Goal: Task Accomplishment & Management: Manage account settings

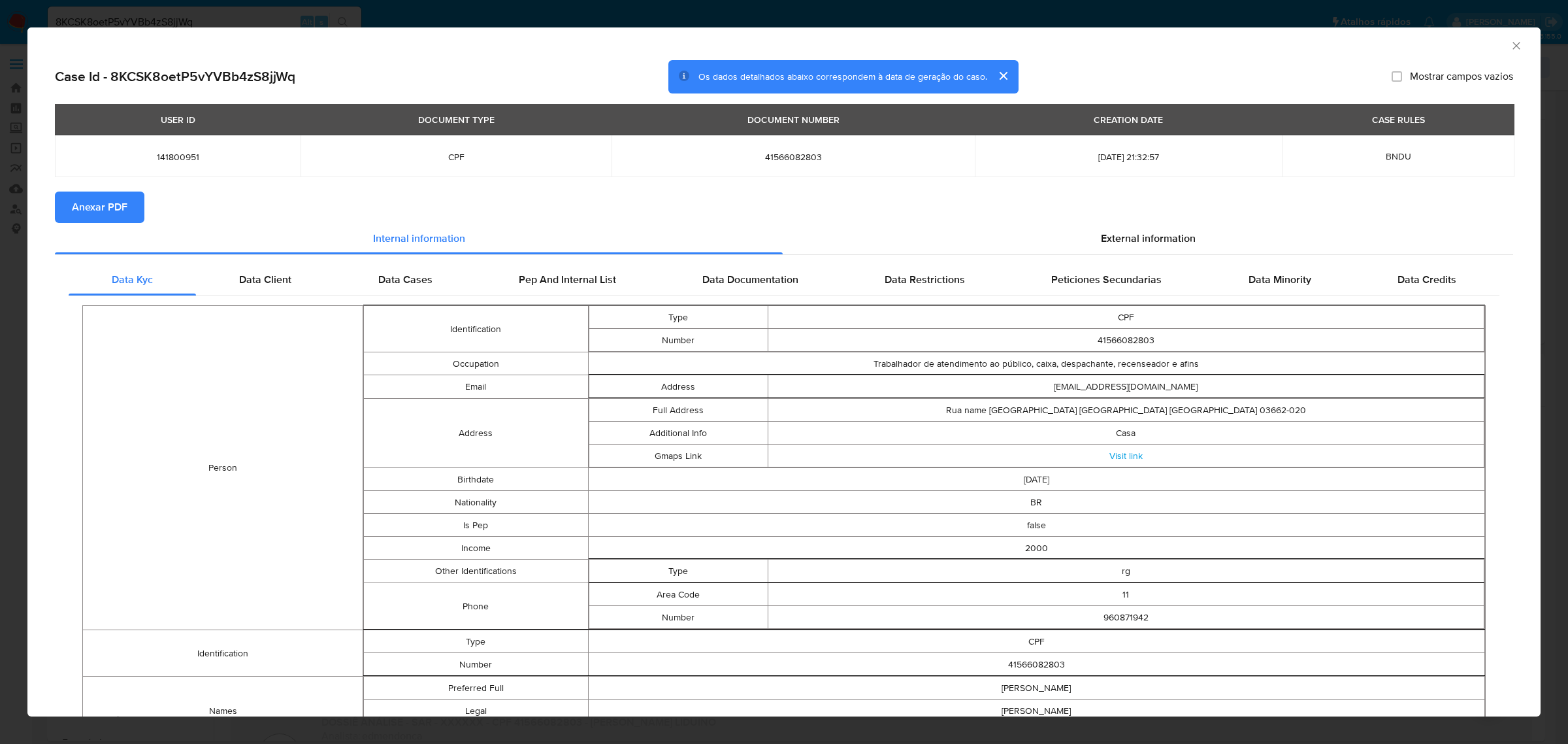
select select "10"
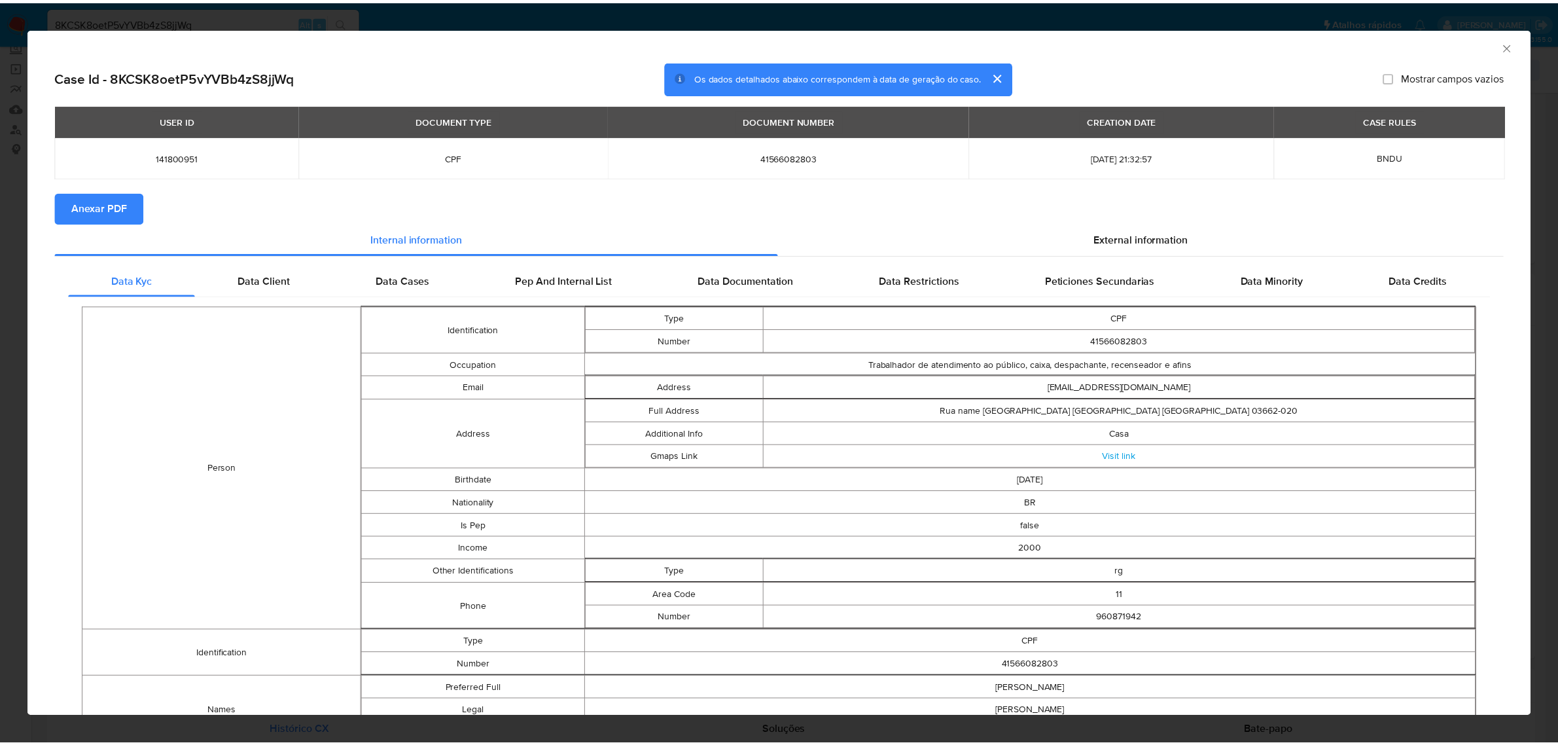
scroll to position [82, 0]
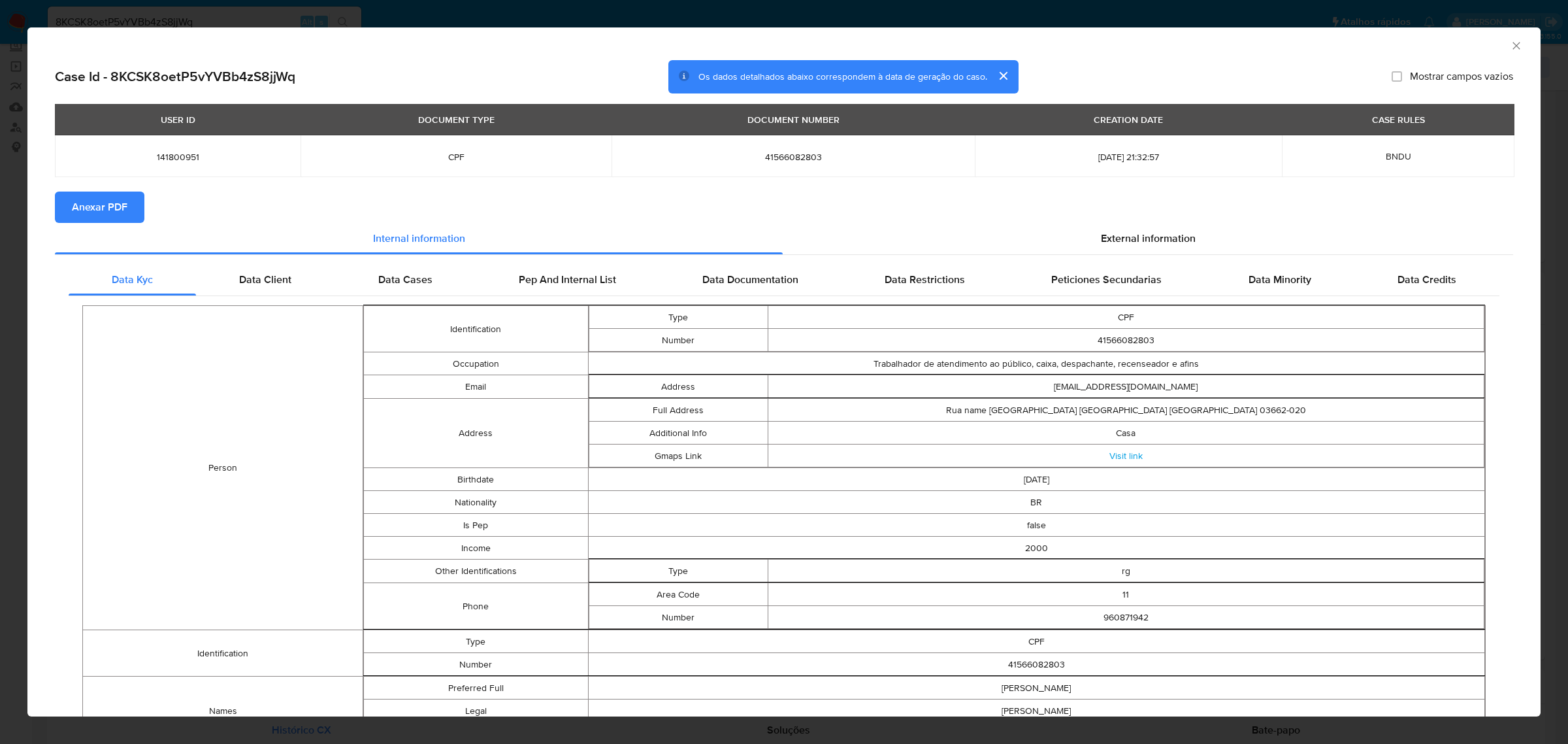
click at [1510, 50] on icon "Fechar a janela" at bounding box center [1516, 45] width 13 height 13
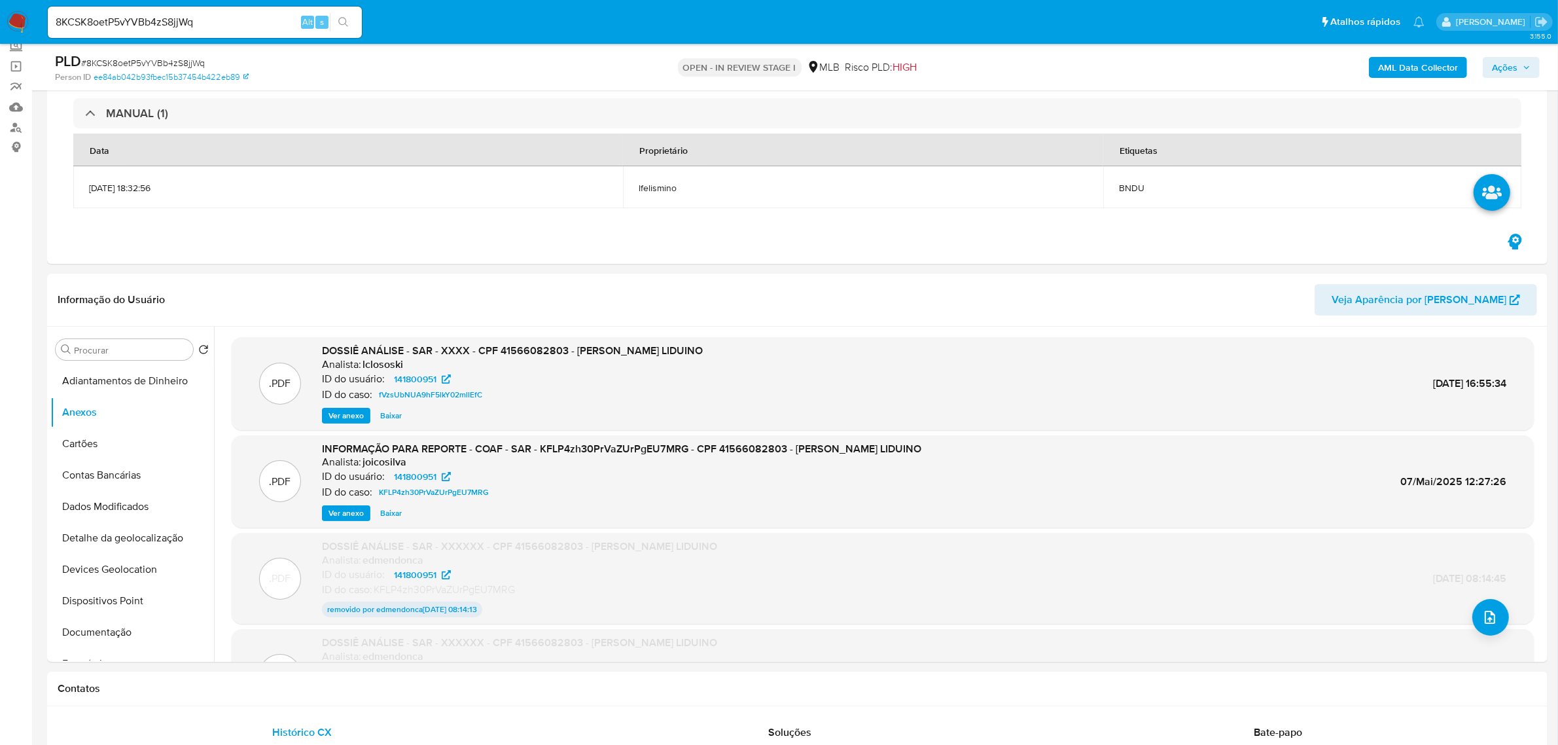
click at [158, 24] on input "8KCSK8oetP5vYVBb4zS8jjWq" at bounding box center [205, 22] width 314 height 17
paste input "kM4d21XAg7w7OwHIlGAR86A6"
type input "kM4d21XAg7w7OwHIlGAR86A6"
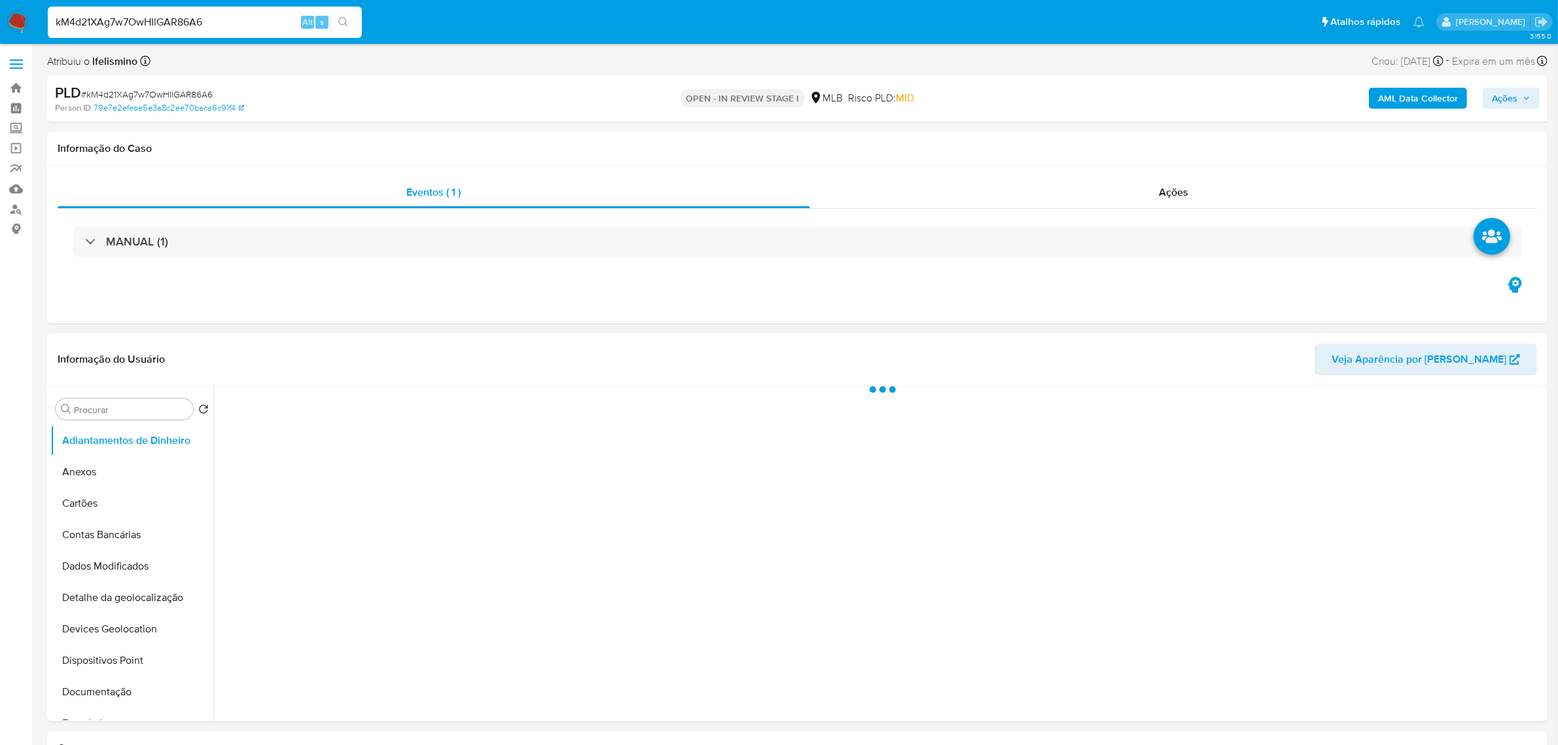
click at [188, 22] on input "kM4d21XAg7w7OwHIlGAR86A6" at bounding box center [205, 22] width 314 height 17
select select "10"
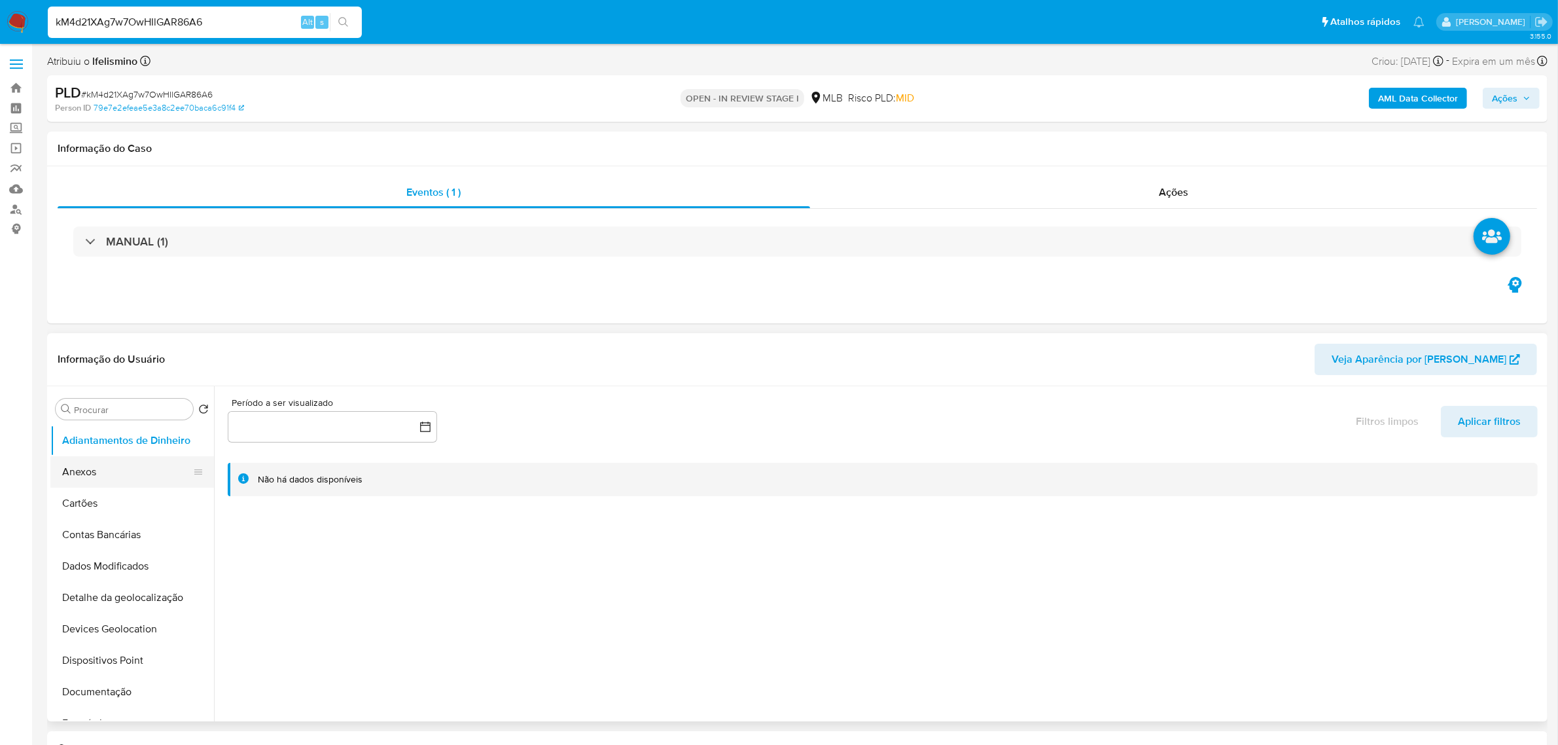
click at [147, 471] on button "Anexos" at bounding box center [126, 471] width 153 height 31
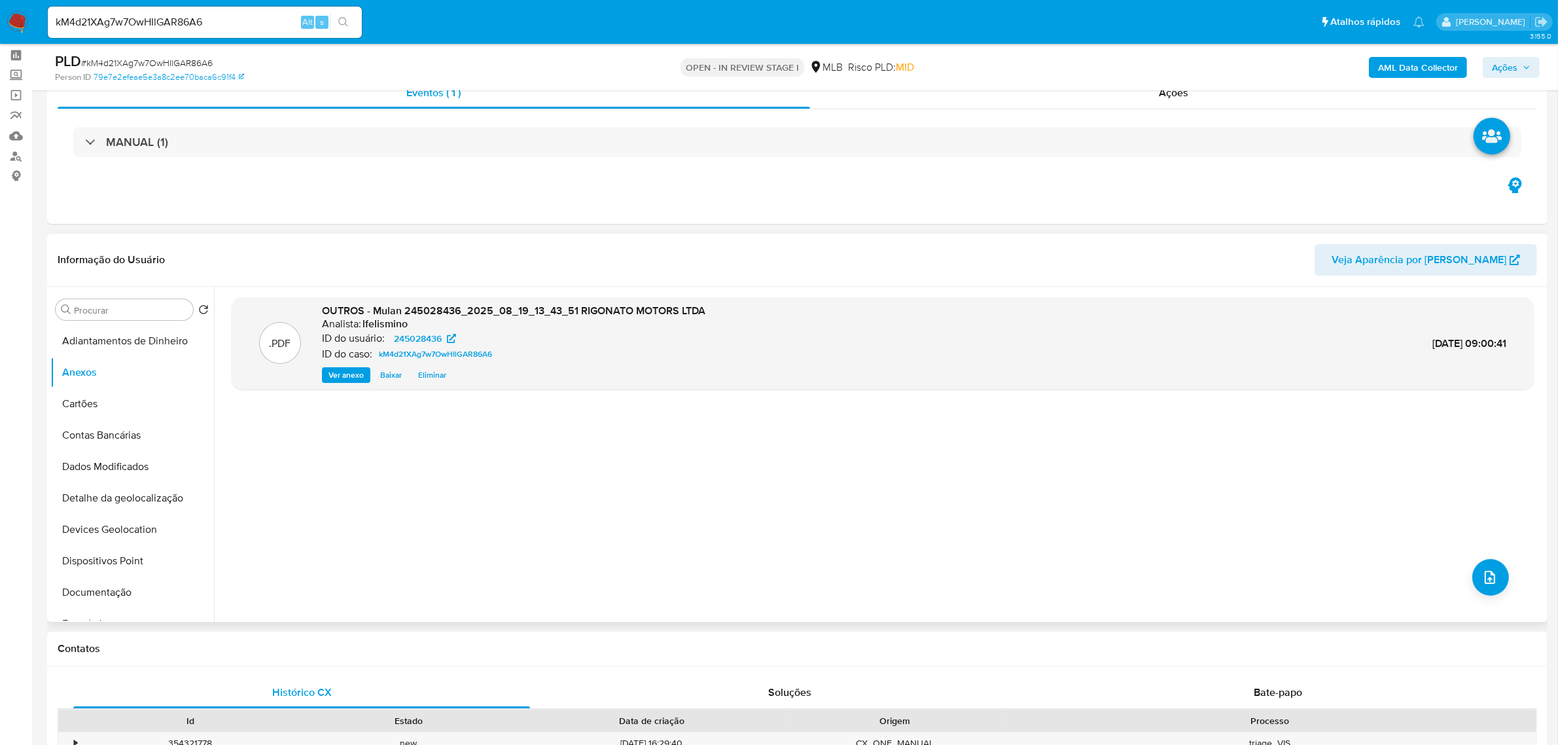
scroll to position [82, 0]
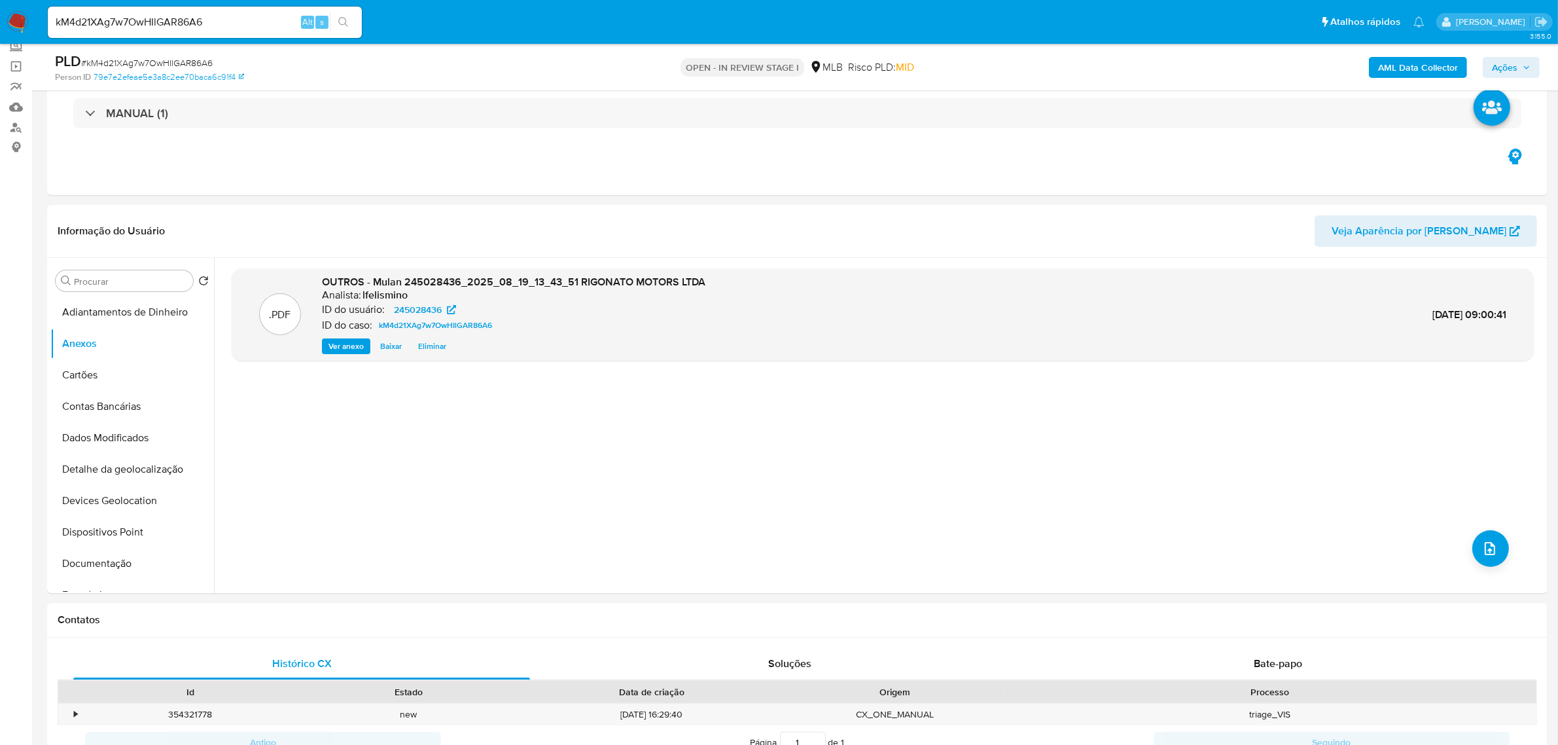
click at [1421, 63] on b "AML Data Collector" at bounding box center [1418, 67] width 80 height 21
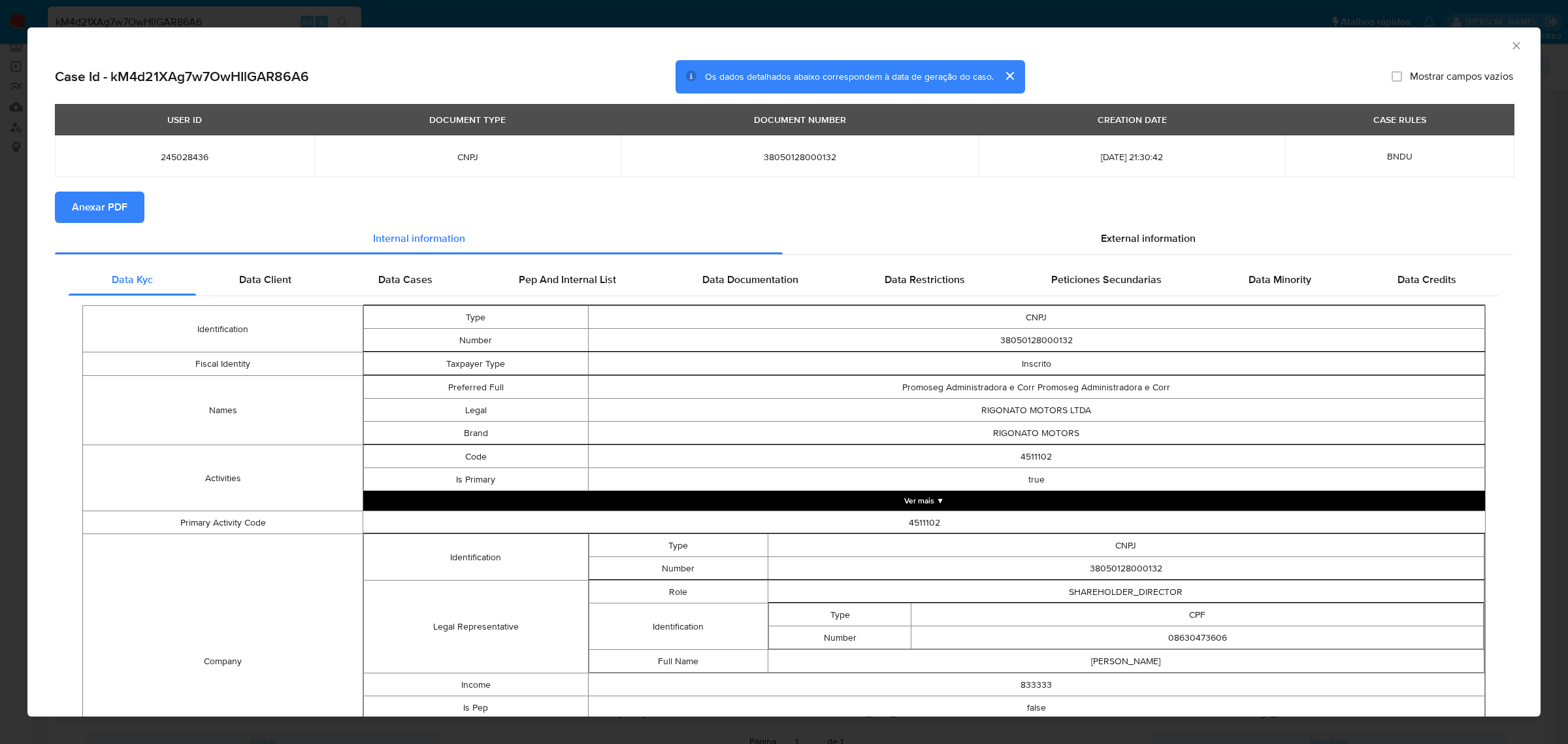
click at [94, 194] on span "Anexar PDF" at bounding box center [100, 207] width 56 height 29
click at [1506, 11] on div "AML Data Collector Case Id - kM4d21XAg7w7OwHIlGAR86A6 Os dados detalhados abaix…" at bounding box center [784, 372] width 1568 height 744
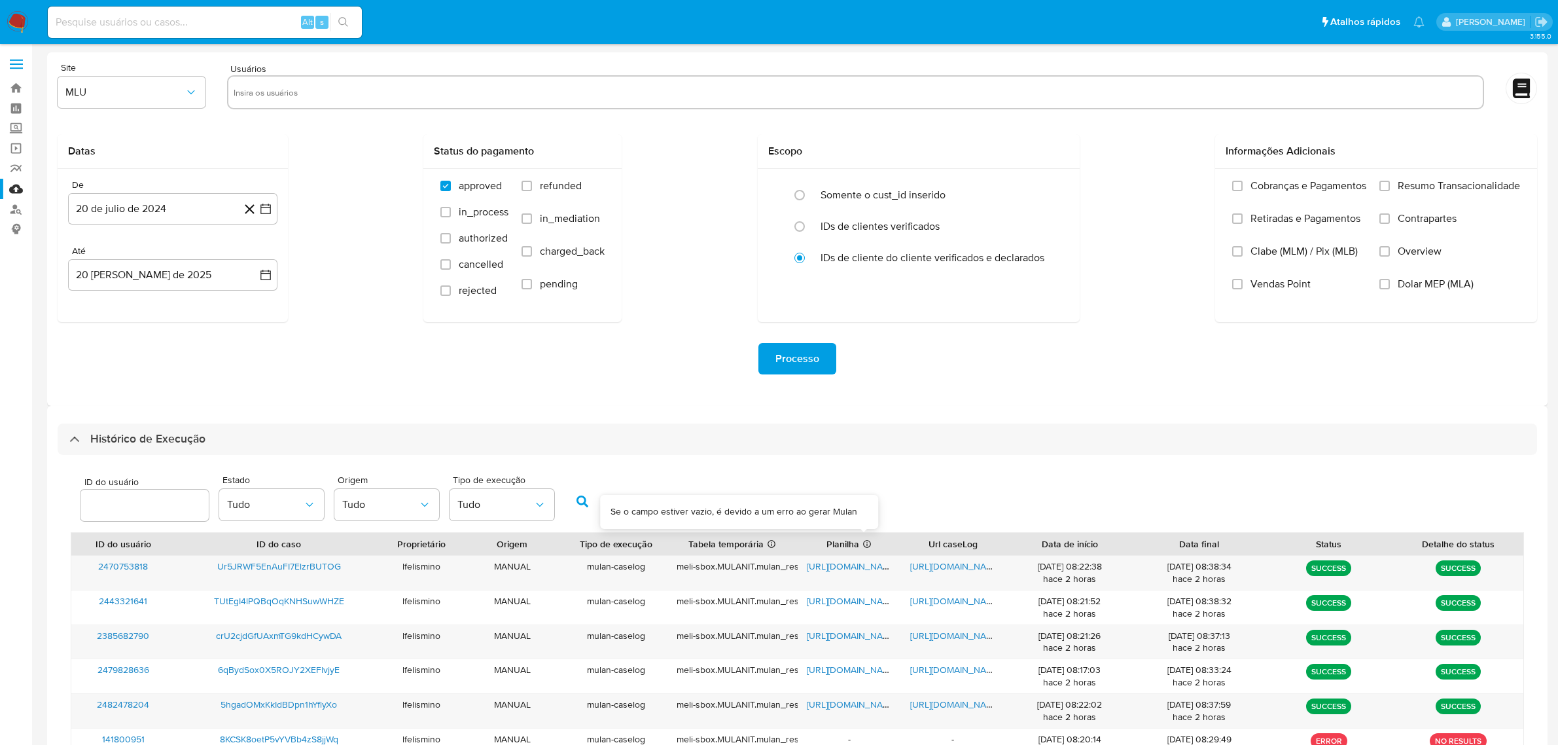
select select "25"
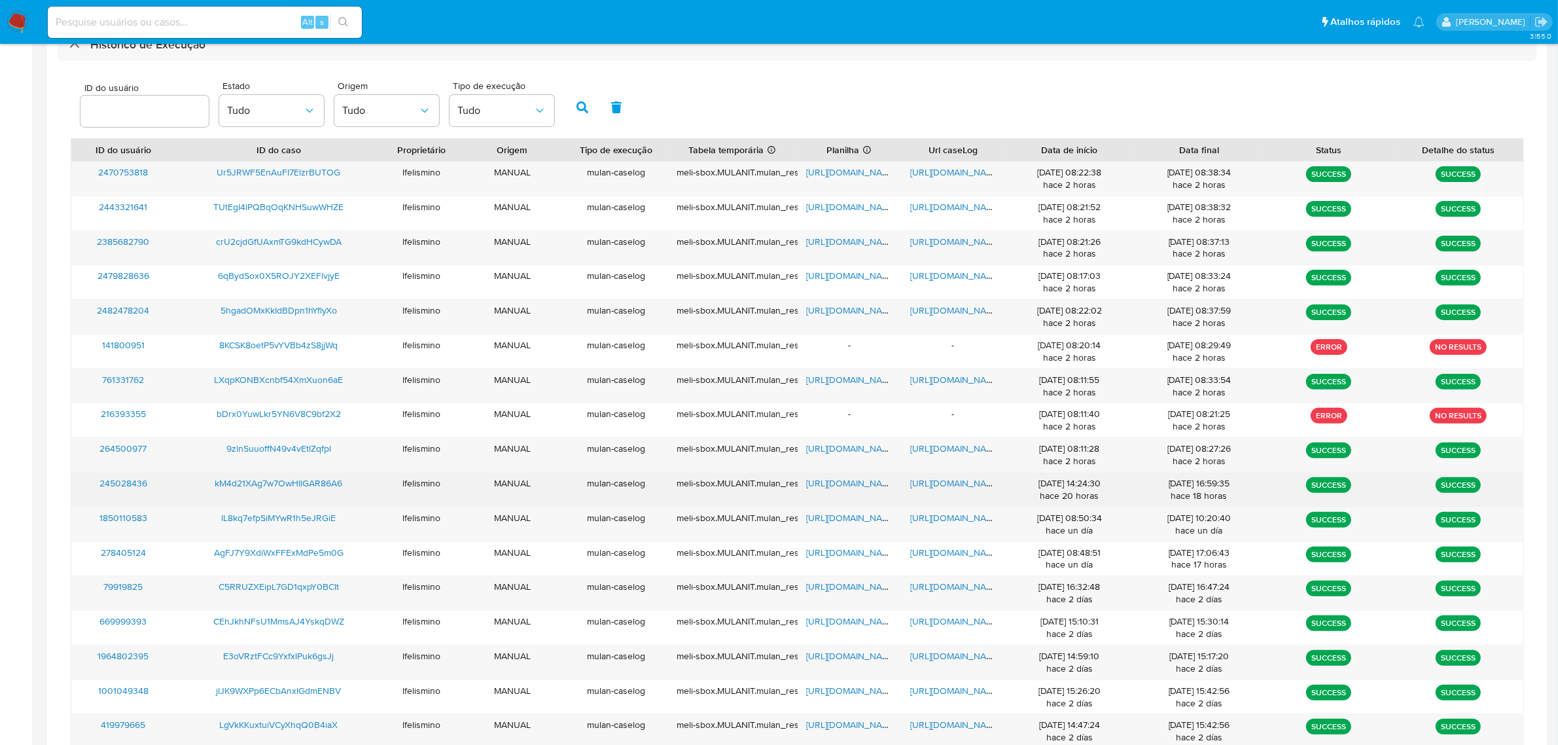
click at [949, 485] on span "https://docs.google.com/document/d/1rrLGBMNndXCw6yVX1-4tq26vKrBef-NJV2VHnILg0Us…" at bounding box center [955, 482] width 90 height 13
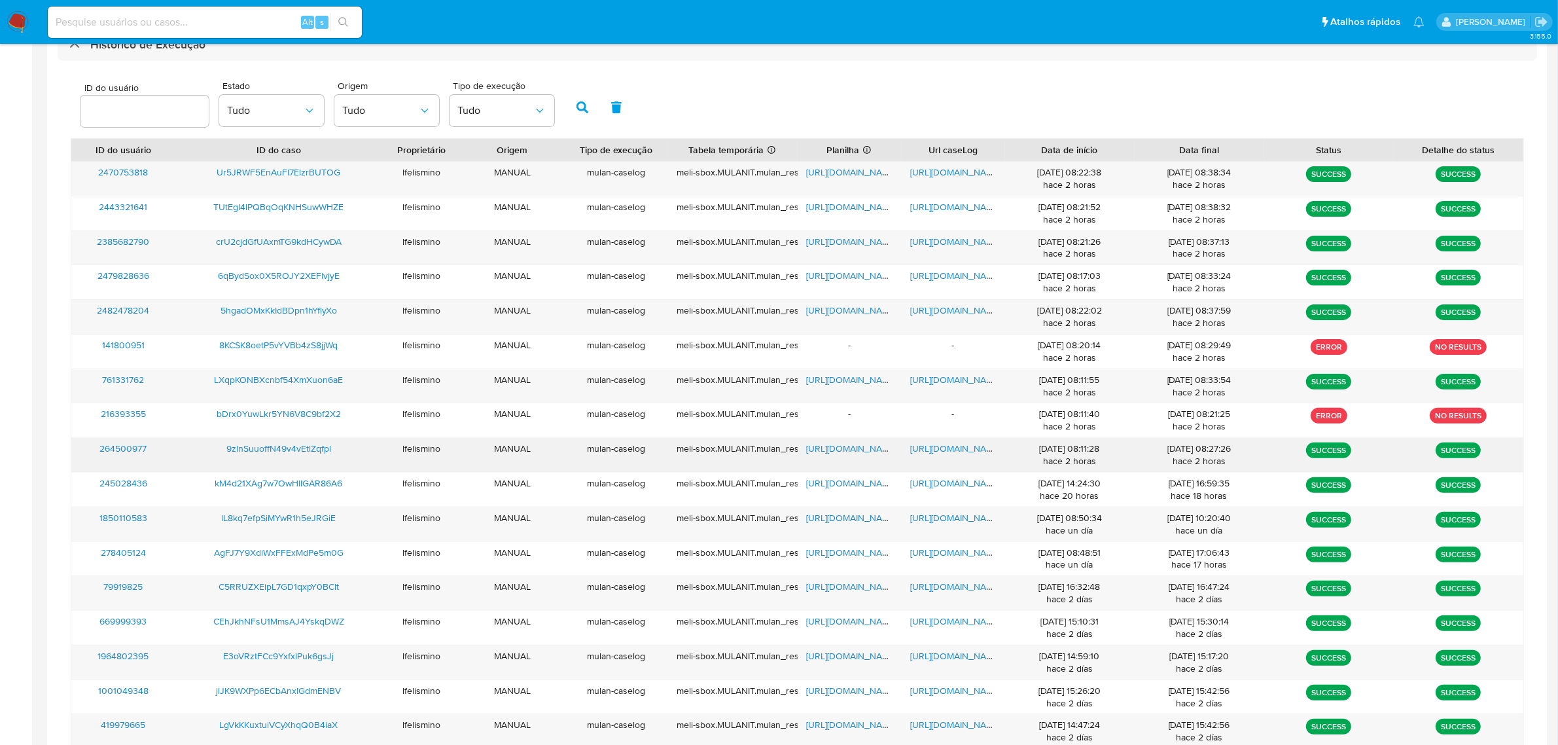
click at [939, 453] on span "https://docs.google.com/document/d/1kAFugttb638IjPw2xWmYY06Wvy0Yn8knGKc3oxQuXz8…" at bounding box center [955, 448] width 90 height 13
click at [949, 373] on span "https://docs.google.com/document/d/14Q35KoXdX4jSpNSrulkQD57-frfNweGfe2QIMl6Nnpo…" at bounding box center [955, 379] width 90 height 13
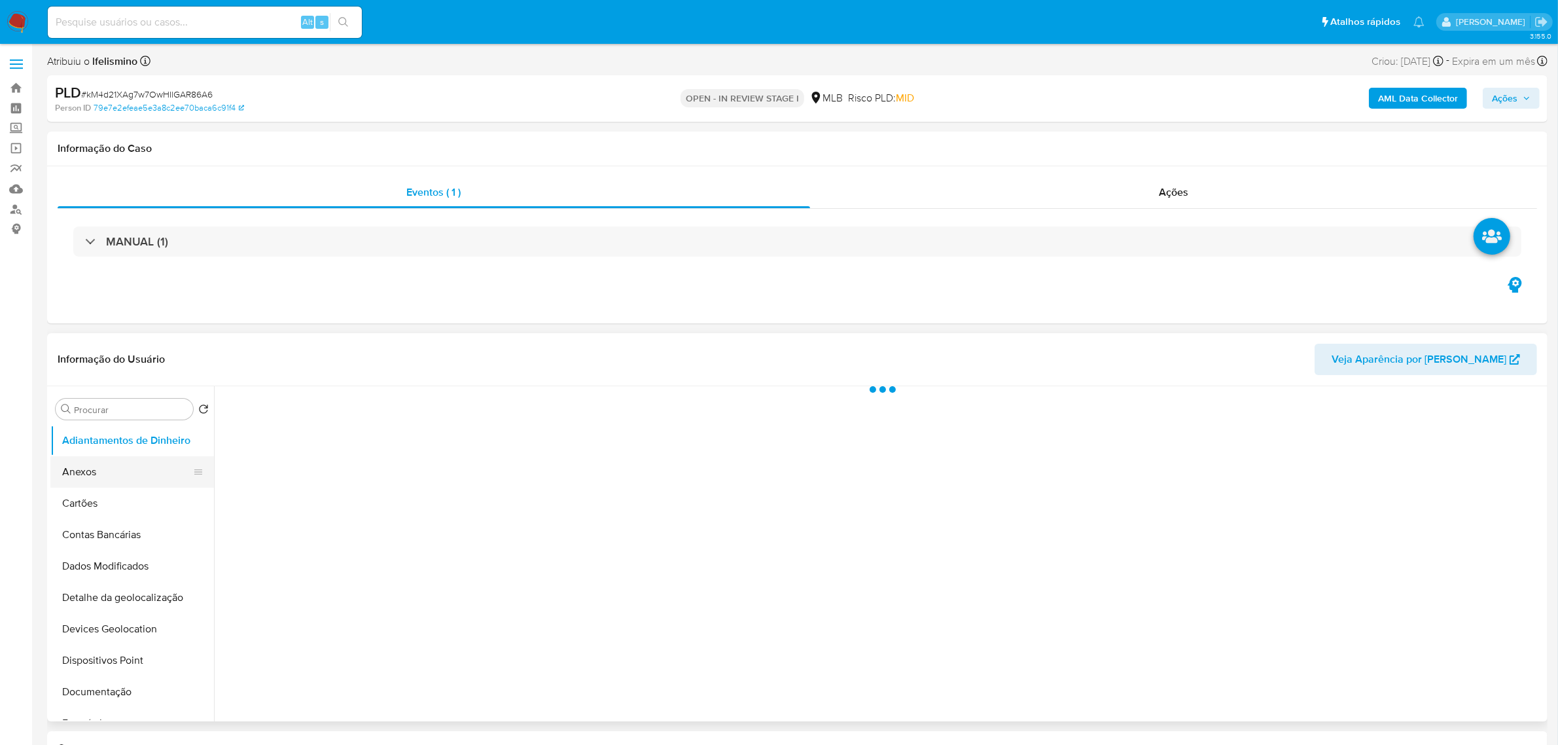
drag, startPoint x: 106, startPoint y: 474, endPoint x: 137, endPoint y: 474, distance: 31.4
click at [106, 474] on button "Anexos" at bounding box center [126, 471] width 153 height 31
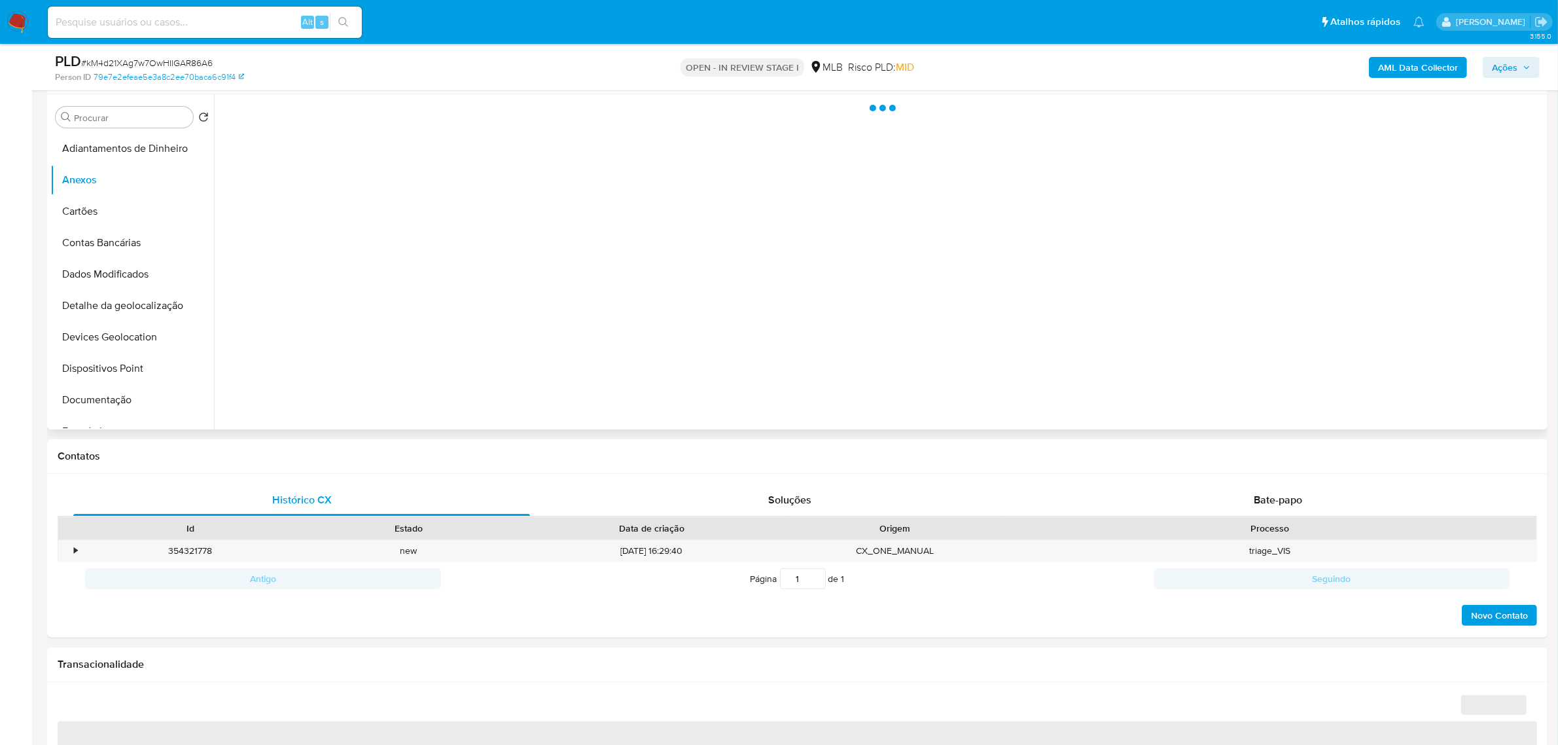
select select "10"
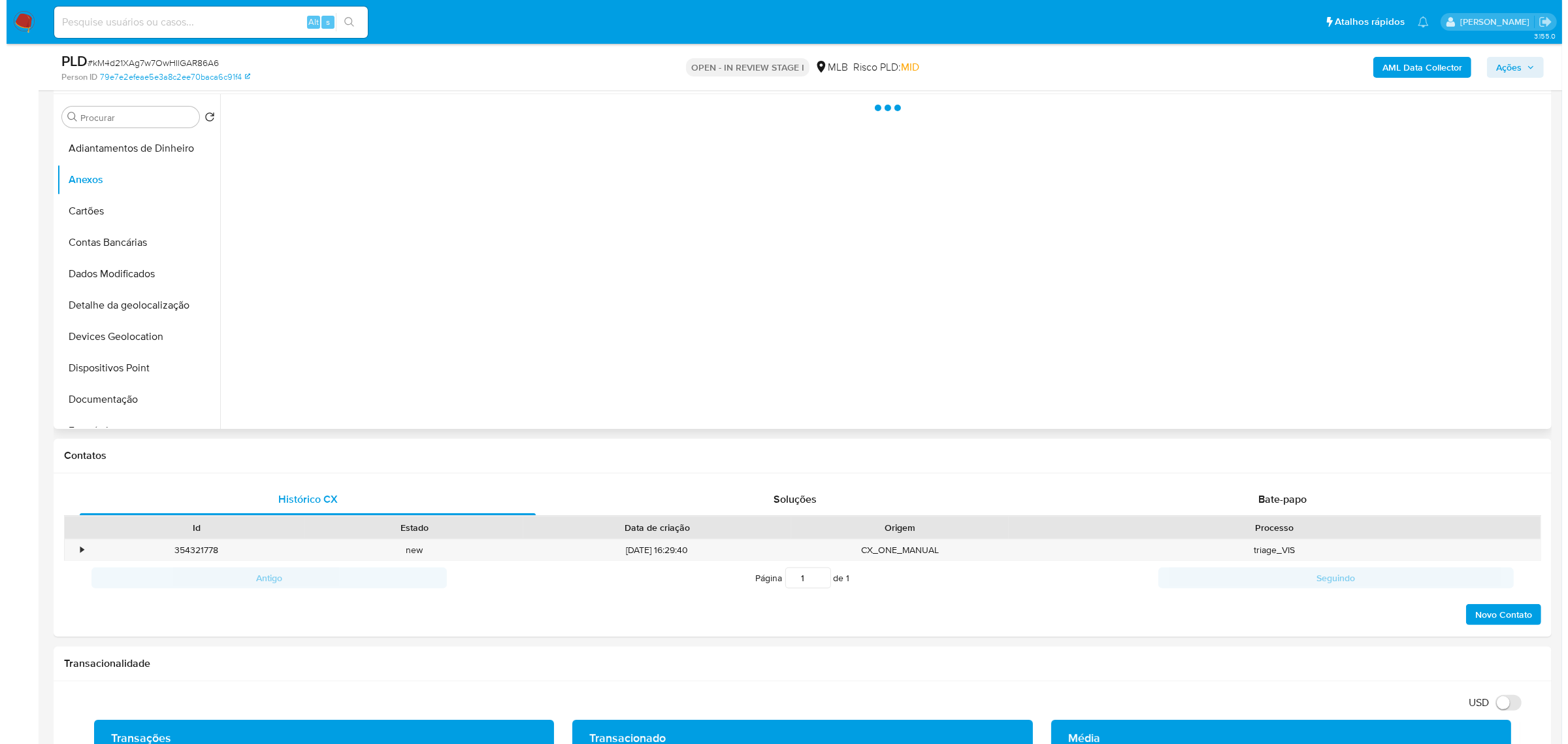
scroll to position [164, 0]
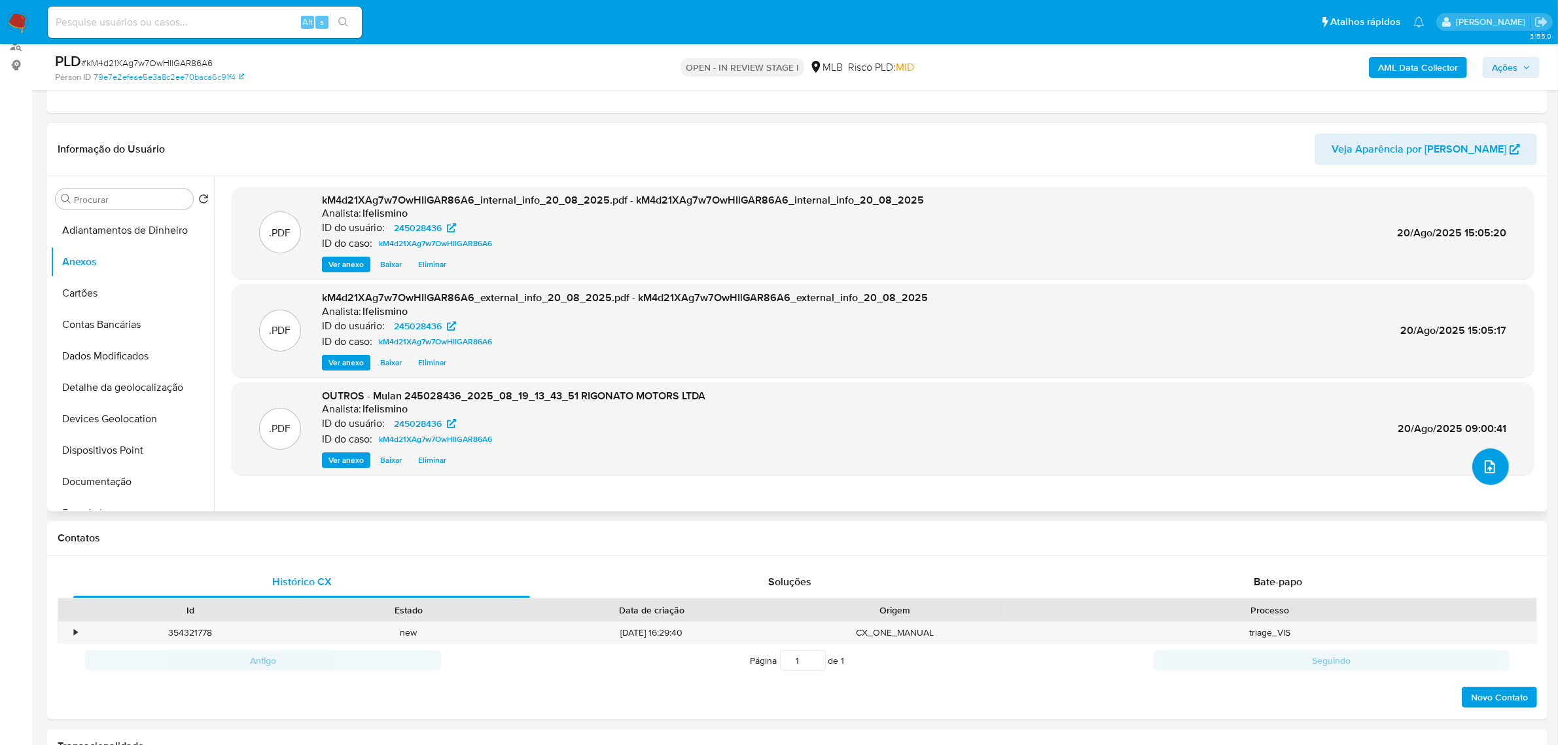
click at [1489, 470] on icon "upload-file" at bounding box center [1490, 467] width 16 height 16
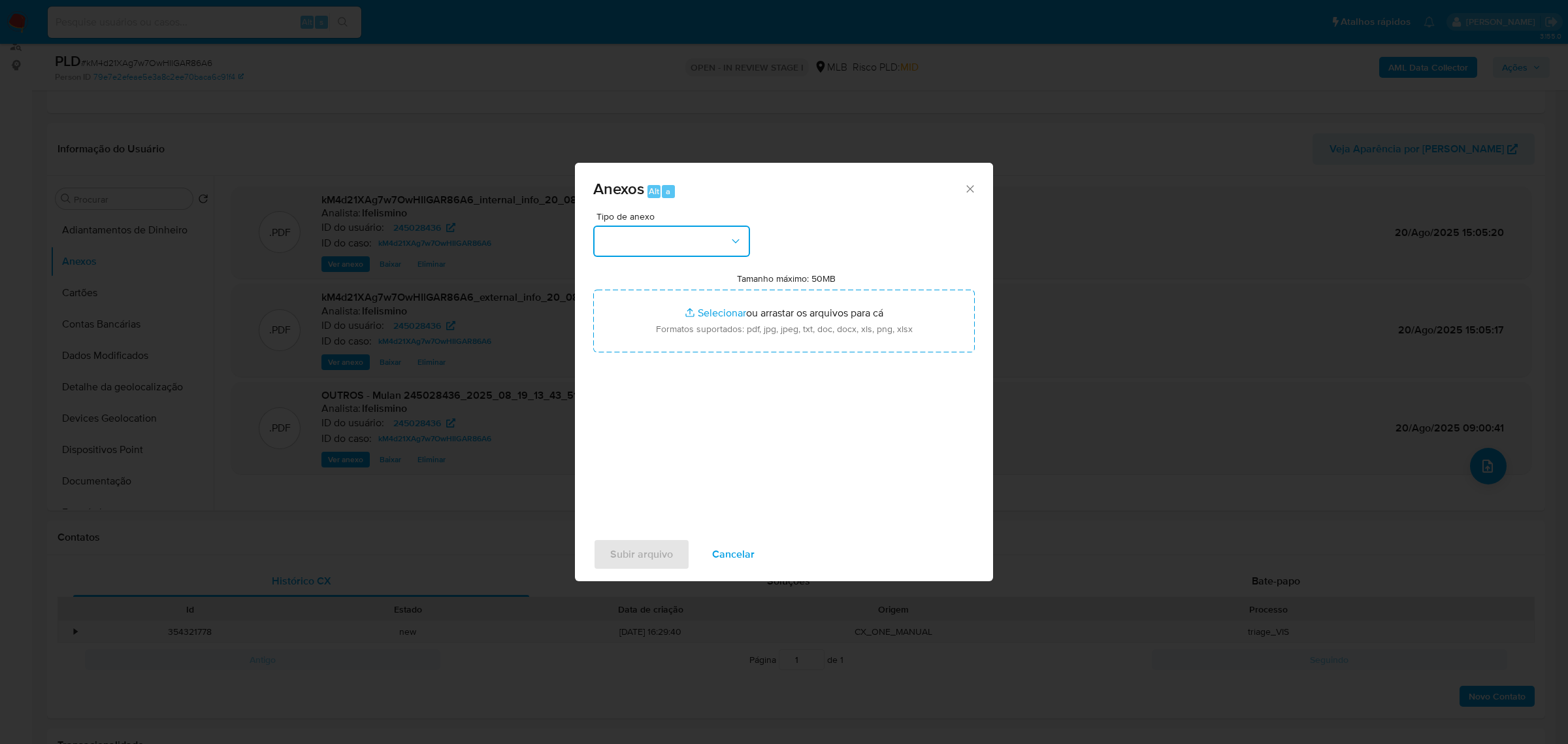
click at [674, 246] on button "button" at bounding box center [671, 241] width 157 height 31
click at [646, 370] on span "DOSSIÊ ANÁLISE" at bounding box center [640, 363] width 79 height 13
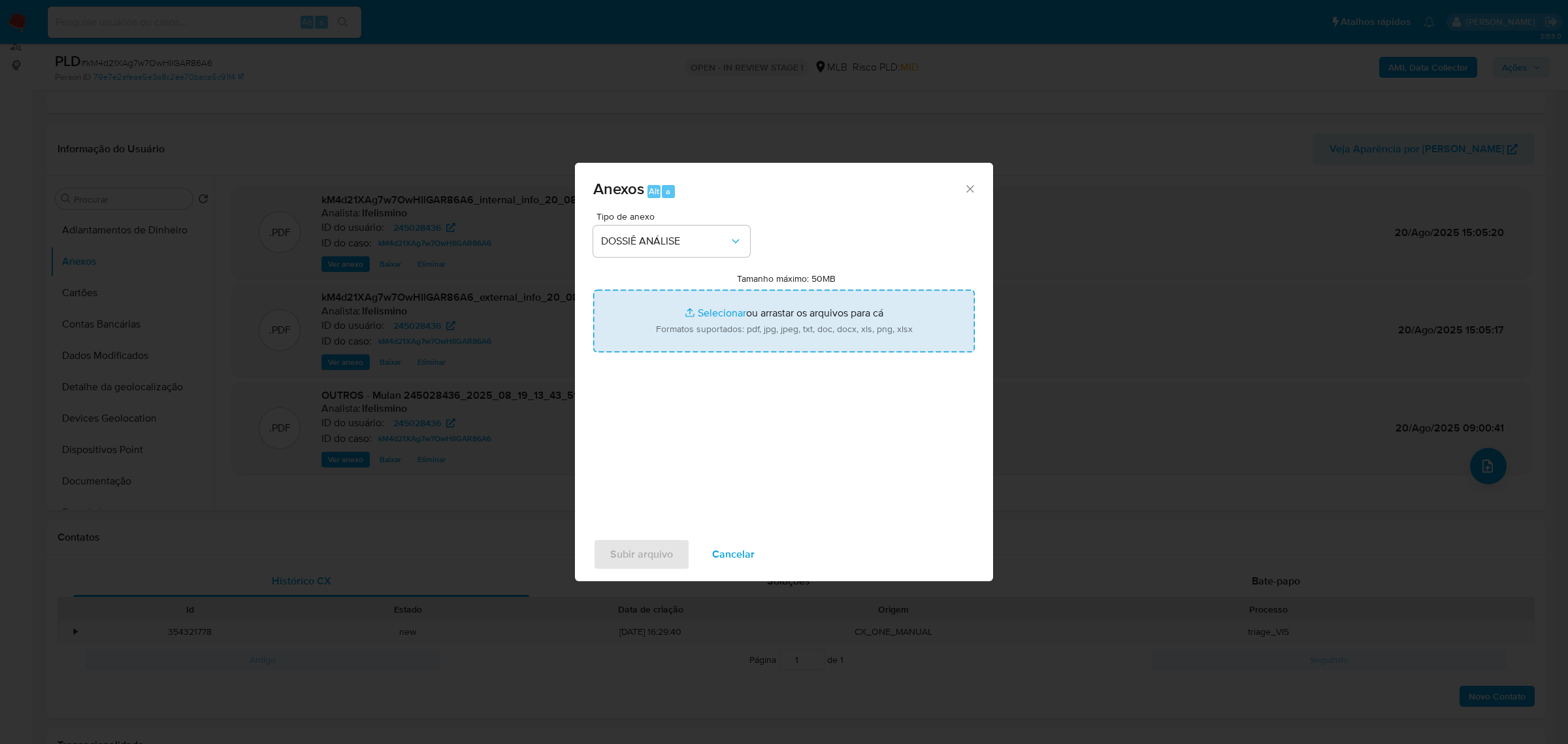
type input "C:\fakepath\SAR - XXXX_XX - CNPJ 38050128000132 - RIGONATO MOTORS LTDA.pdf"
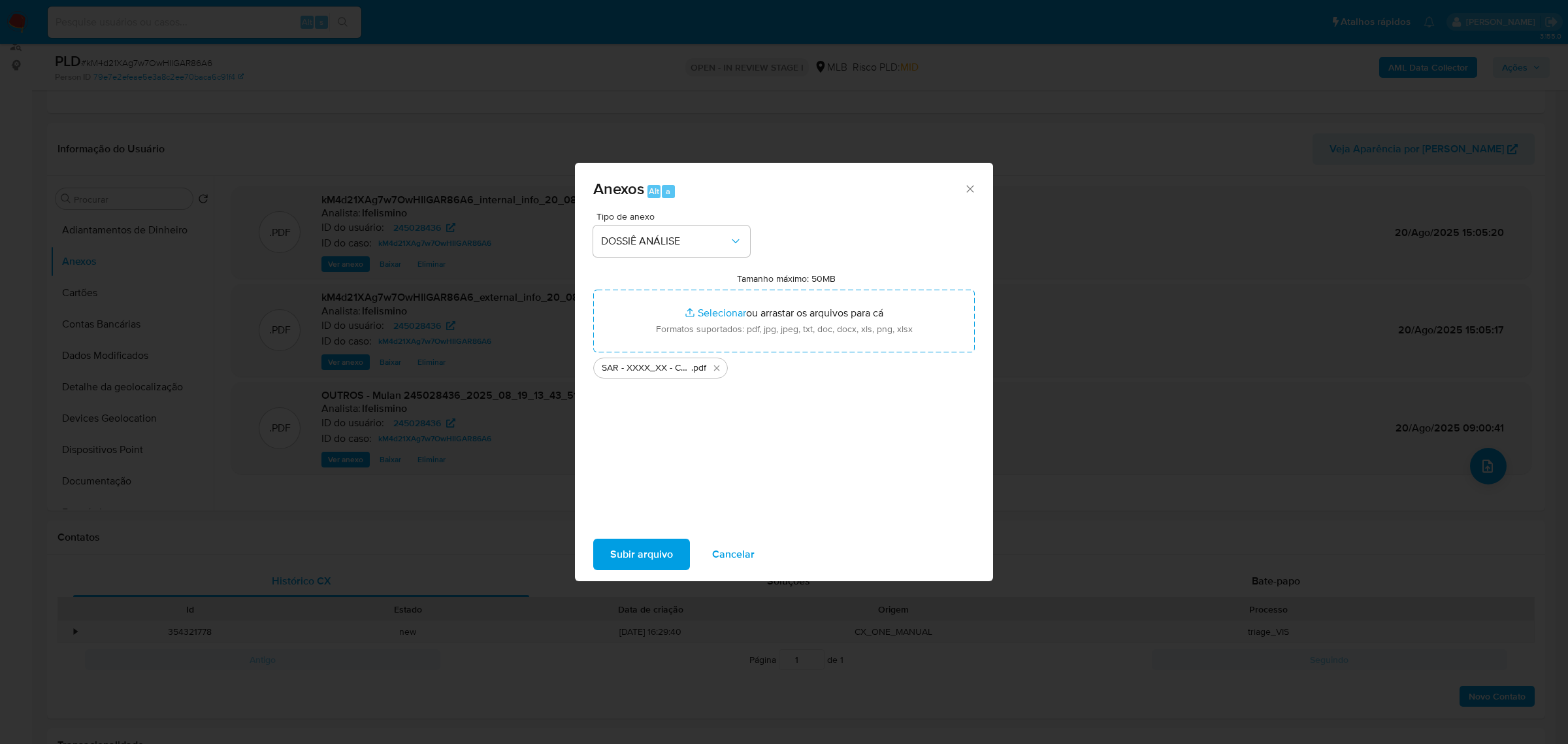
click at [661, 555] on span "Subir arquivo" at bounding box center [641, 553] width 63 height 29
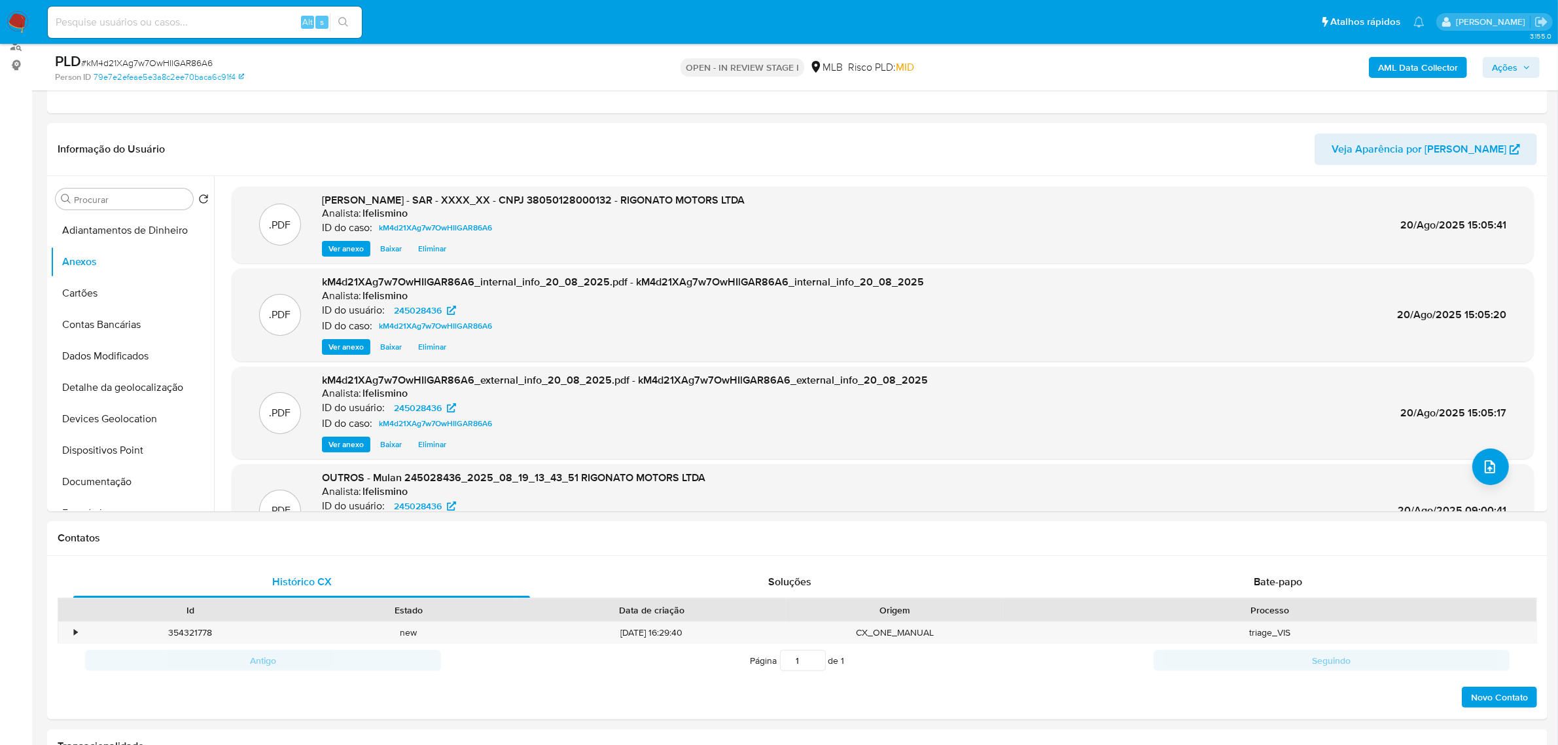
click at [1499, 66] on span "Ações" at bounding box center [1505, 67] width 26 height 21
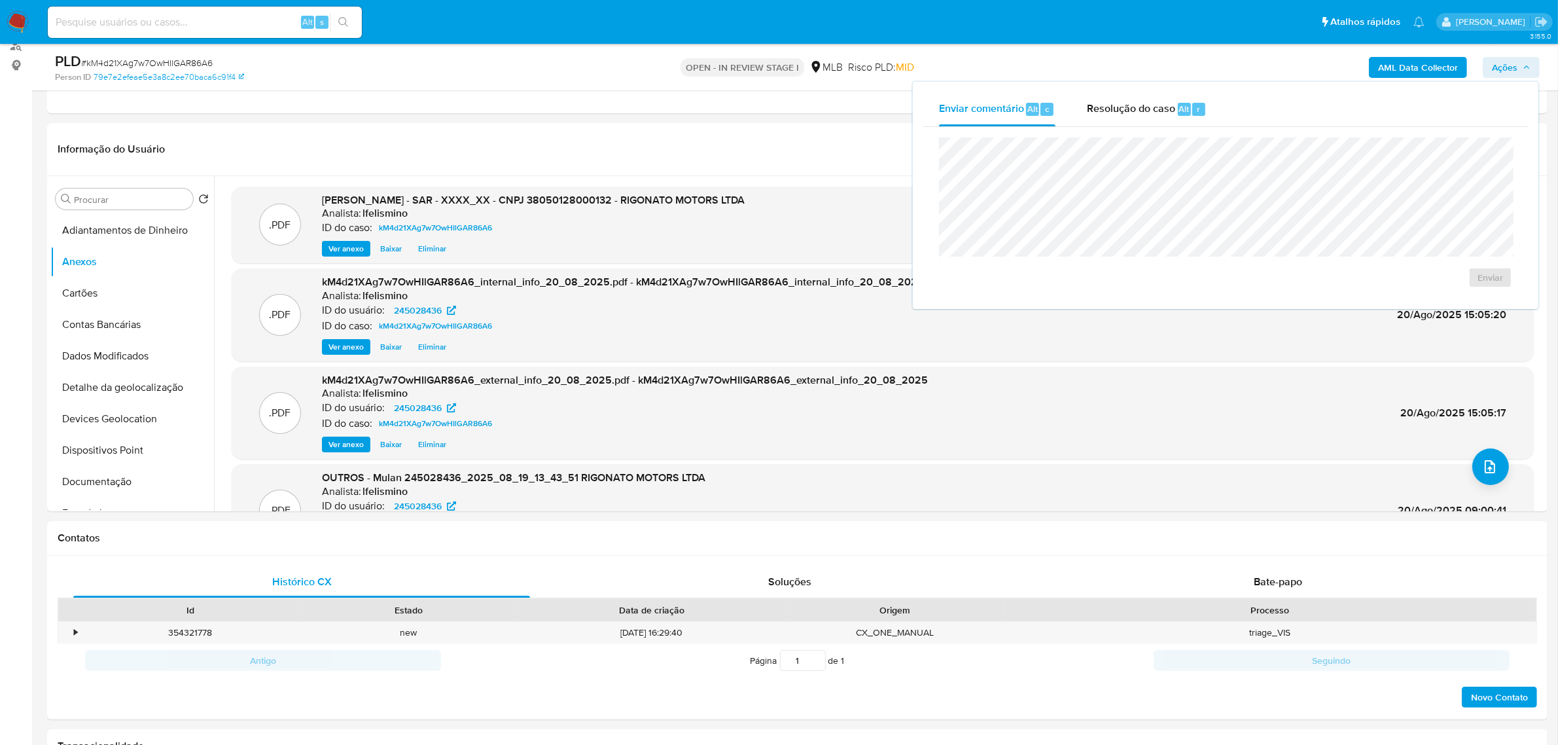
drag, startPoint x: 1127, startPoint y: 108, endPoint x: 1147, endPoint y: 135, distance: 33.2
click at [1133, 111] on span "Resolução do caso" at bounding box center [1131, 108] width 88 height 15
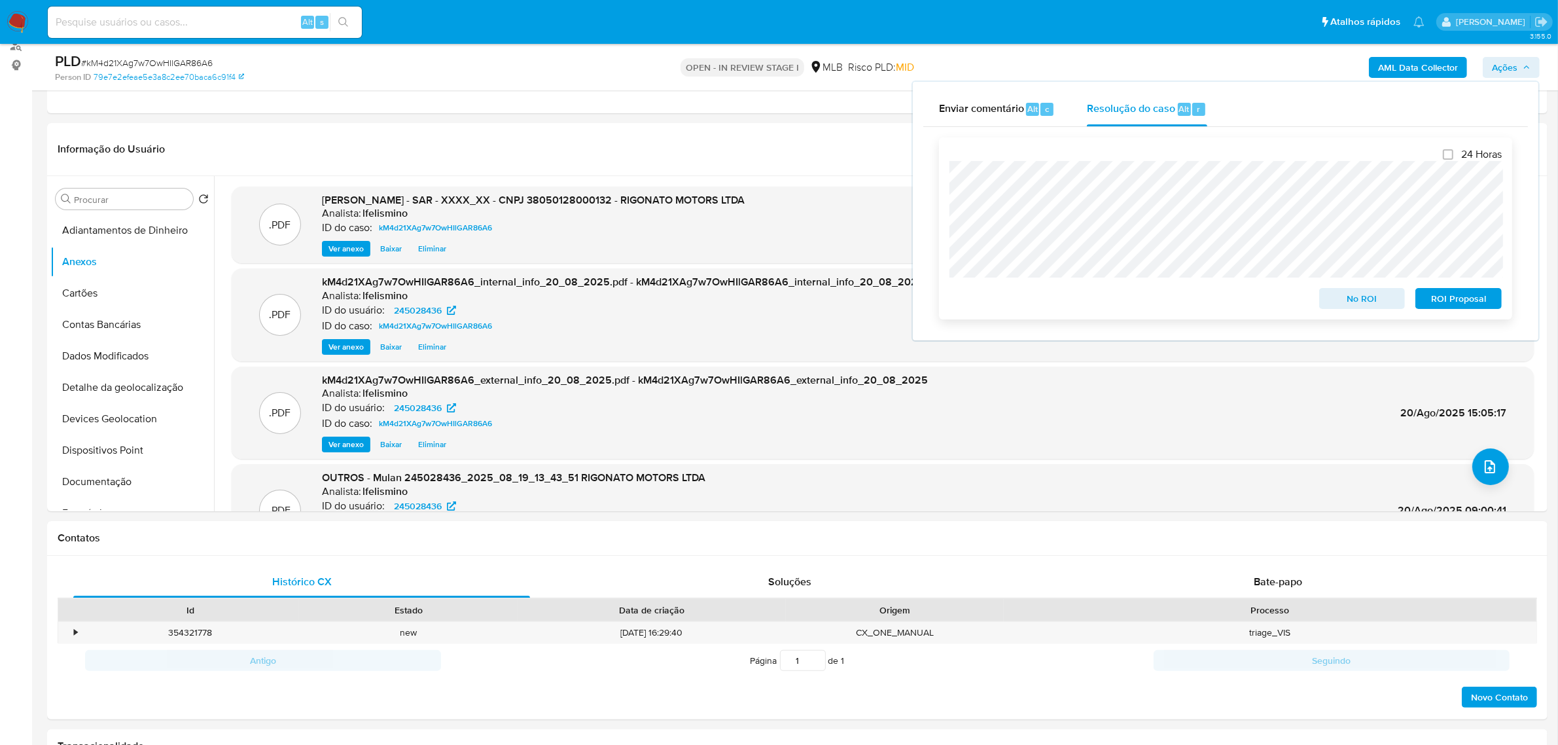
click at [1365, 298] on span "No ROI" at bounding box center [1362, 298] width 68 height 18
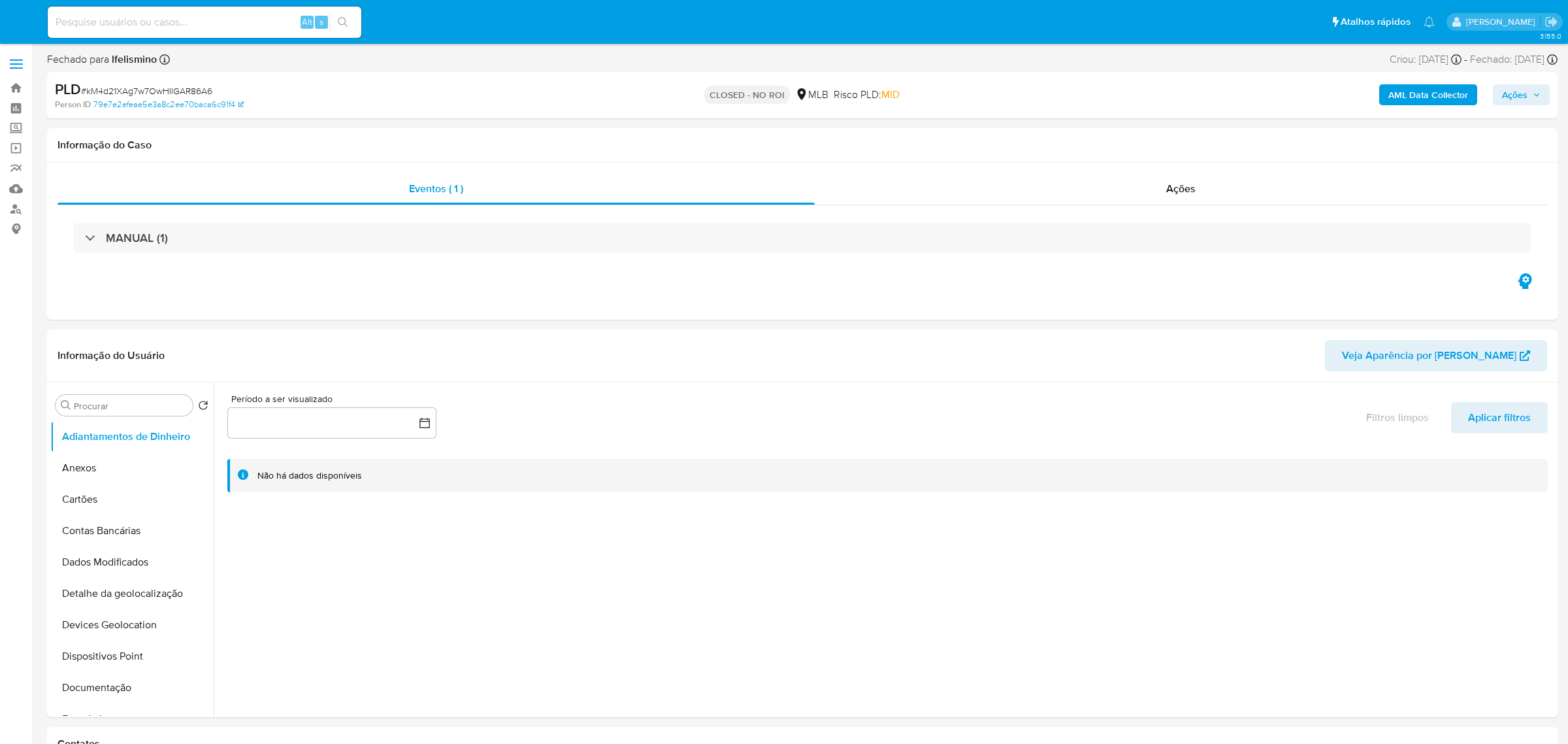
select select "10"
click at [259, 24] on input at bounding box center [205, 22] width 314 height 17
paste input "9zlnSuuoffN49v4vEtlZqfpl"
type input "9zlnSuuoffN49v4vEtlZqfpl"
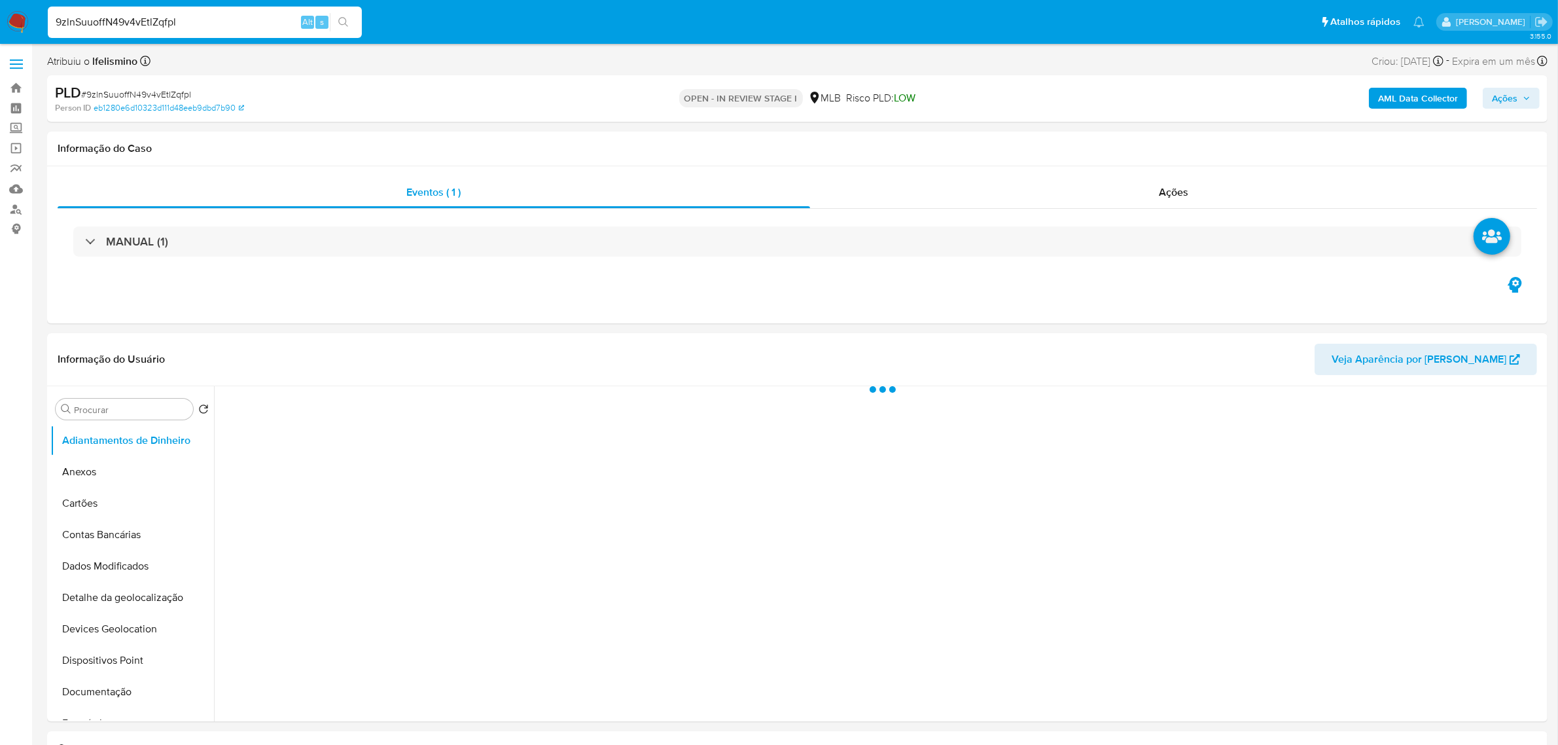
select select "10"
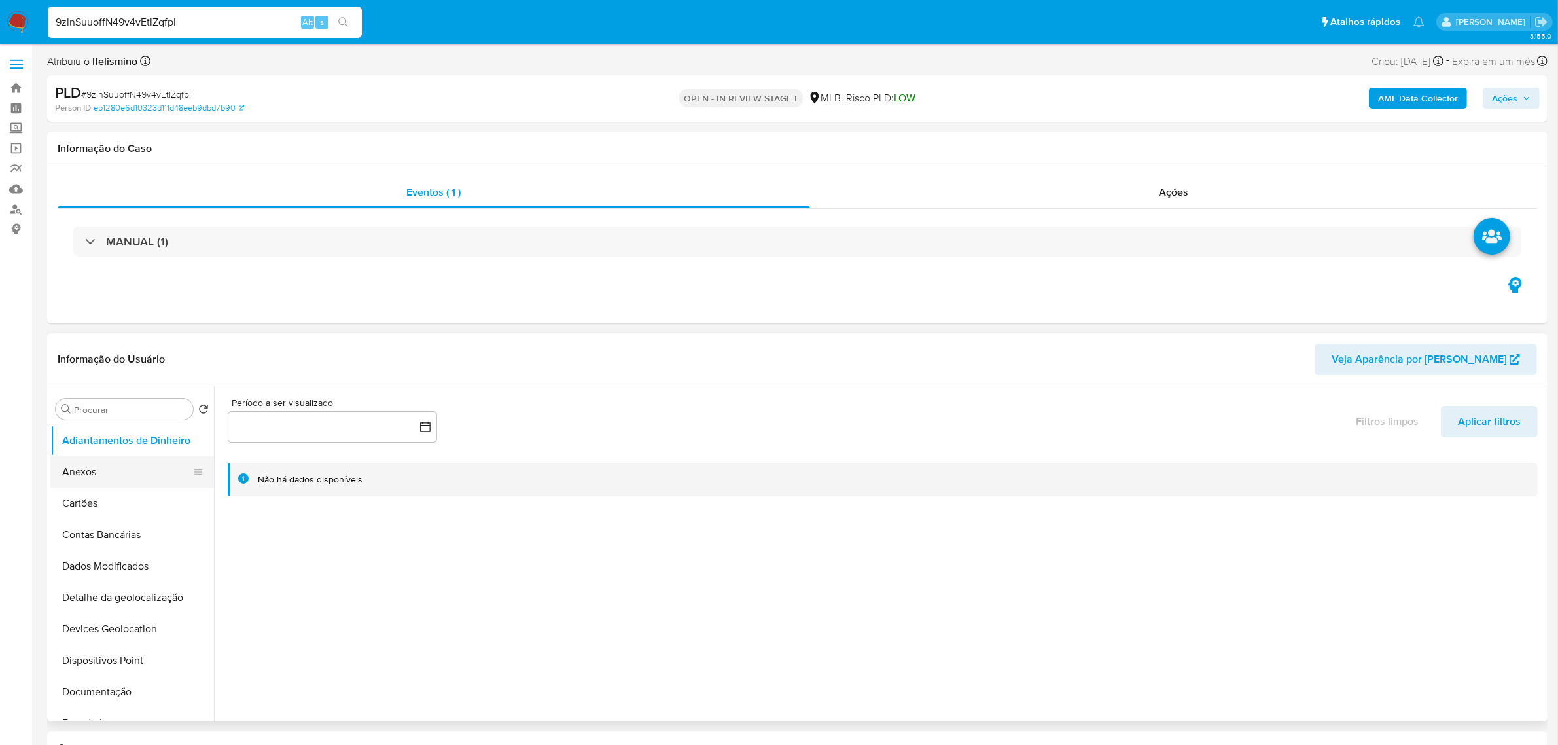
click at [143, 476] on button "Anexos" at bounding box center [126, 471] width 153 height 31
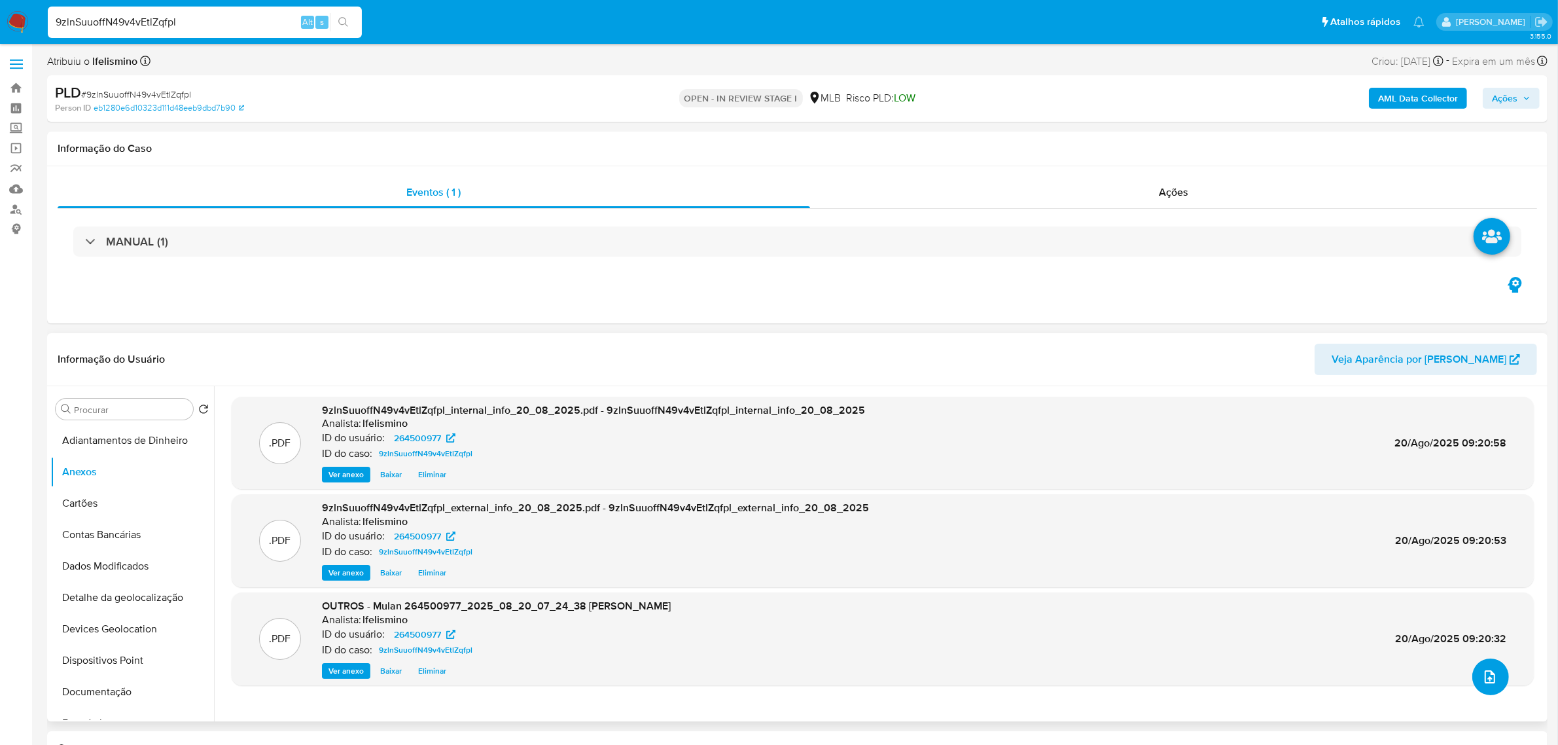
click at [1499, 687] on button "upload-file" at bounding box center [1490, 676] width 37 height 37
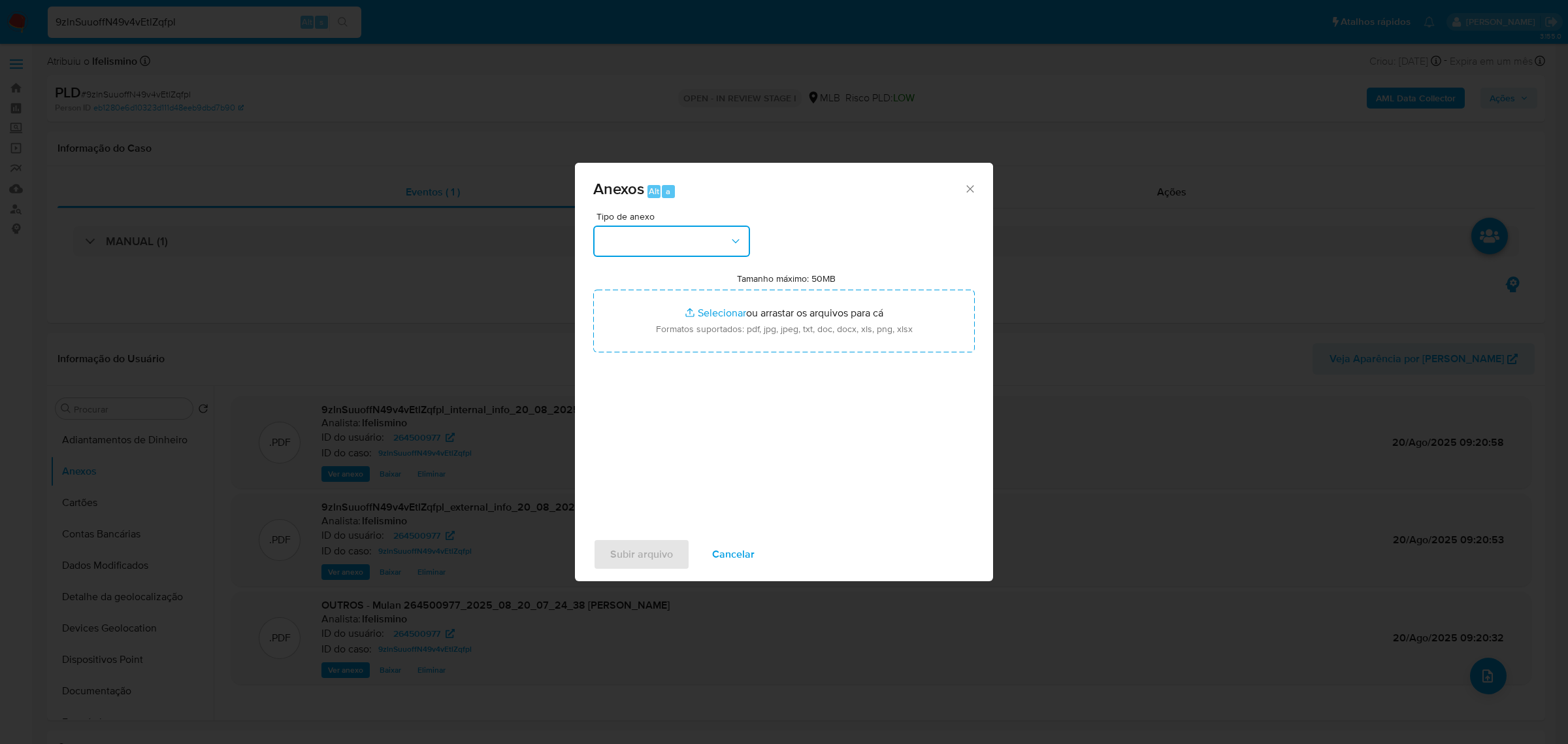
click at [622, 240] on button "button" at bounding box center [671, 241] width 157 height 31
drag, startPoint x: 664, startPoint y: 360, endPoint x: 545, endPoint y: 298, distance: 134.2
click at [664, 359] on div "DOSSIÊ ANÁLISE" at bounding box center [667, 351] width 133 height 31
click at [1249, 509] on div "Anexos Alt a Tipo de anexo DOSSIÊ ANÁLISE Tamanho máximo: 50MB Selecionar arqui…" at bounding box center [784, 372] width 1568 height 744
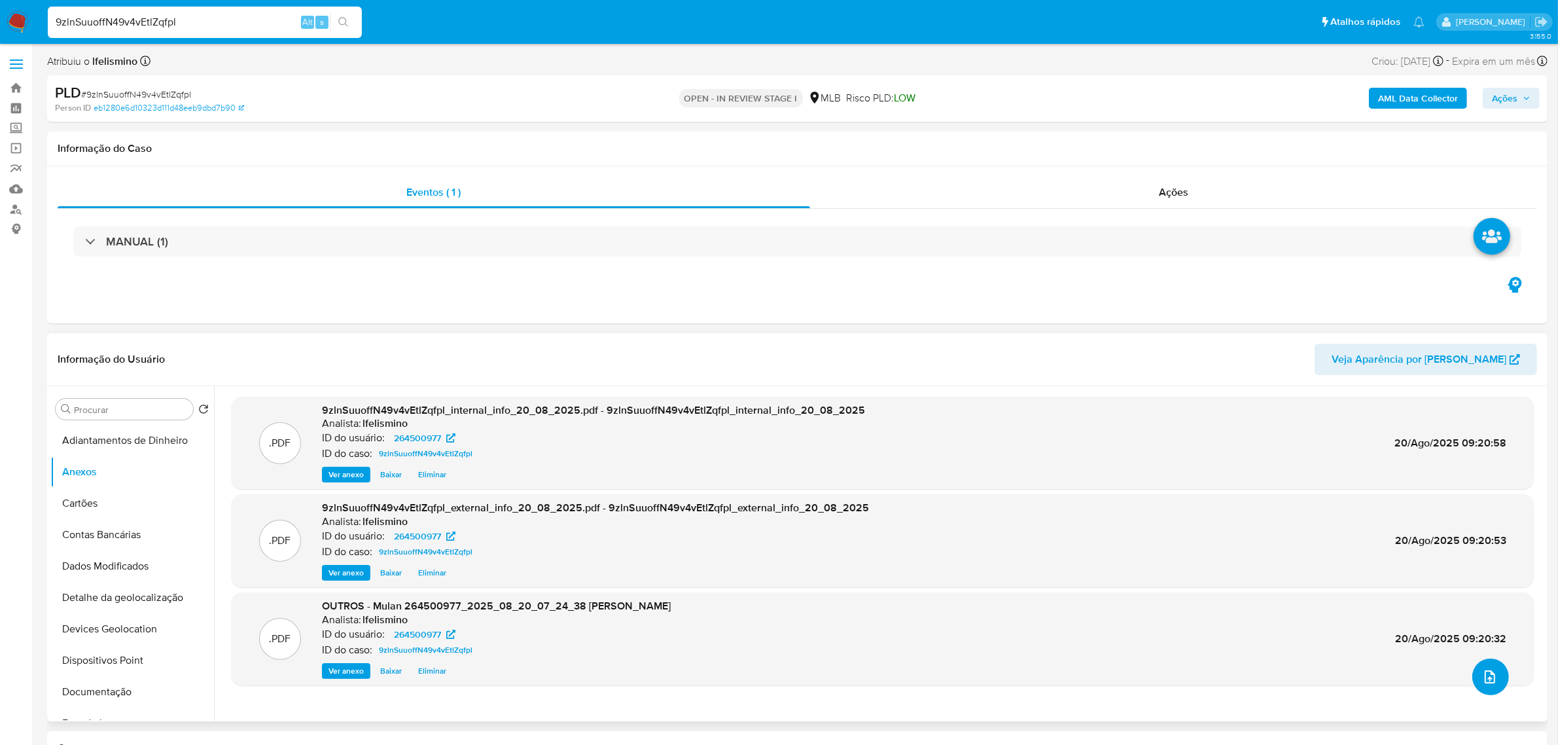
click at [1482, 669] on icon "upload-file" at bounding box center [1490, 677] width 16 height 16
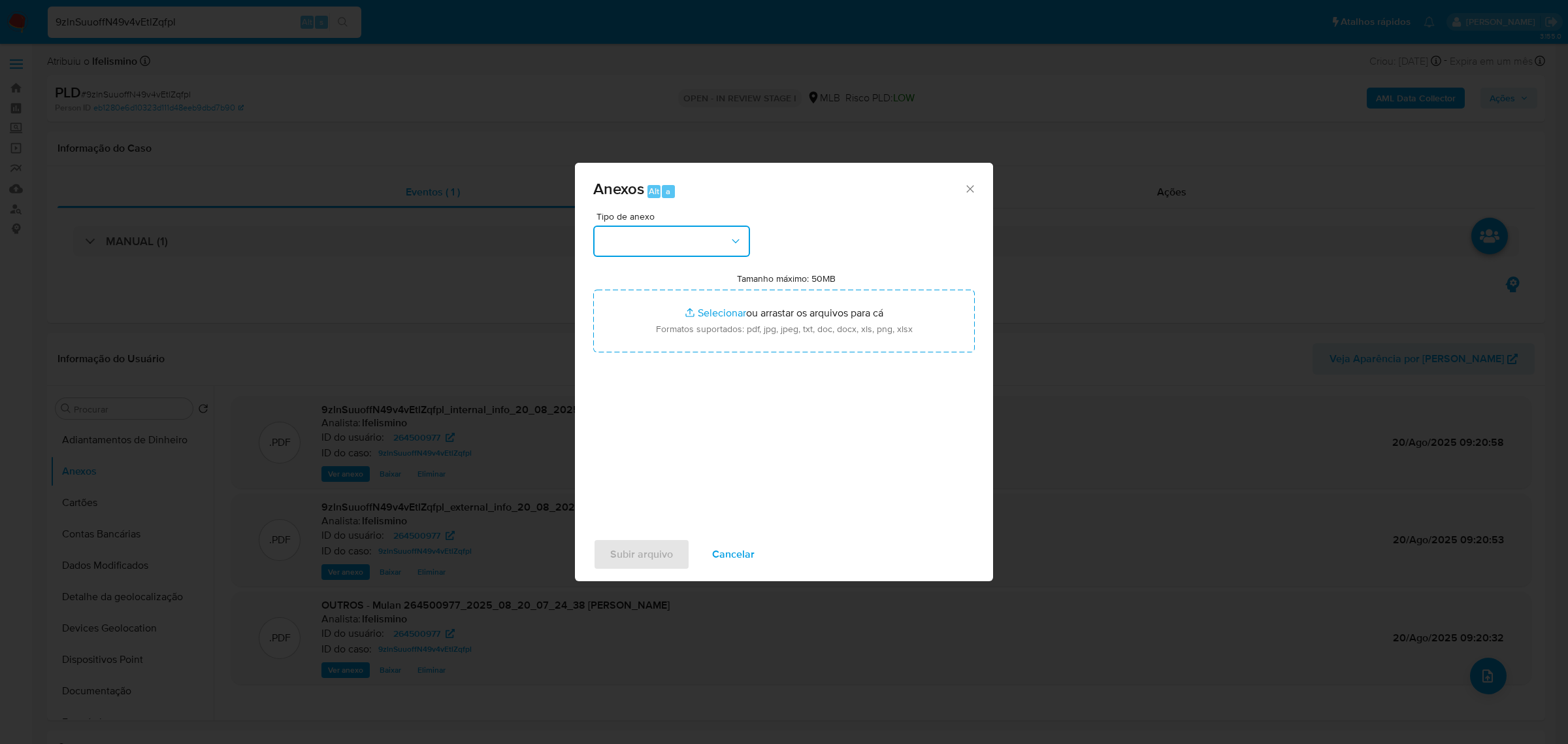
click at [727, 244] on button "button" at bounding box center [671, 241] width 157 height 31
click at [674, 347] on span "DOSSIÊ ANÁLISE" at bounding box center [640, 351] width 79 height 13
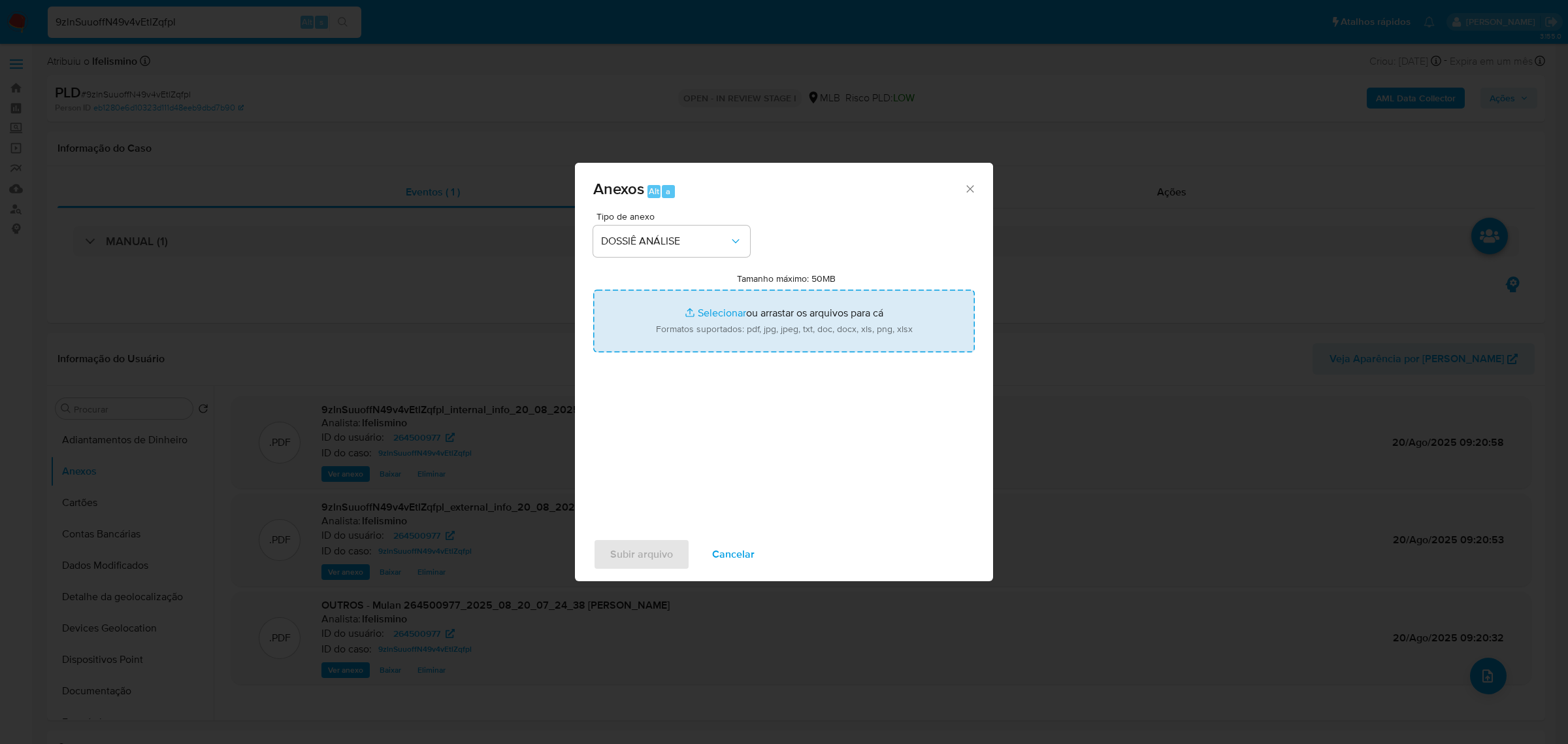
type input "C:\fakepath\SAR - CPF 26695253854 - ANA CLAUDIA SILVERIO.pdf"
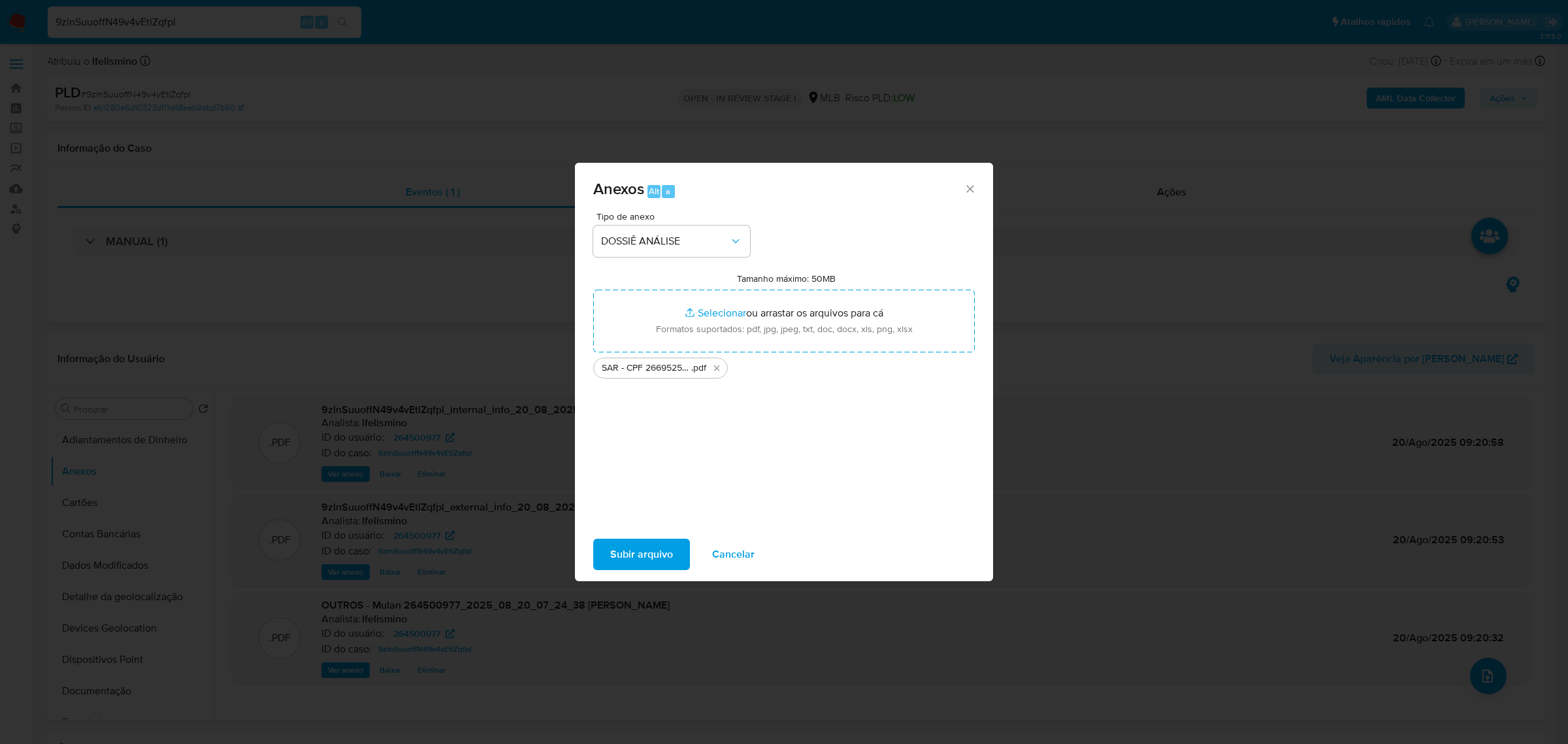
click at [638, 560] on span "Subir arquivo" at bounding box center [641, 553] width 63 height 29
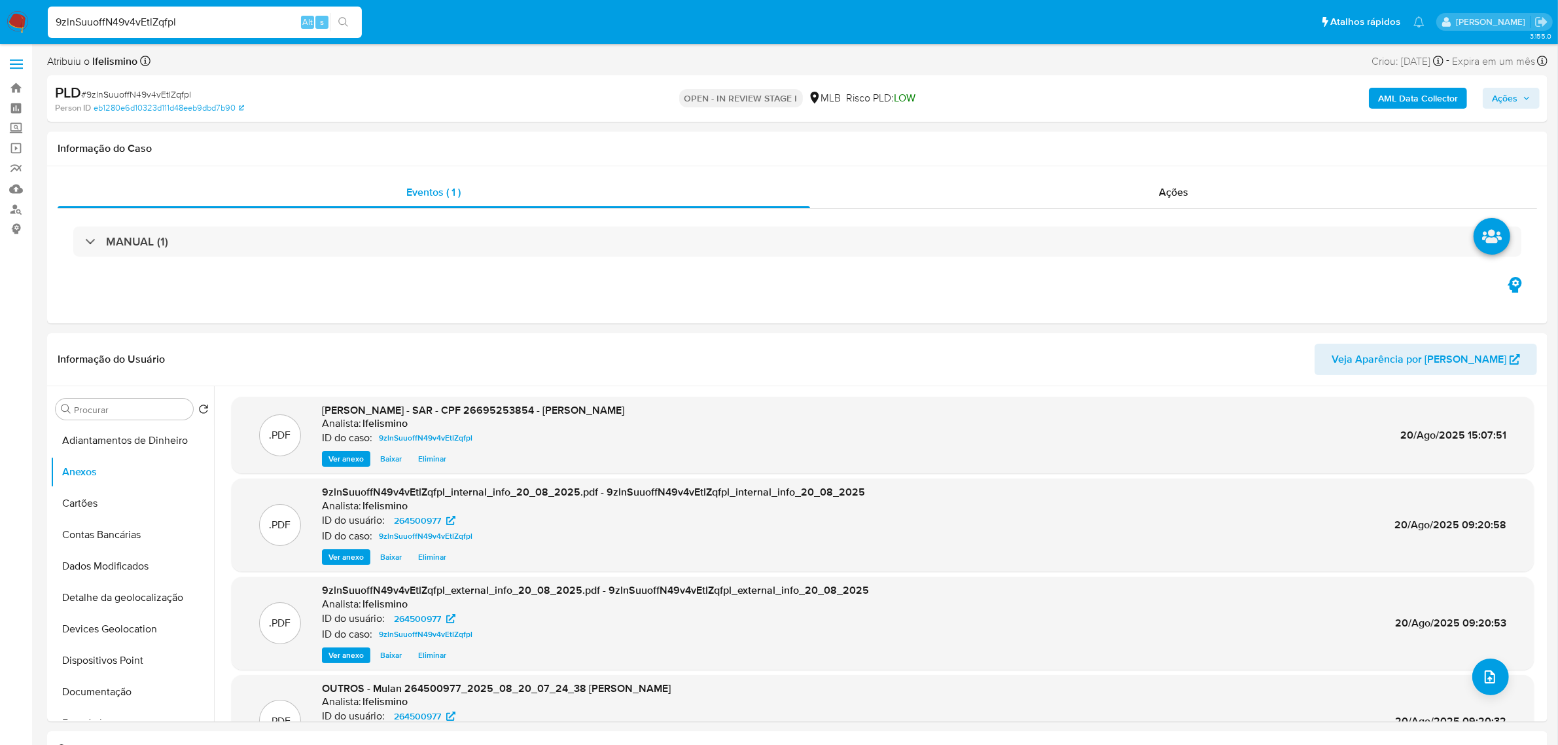
drag, startPoint x: 1526, startPoint y: 97, endPoint x: 1175, endPoint y: 96, distance: 350.7
click at [1525, 97] on icon "button" at bounding box center [1527, 98] width 8 height 8
drag, startPoint x: 1140, startPoint y: 128, endPoint x: 1149, endPoint y: 157, distance: 30.8
click at [1140, 128] on div "Resolução do caso Alt r" at bounding box center [1147, 140] width 120 height 34
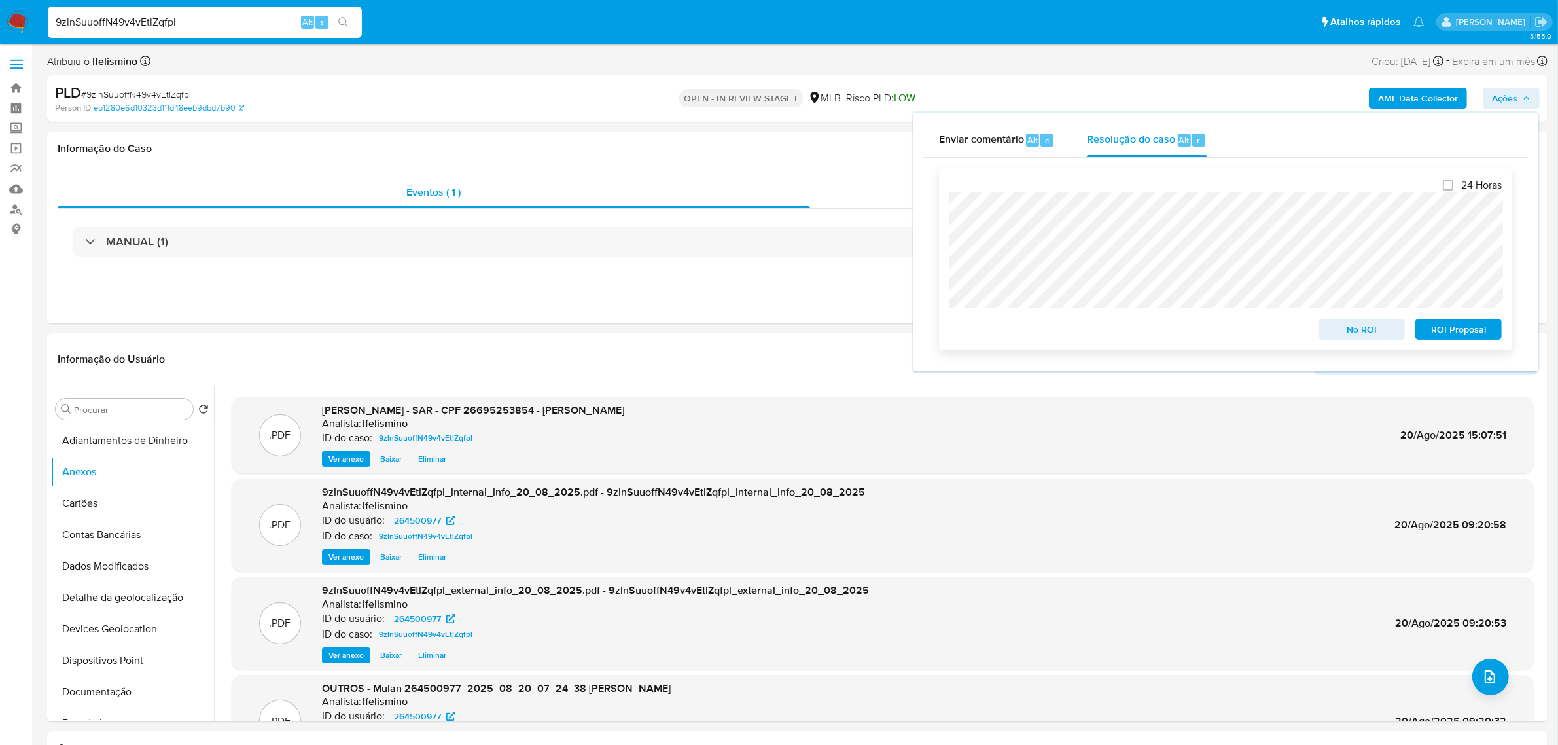
click at [1368, 336] on span "No ROI" at bounding box center [1362, 329] width 68 height 18
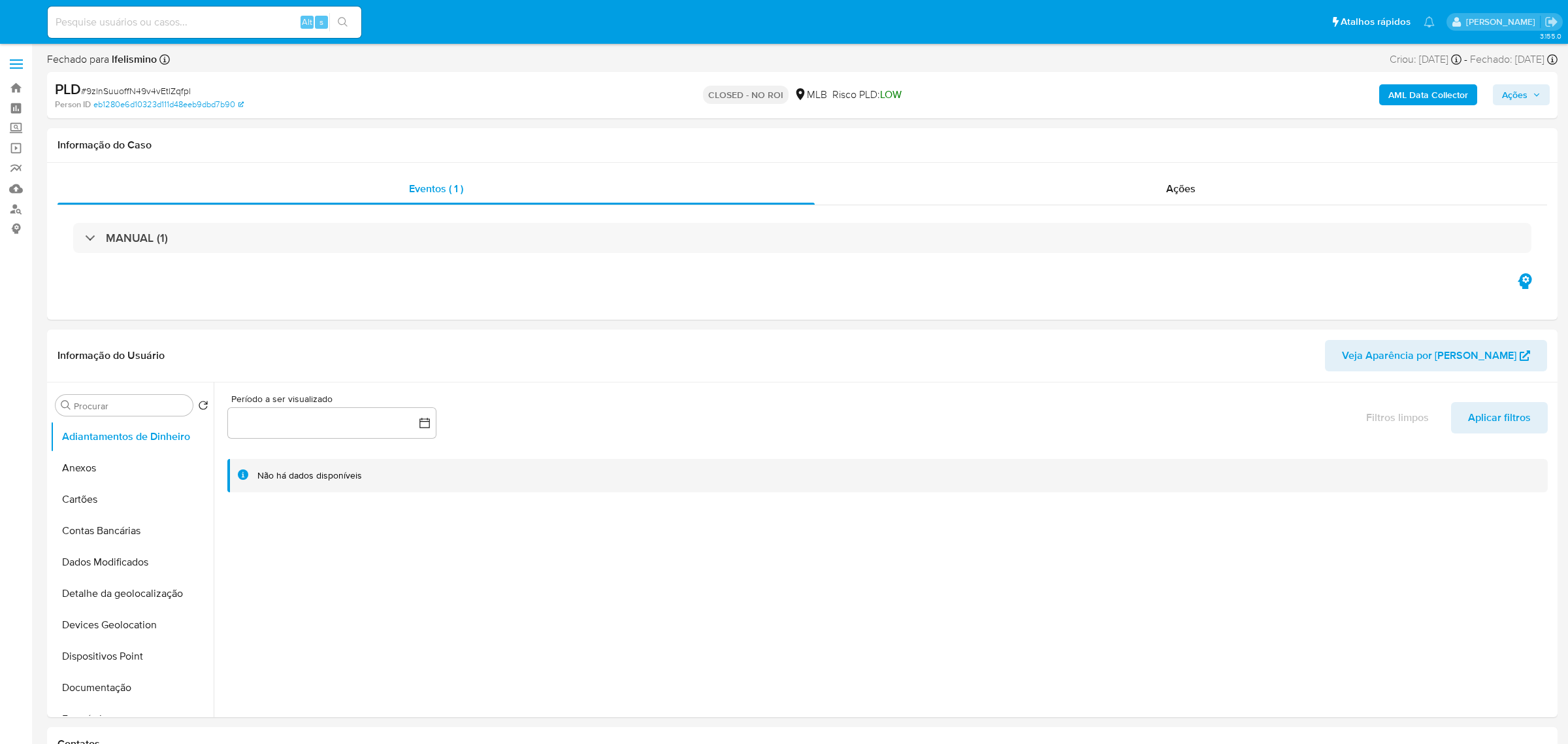
select select "10"
click at [213, 23] on input at bounding box center [205, 22] width 314 height 17
paste input "bDrx0YuwLkr5YN6V8C9bf2X2"
type input "bDrx0YuwLkr5YN6V8C9bf2X2"
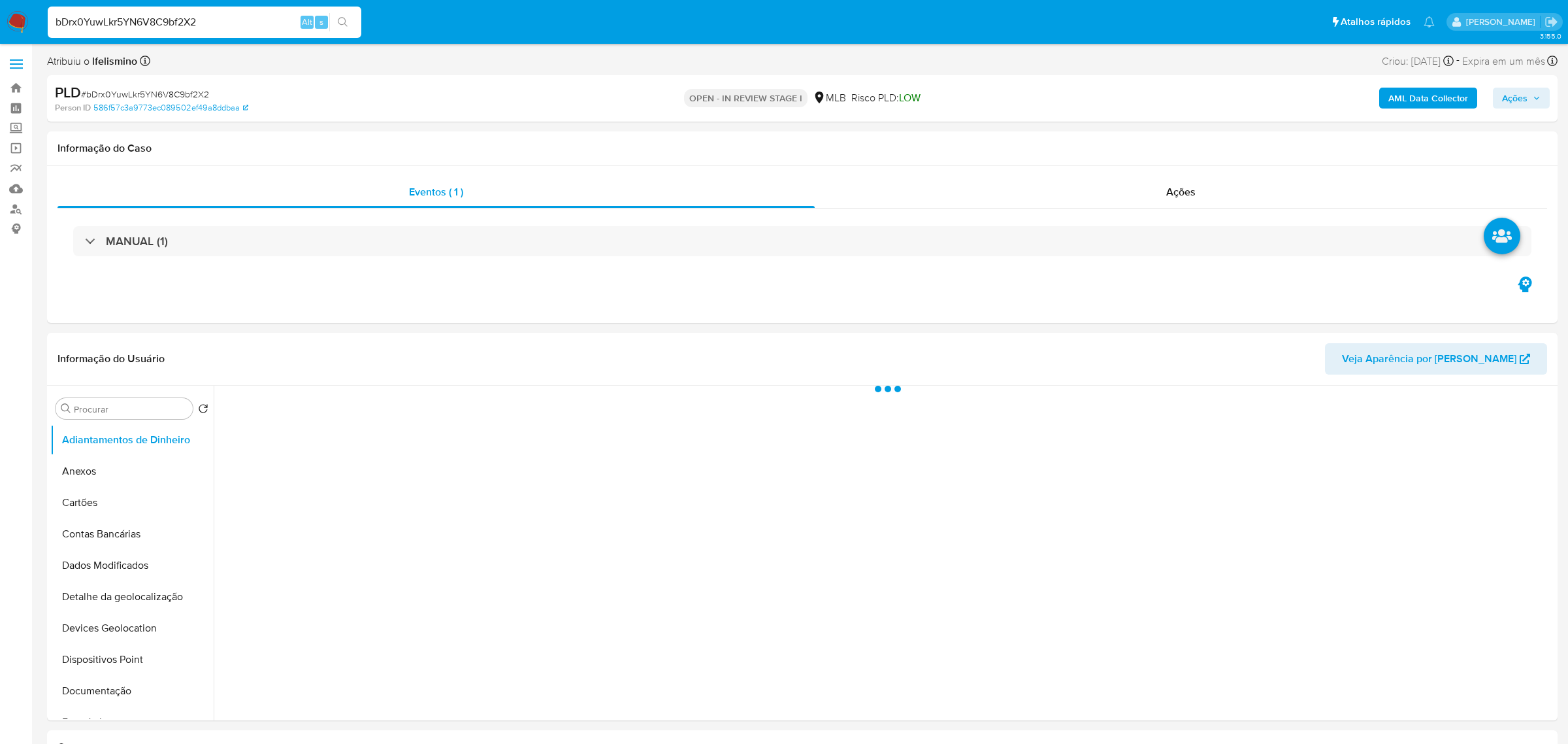
select select "10"
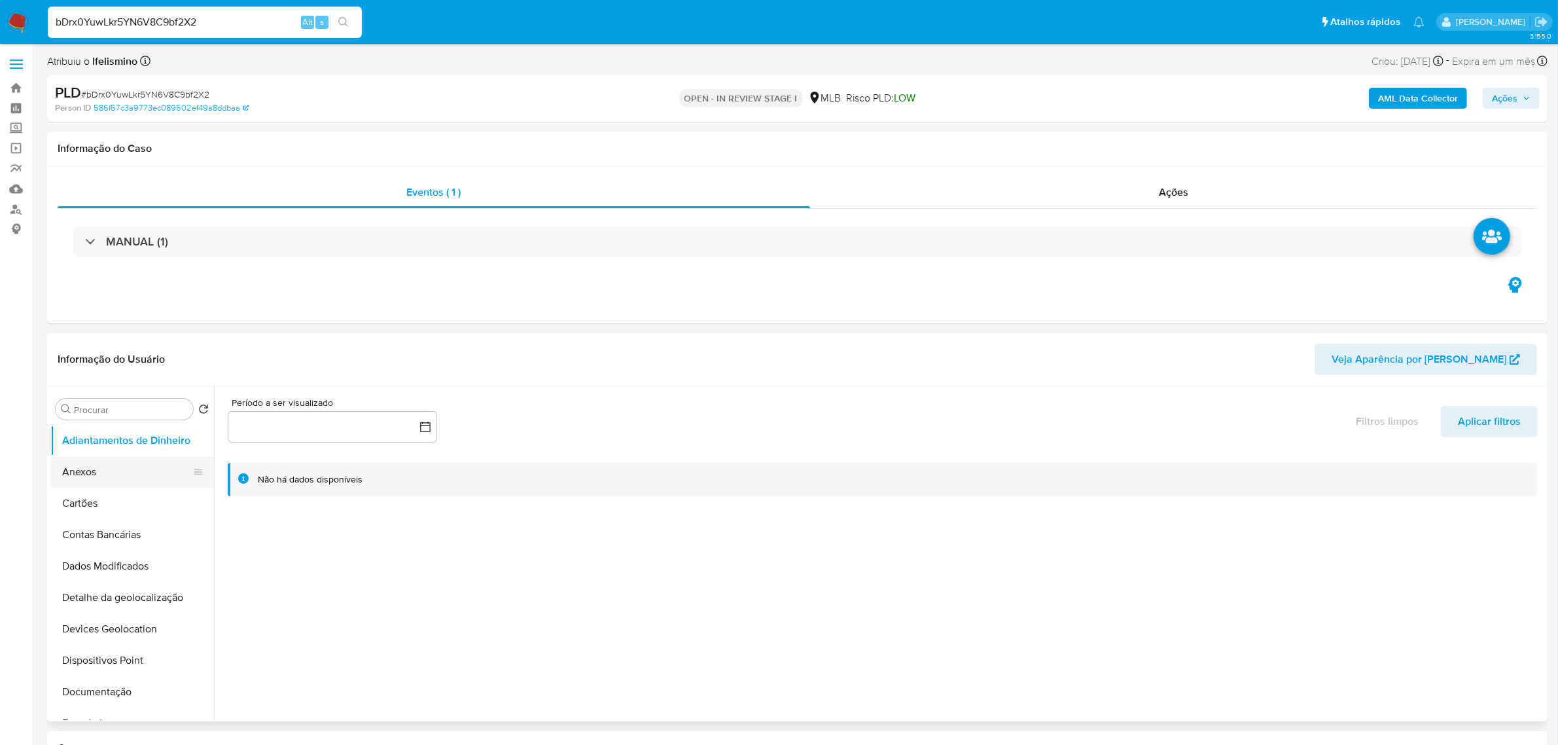
click at [164, 465] on button "Anexos" at bounding box center [126, 471] width 153 height 31
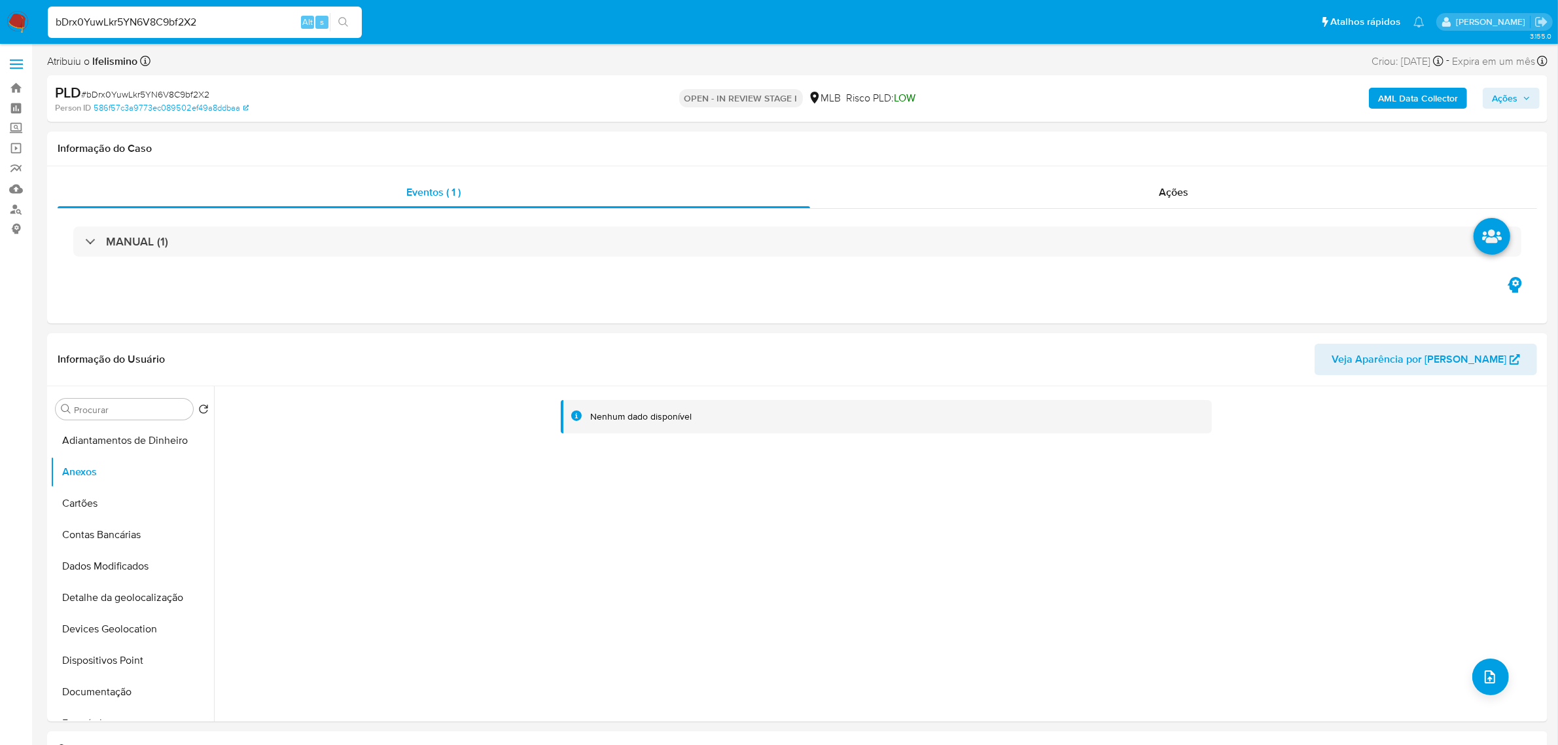
click at [1417, 85] on div "AML Data Collector Ações" at bounding box center [1293, 98] width 491 height 31
click at [1415, 94] on b "AML Data Collector" at bounding box center [1418, 98] width 80 height 21
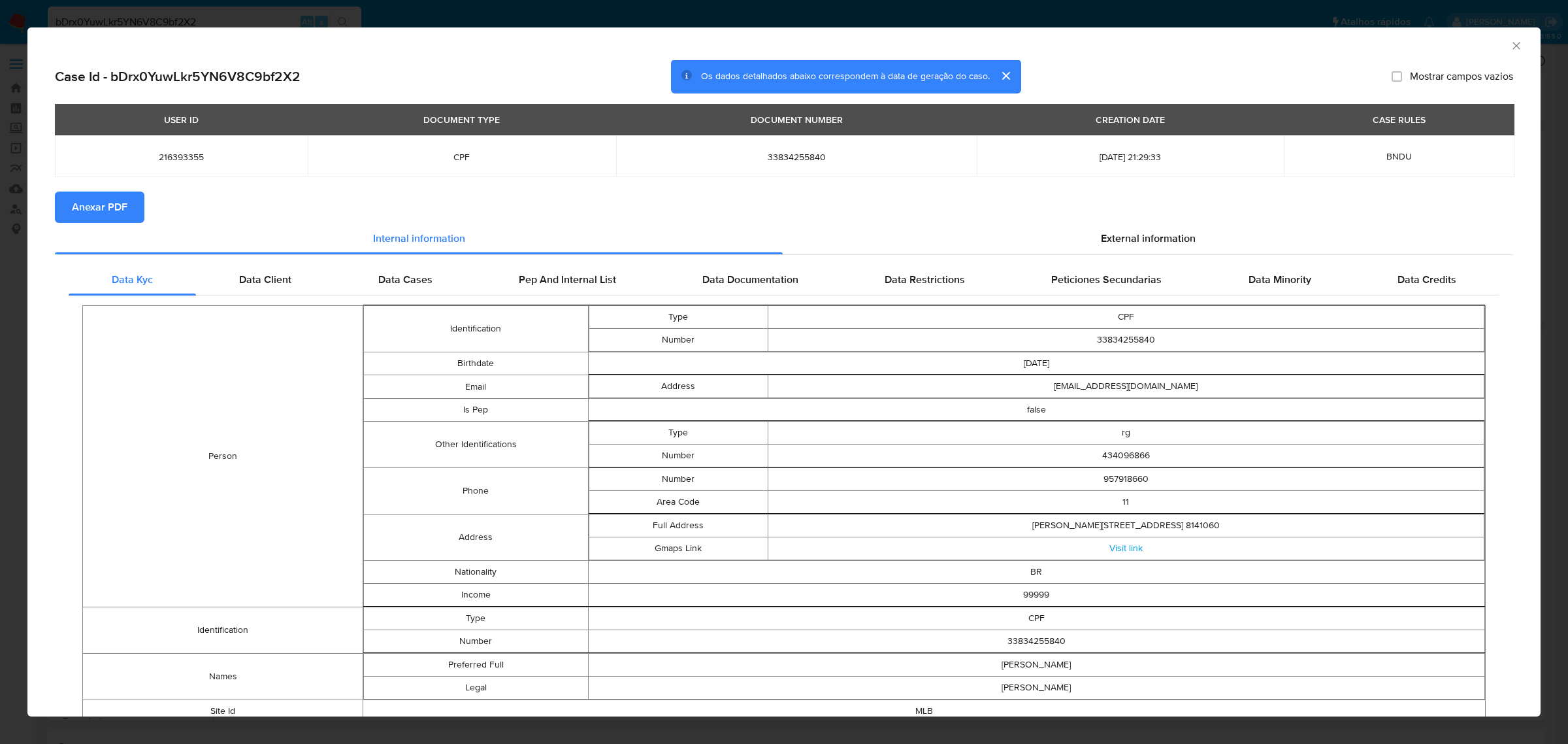
click at [118, 205] on span "Anexar PDF" at bounding box center [100, 207] width 56 height 29
click at [1510, 44] on icon "Fechar a janela" at bounding box center [1516, 45] width 13 height 13
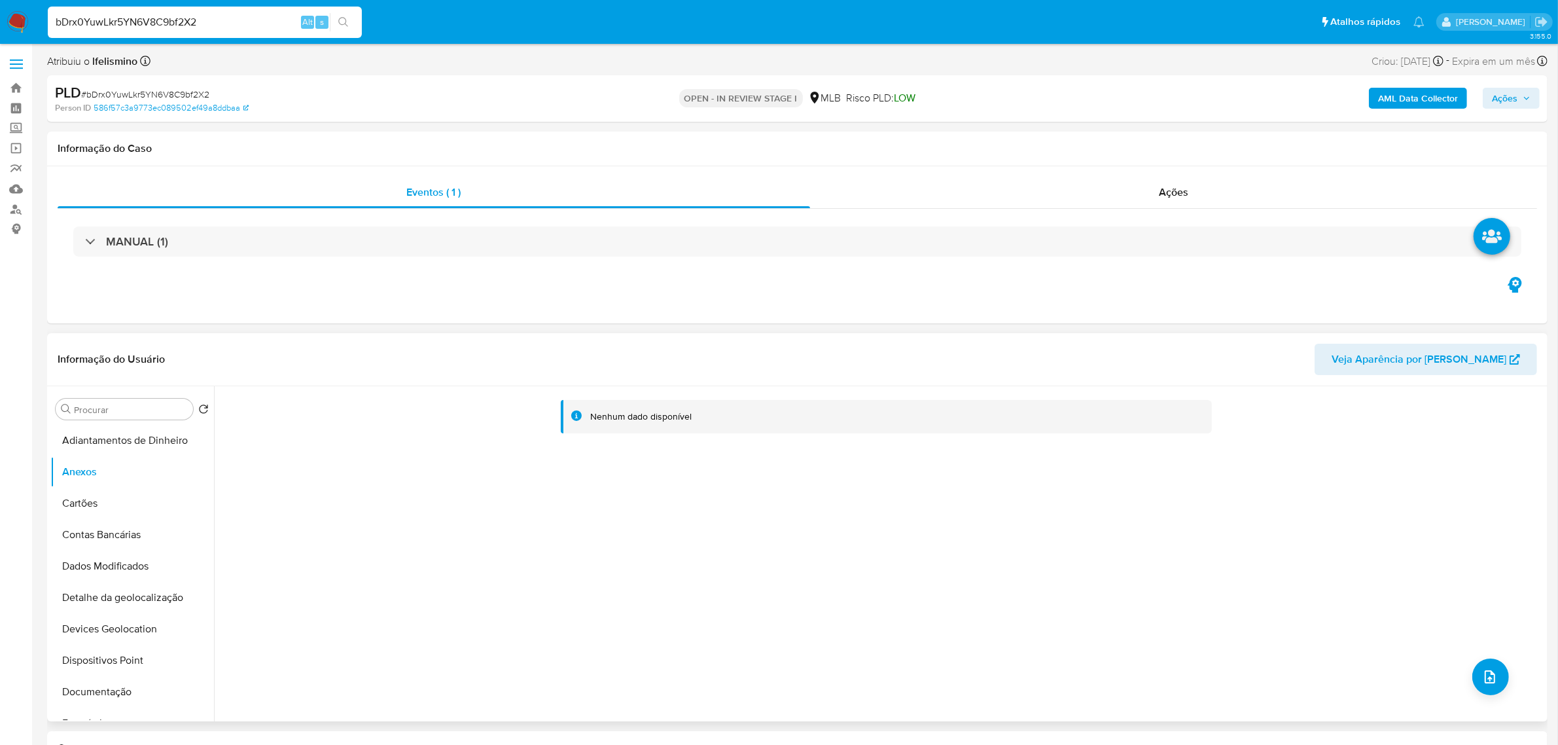
click at [1487, 701] on div "Nenhum dado disponível" at bounding box center [879, 553] width 1330 height 335
click at [1485, 681] on icon "upload-file" at bounding box center [1490, 676] width 10 height 13
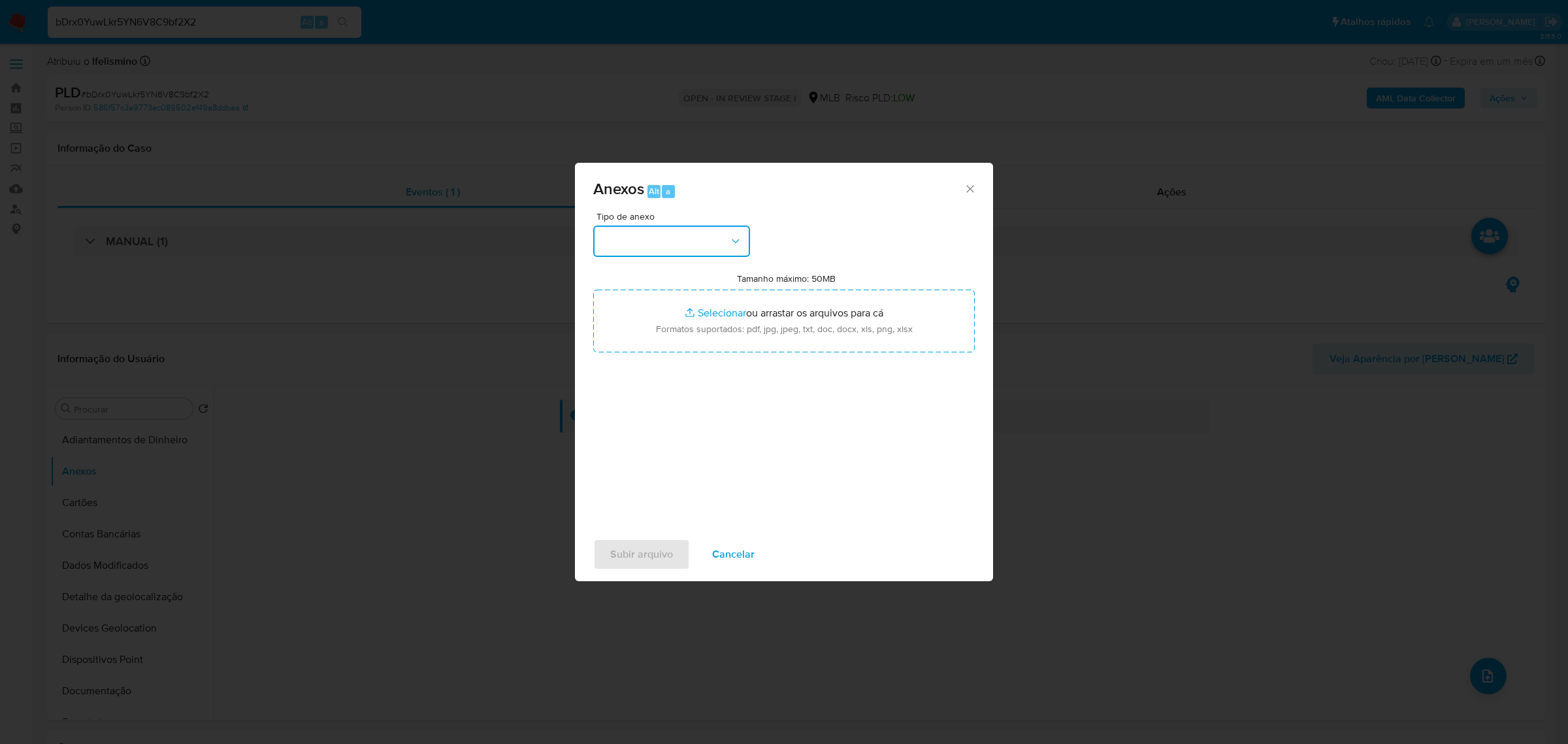
click at [661, 234] on button "button" at bounding box center [671, 241] width 157 height 31
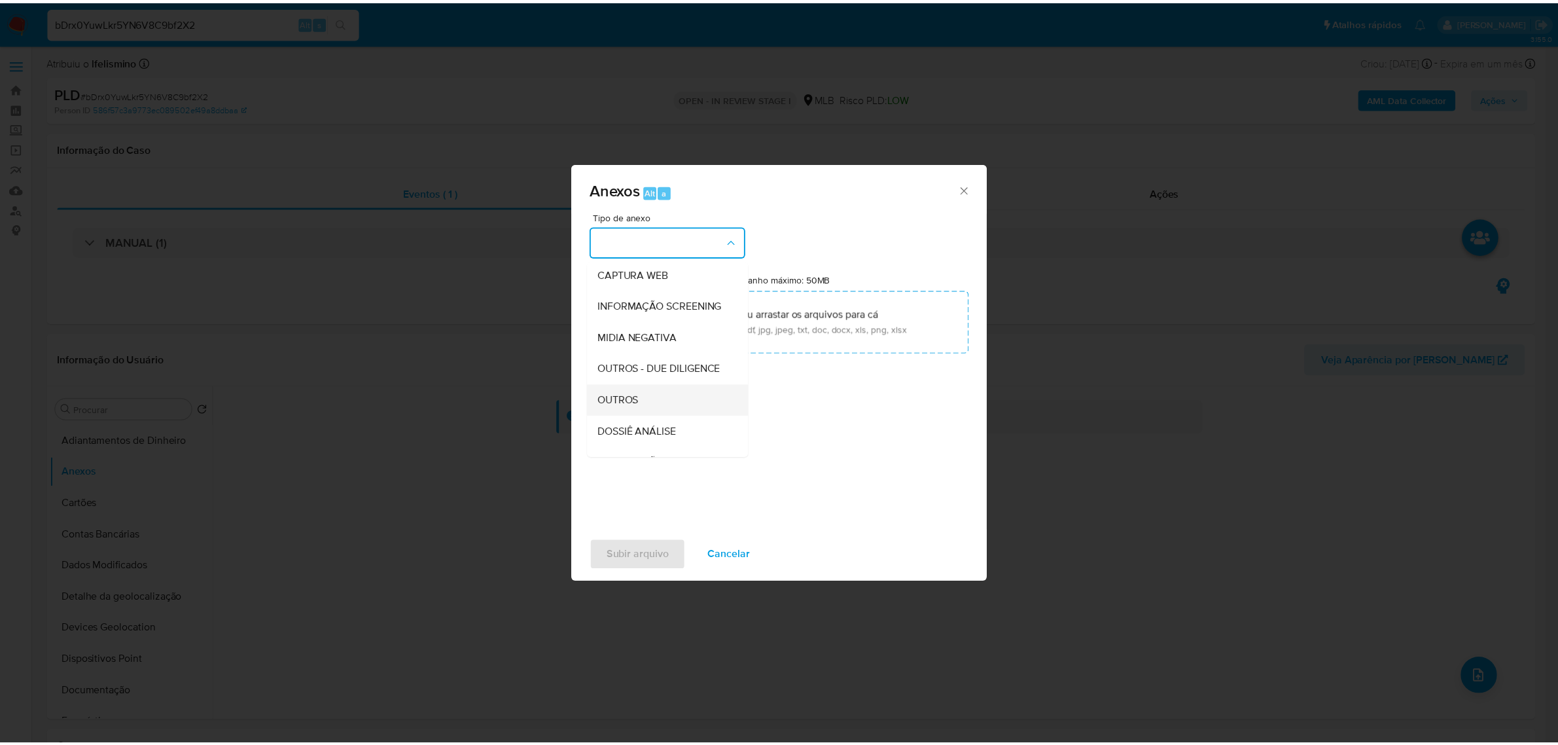
scroll to position [201, 0]
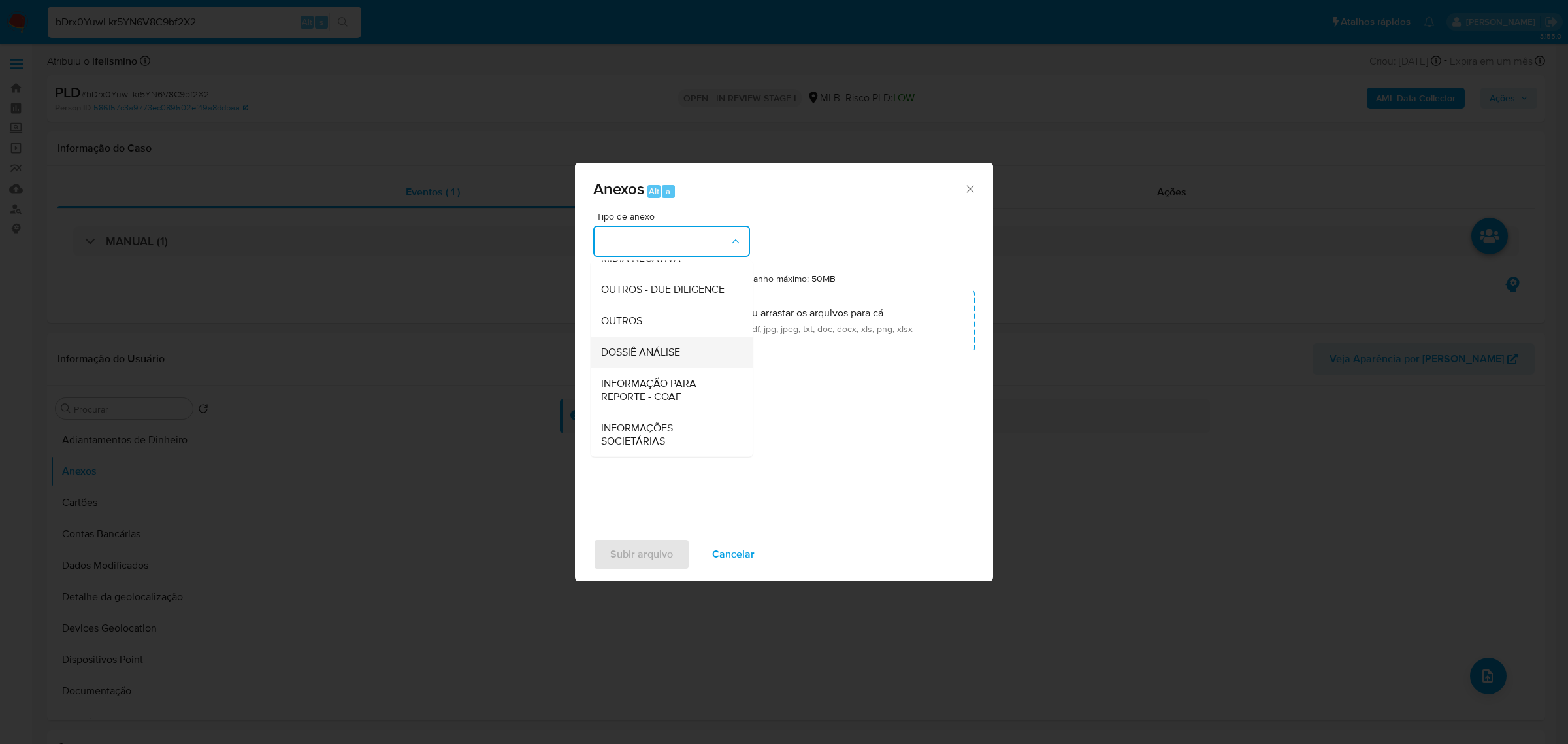
click at [648, 358] on span "DOSSIÊ ANÁLISE" at bounding box center [640, 351] width 79 height 13
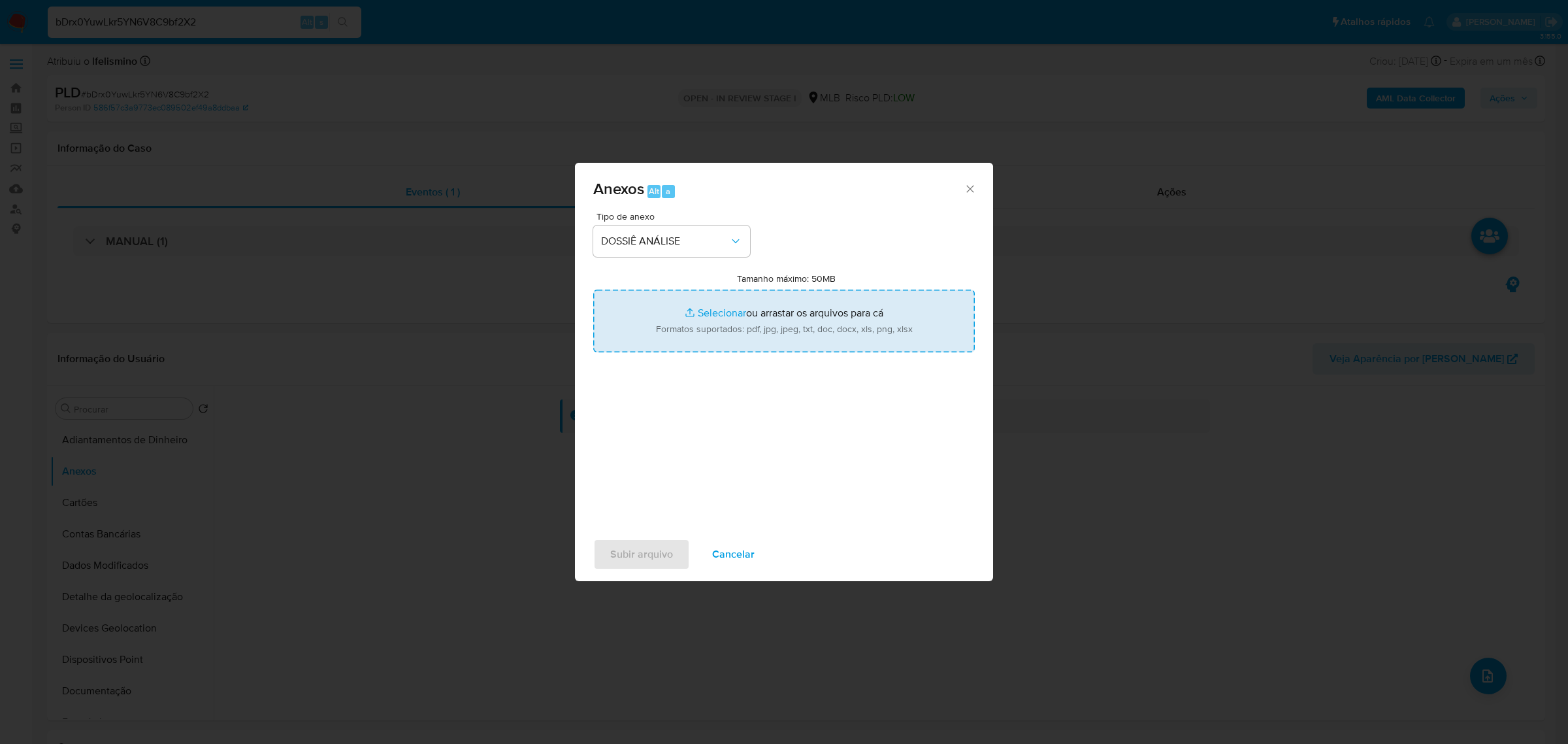
type input "C:\fakepath\SAR - CPF 33834255840 - LUANA MARIA DOS SANTOS RIBEIRO.docx.pdf"
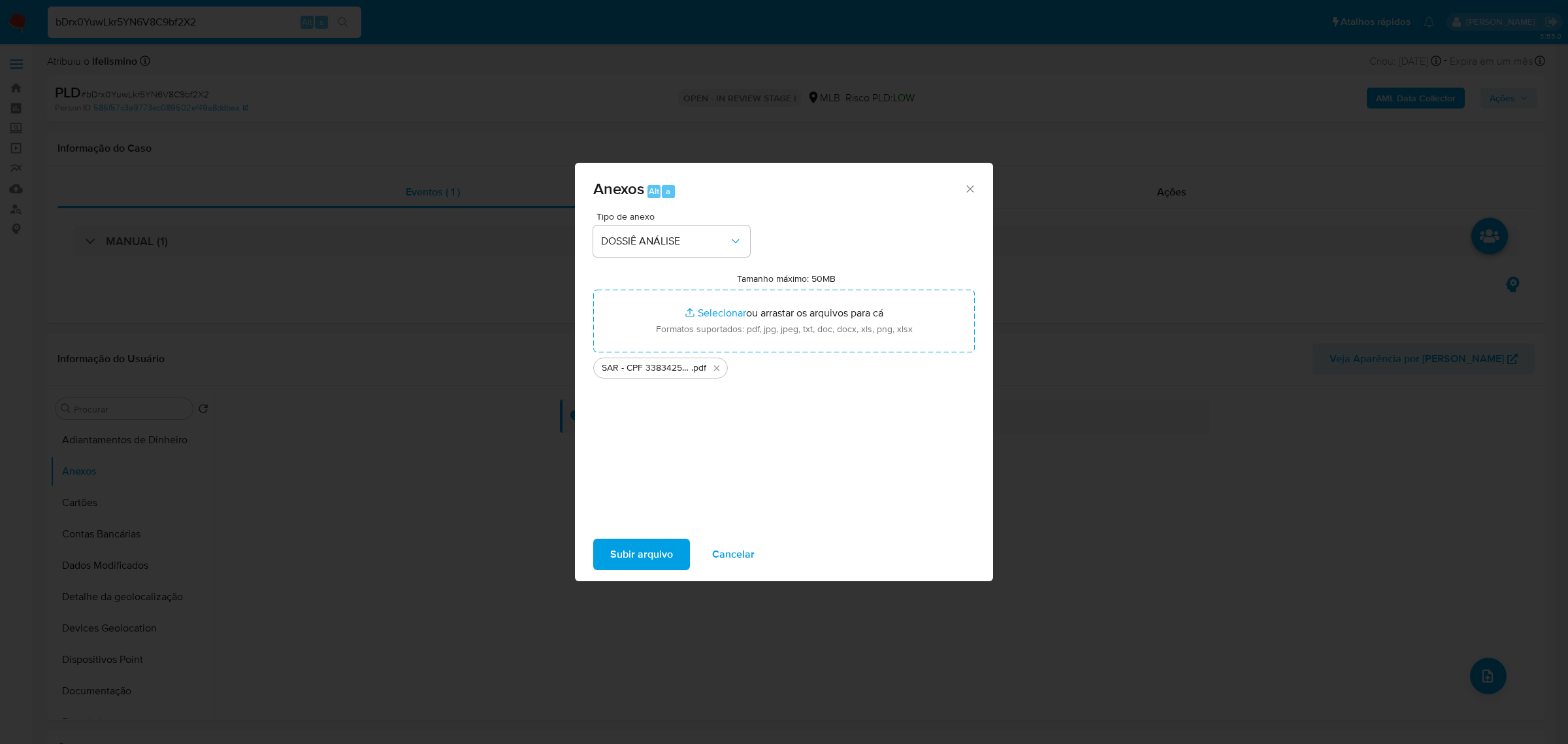
click at [644, 549] on span "Subir arquivo" at bounding box center [641, 553] width 63 height 29
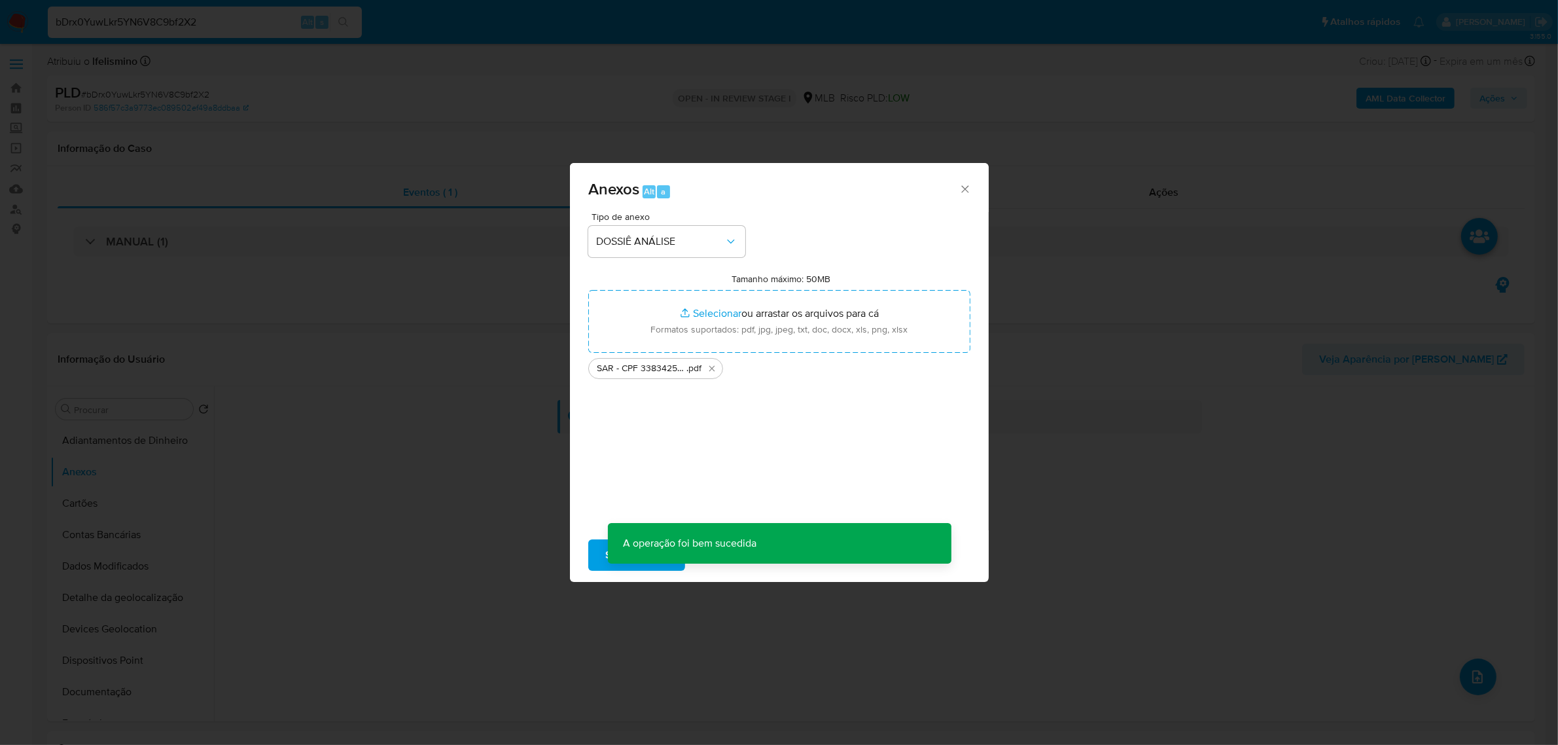
click at [1500, 92] on span "Ações" at bounding box center [1492, 98] width 26 height 21
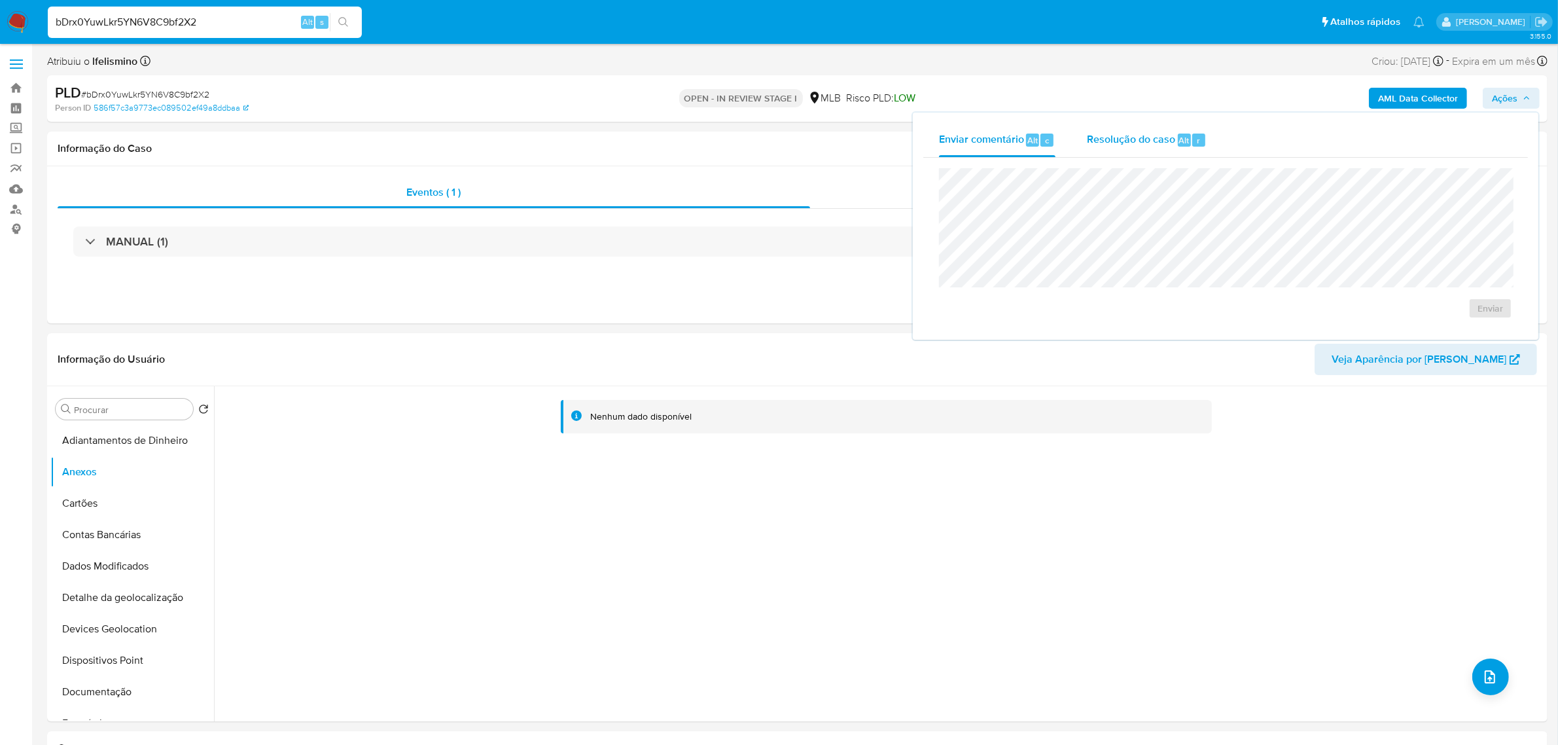
click at [1134, 133] on span "Resolução do caso" at bounding box center [1131, 139] width 88 height 15
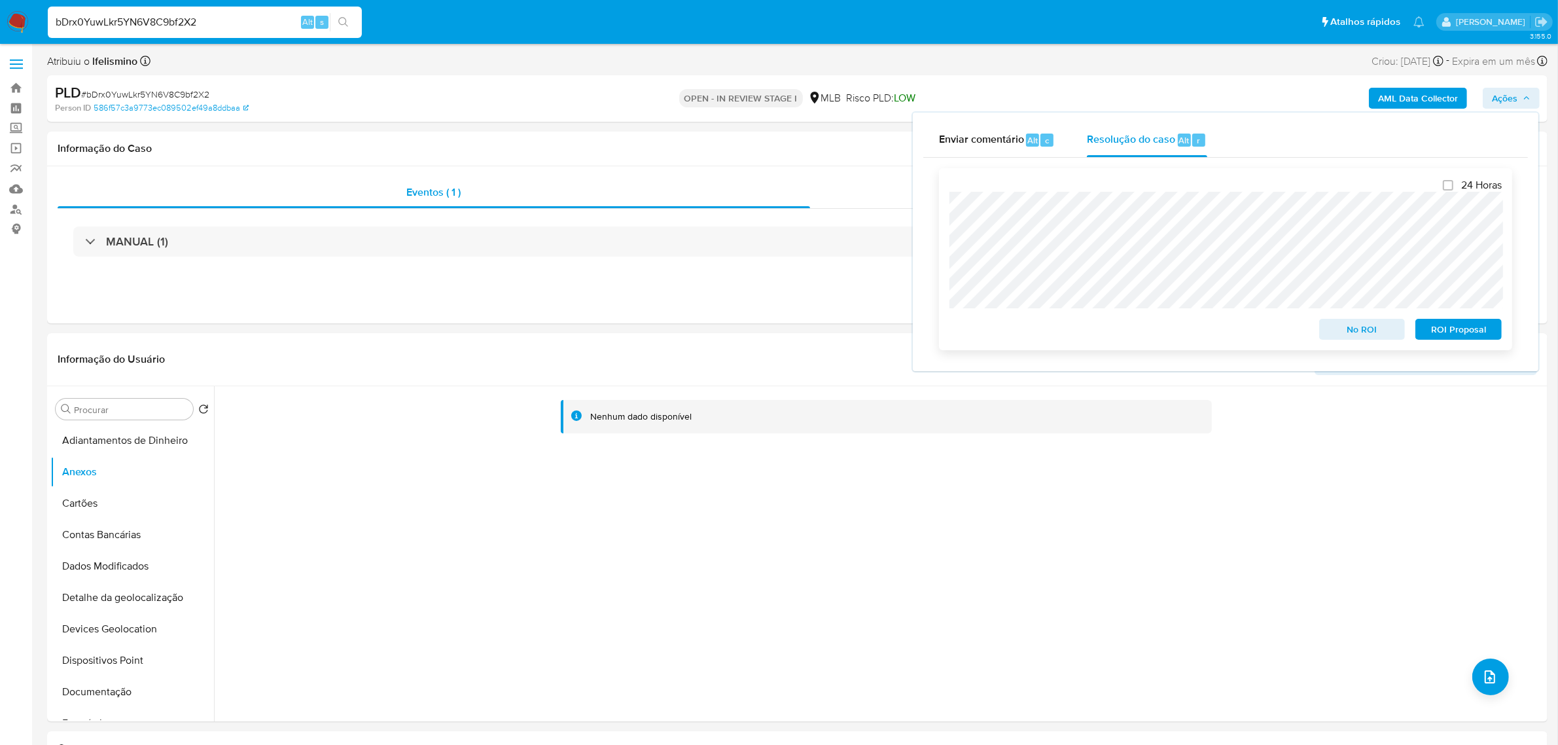
click at [1361, 327] on span "No ROI" at bounding box center [1362, 329] width 68 height 18
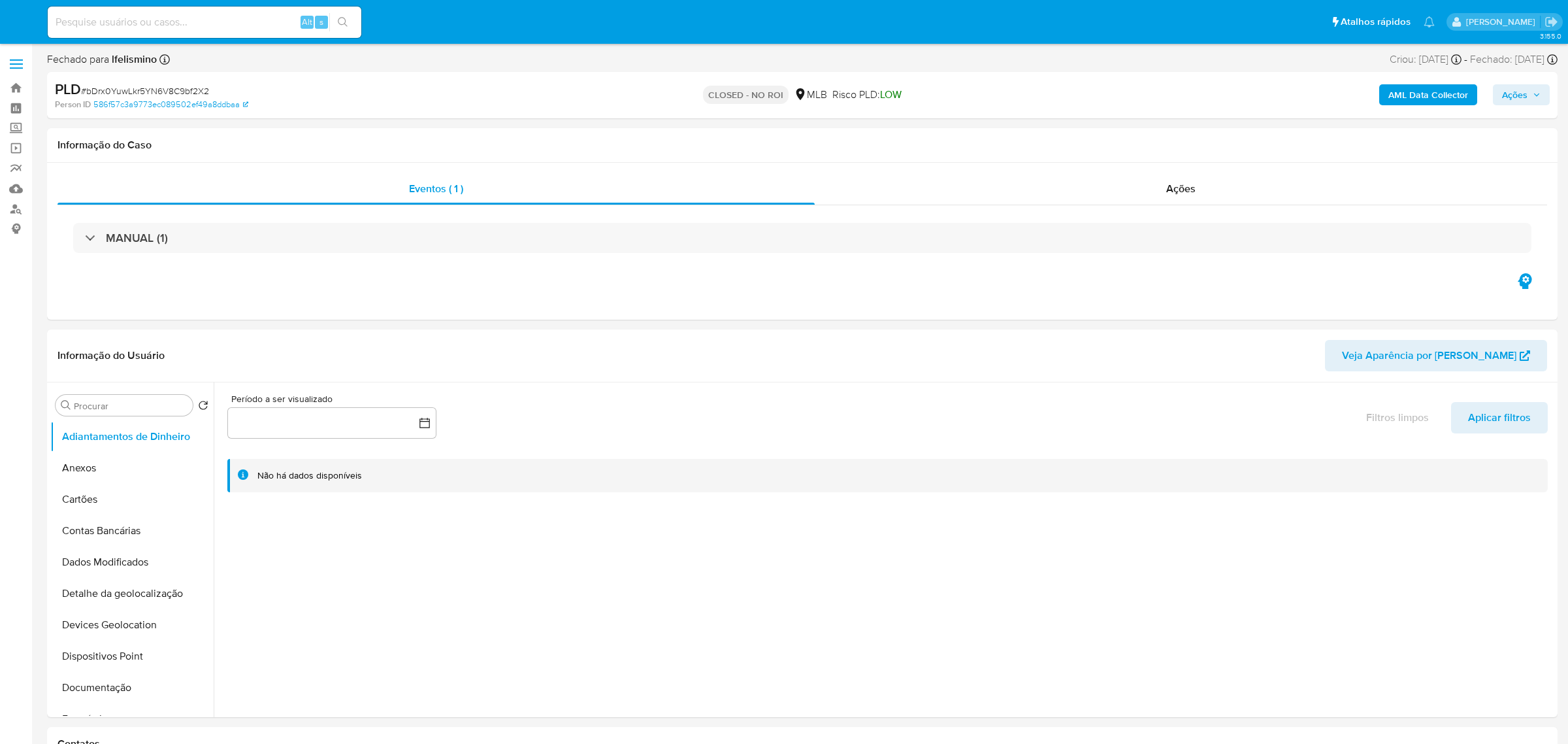
select select "10"
click at [191, 23] on input at bounding box center [205, 22] width 314 height 17
paste input "LXqpKONBXcnbf54XmXuon6aE"
type input "LXqpKONBXcnbf54XmXuon6aE"
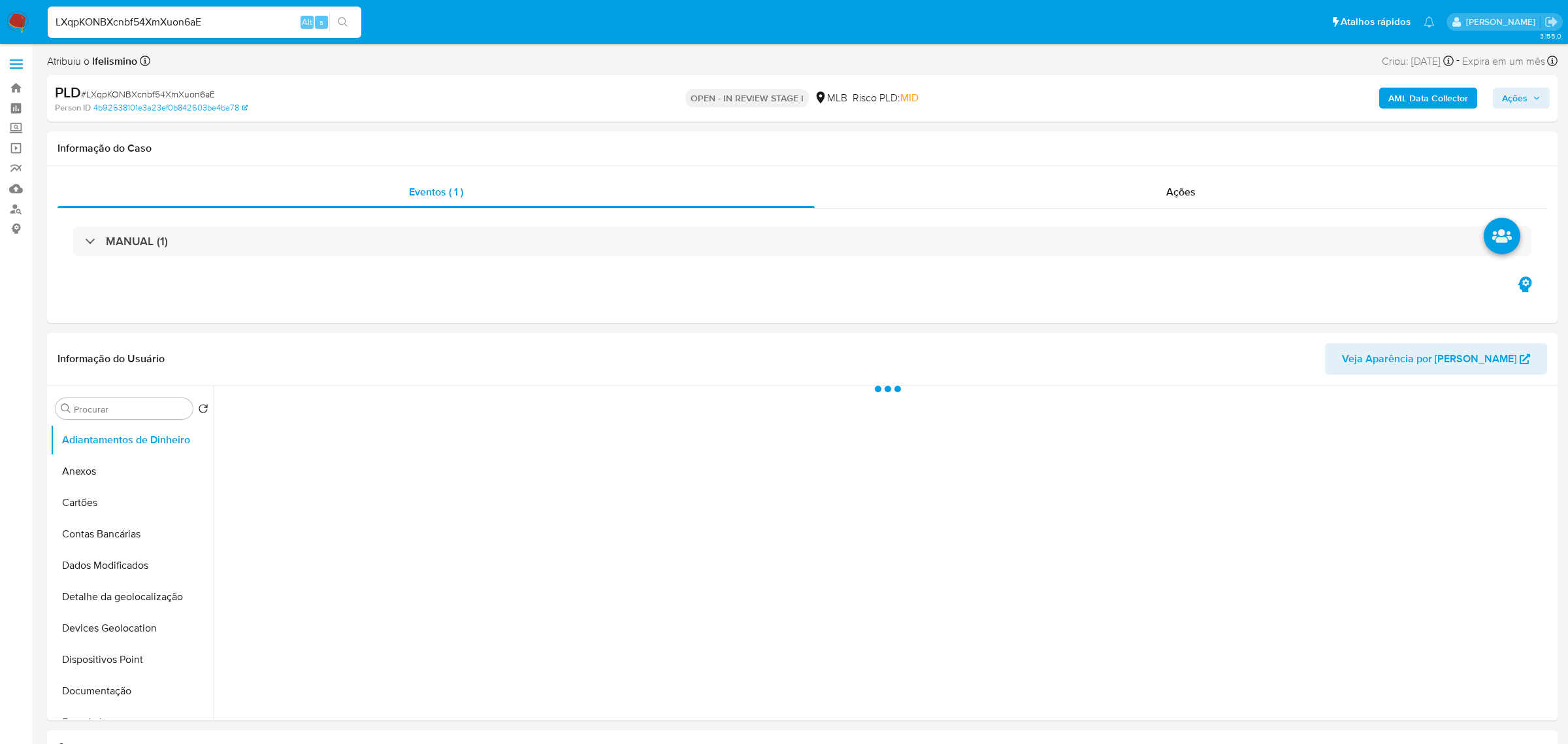
select select "10"
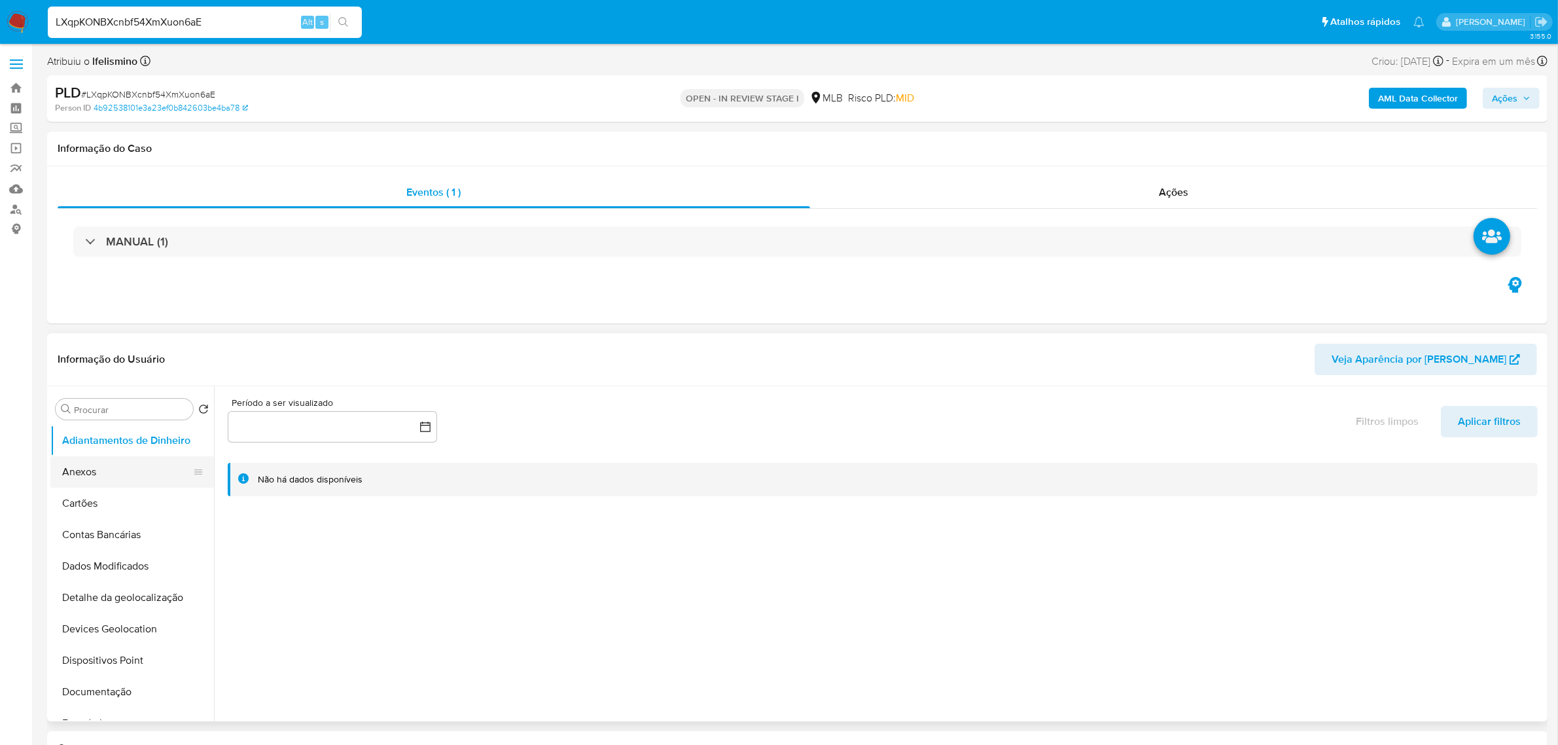
click at [154, 476] on button "Anexos" at bounding box center [126, 471] width 153 height 31
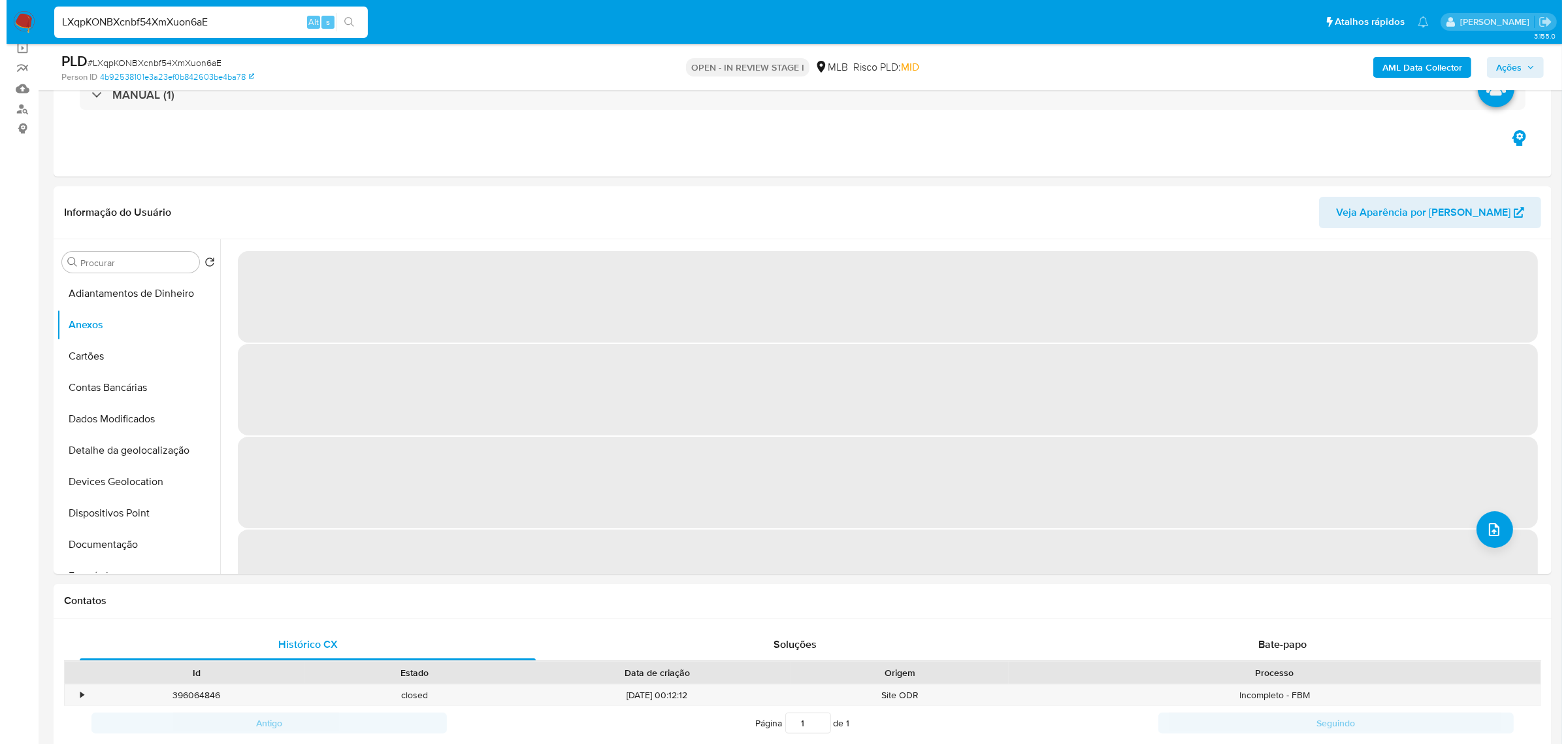
scroll to position [164, 0]
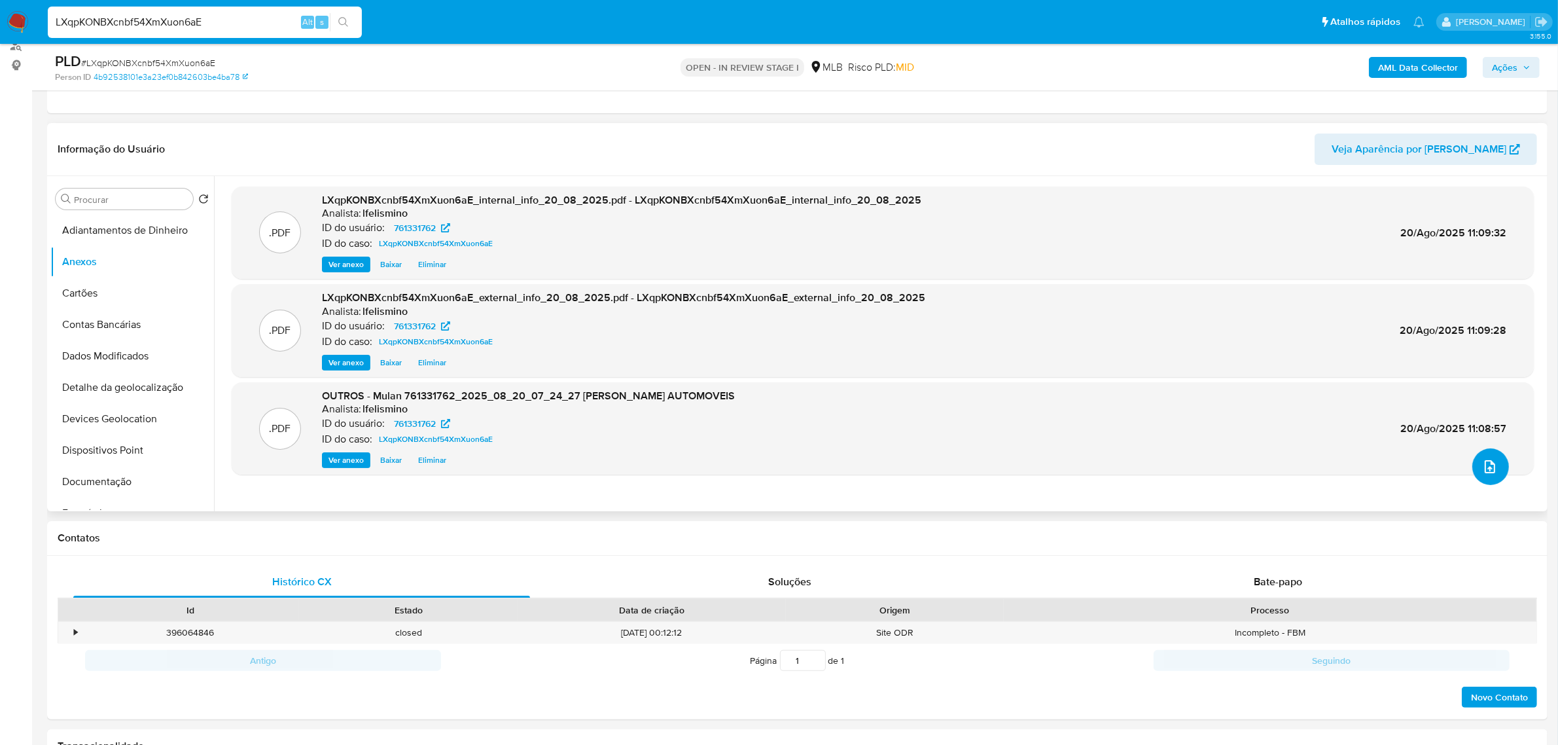
click at [1490, 476] on button "upload-file" at bounding box center [1490, 466] width 37 height 37
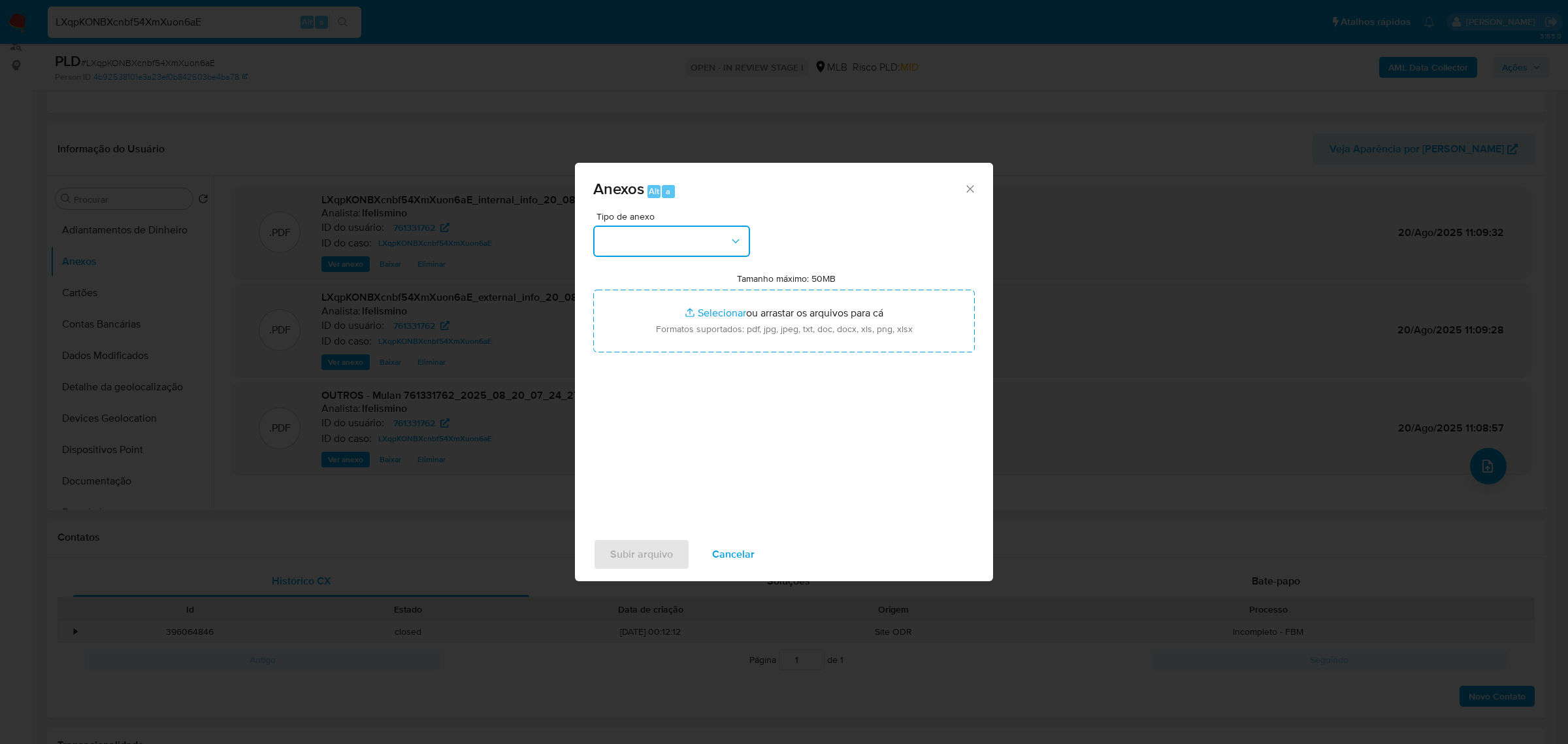
click at [670, 253] on button "button" at bounding box center [671, 241] width 157 height 31
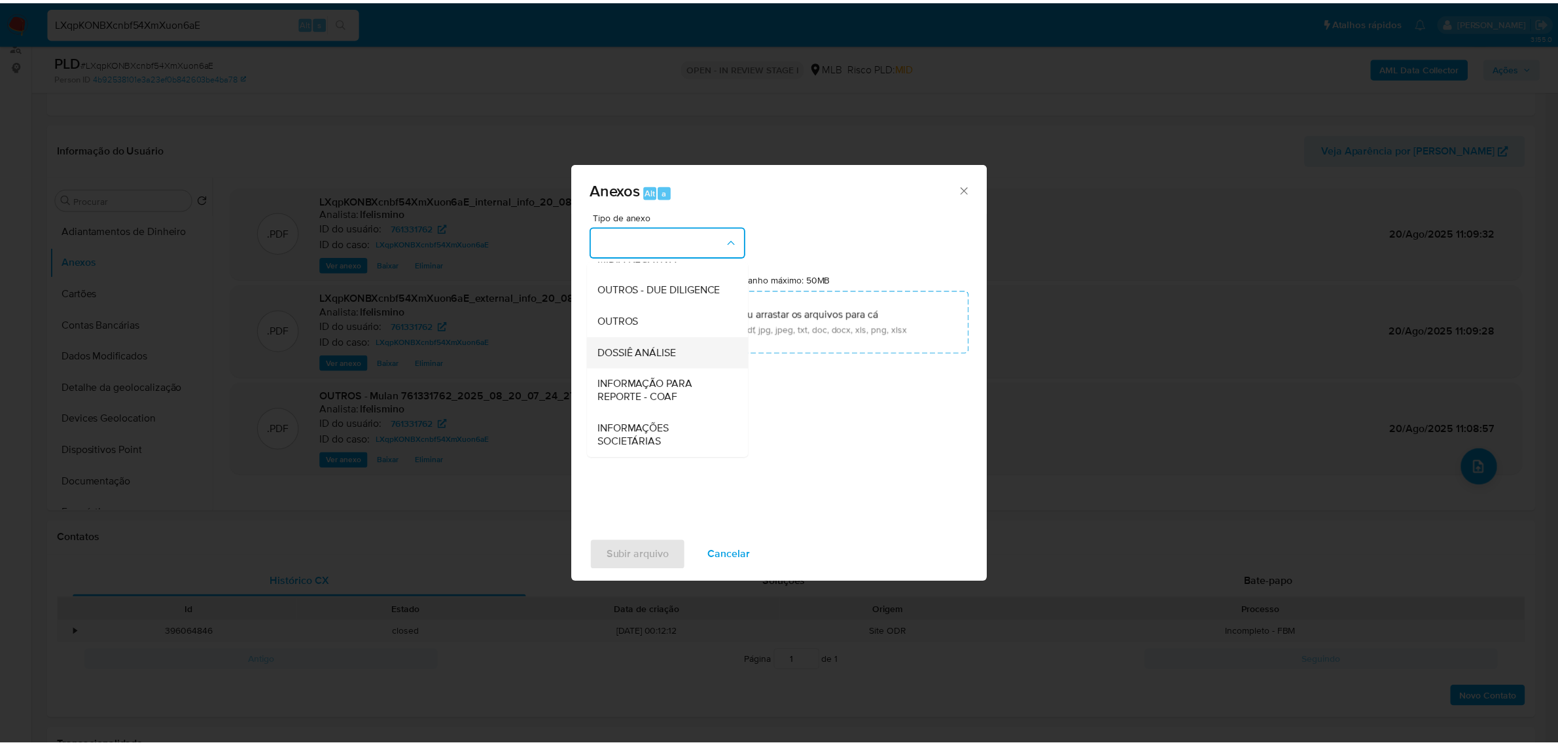
scroll to position [201, 0]
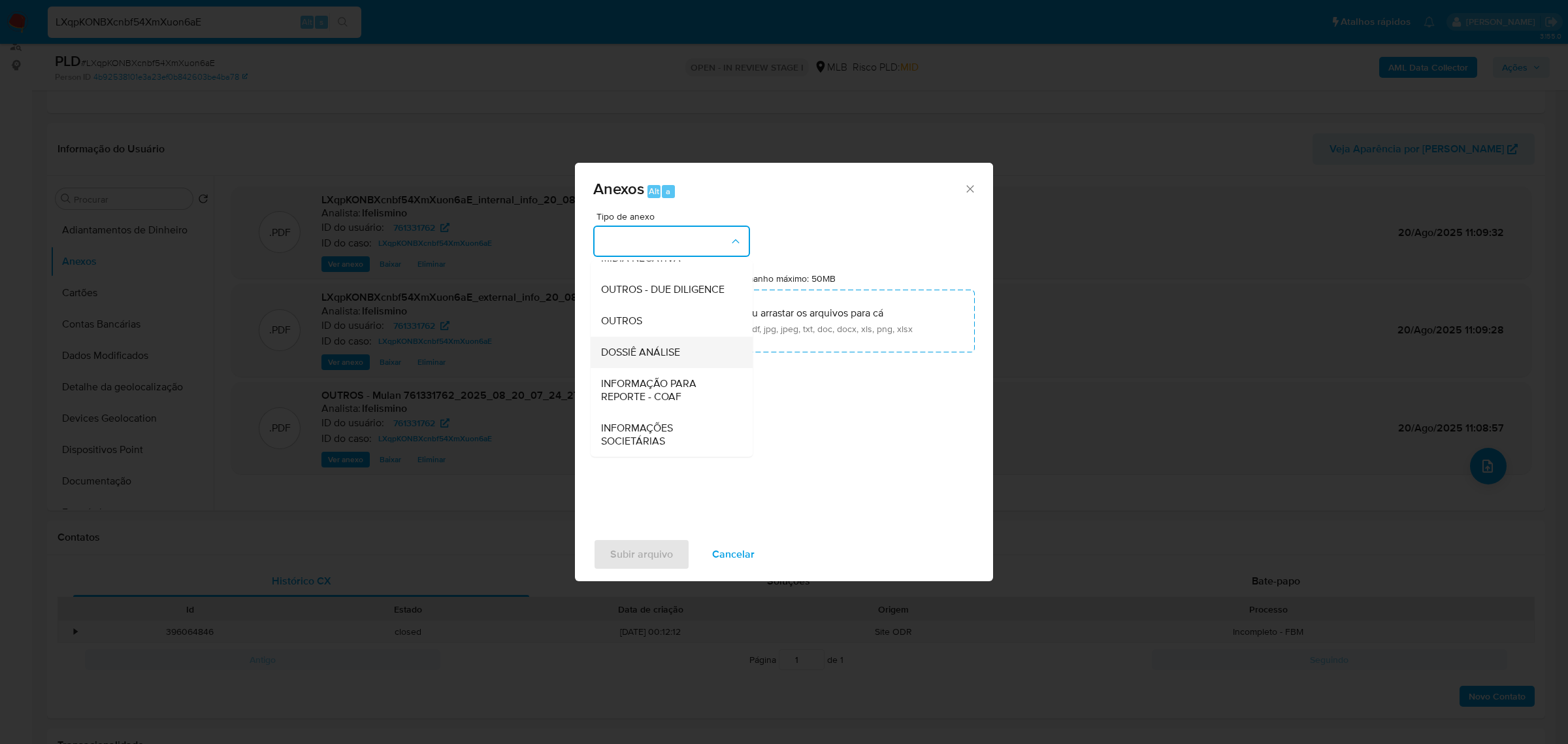
click at [649, 354] on span "DOSSIÊ ANÁLISE" at bounding box center [640, 351] width 79 height 13
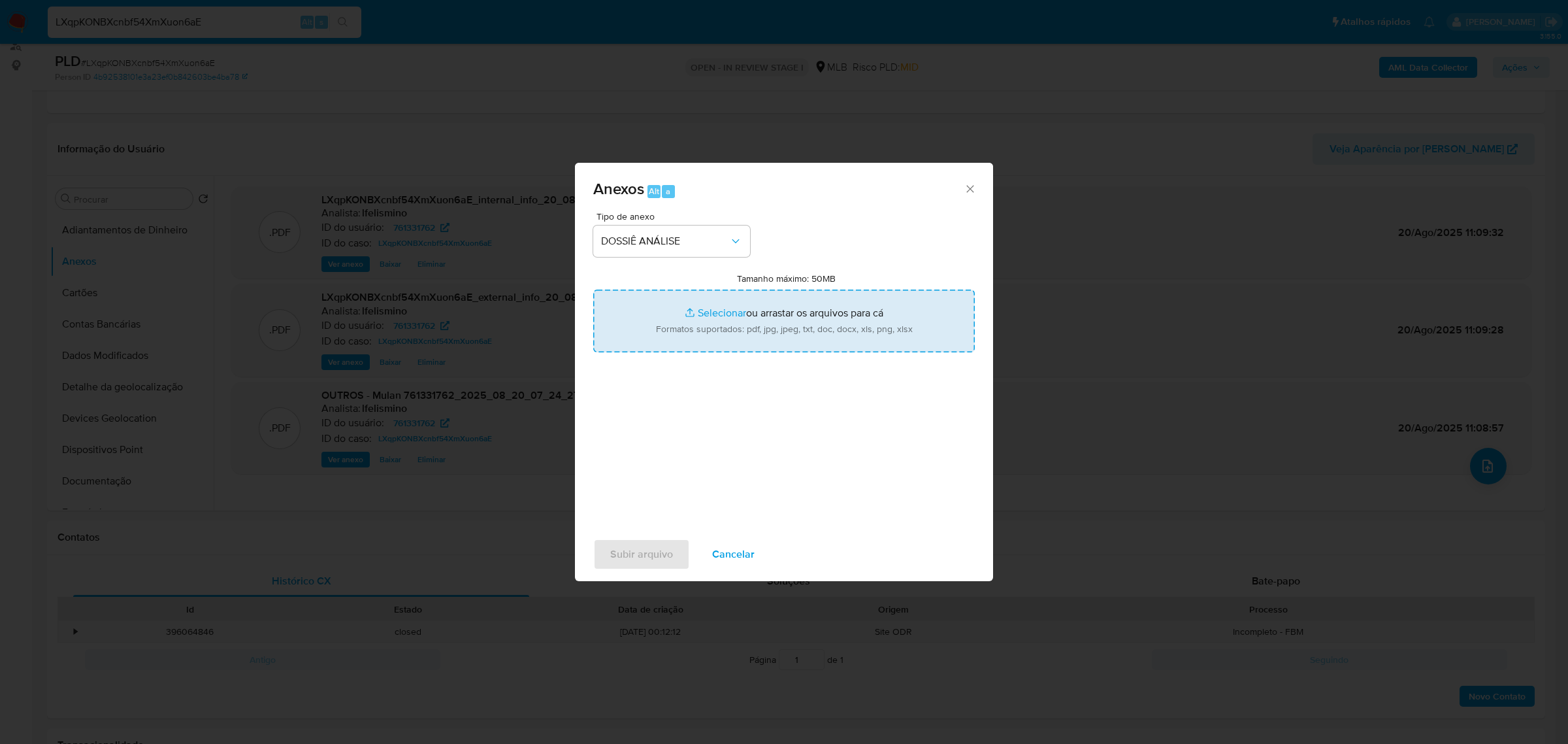
type input "C:\fakepath\SAR - CNPJ 31993997000151 - RAFAEL JOSE LOURENCON AUTOMOVEIS.pdf"
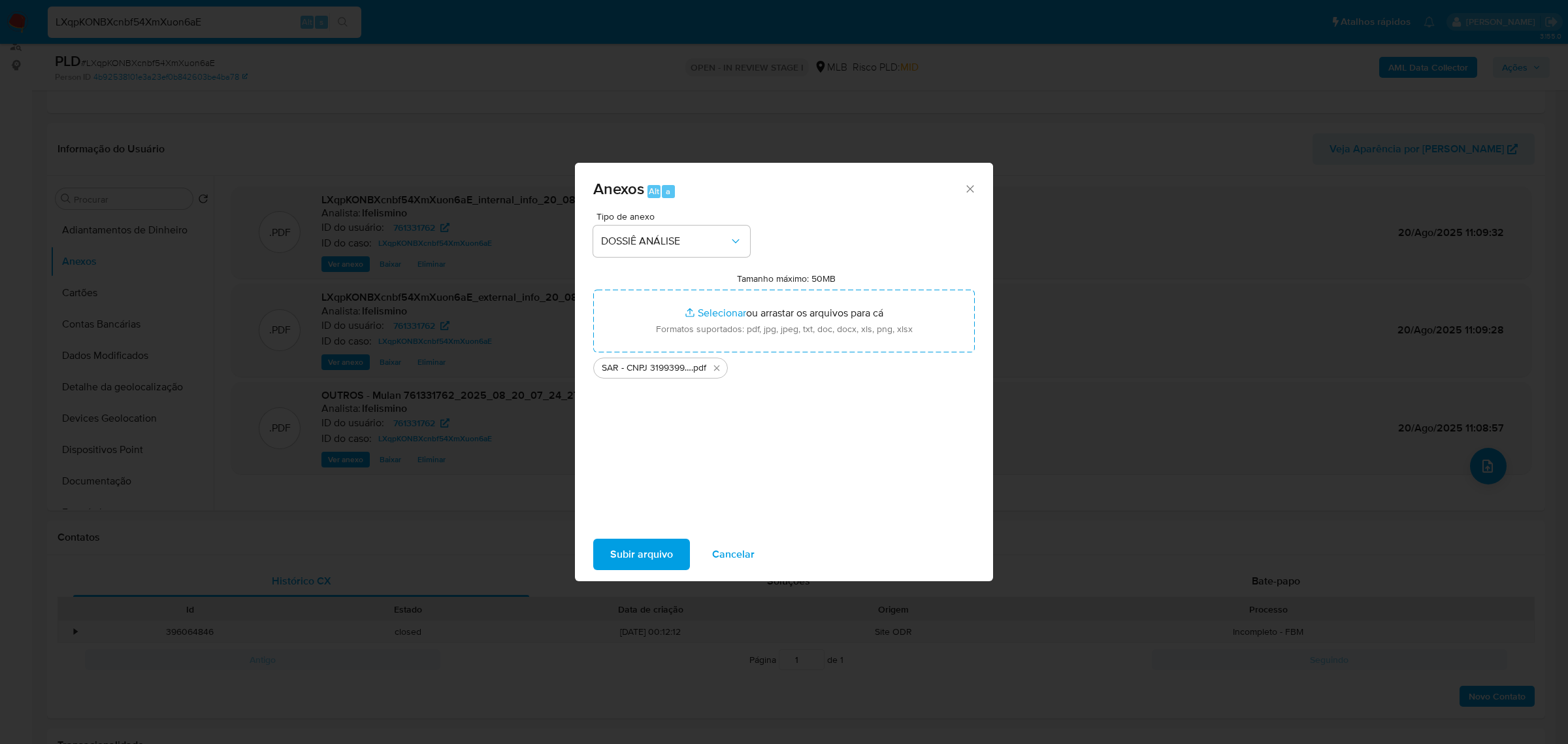
click at [655, 552] on span "Subir arquivo" at bounding box center [641, 553] width 63 height 29
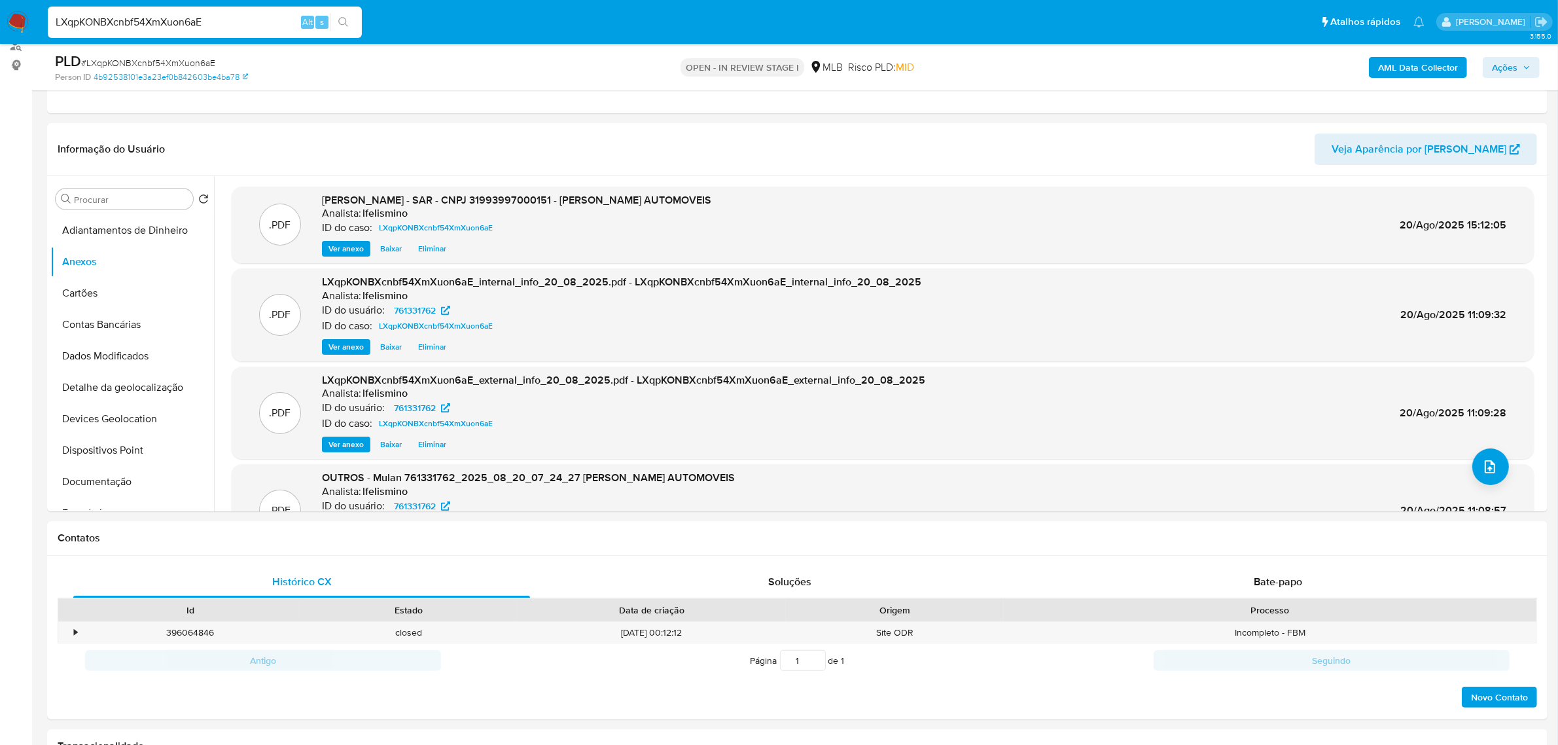
click at [1522, 72] on span "Ações" at bounding box center [1511, 67] width 39 height 18
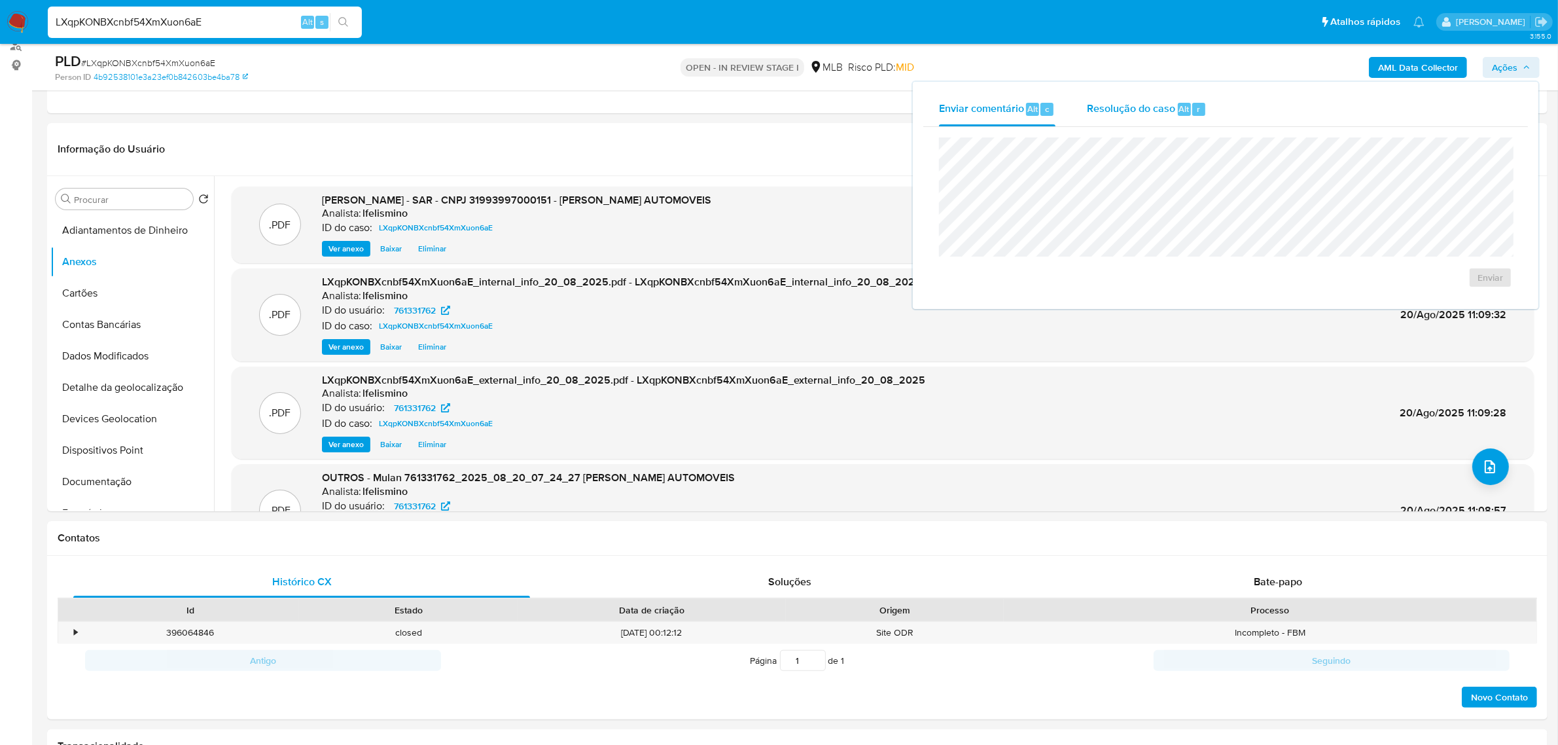
click at [1173, 107] on span "Resolução do caso" at bounding box center [1131, 108] width 88 height 15
drag, startPoint x: 1348, startPoint y: 304, endPoint x: 1348, endPoint y: 289, distance: 15.7
click at [1348, 303] on span "No ROI" at bounding box center [1362, 298] width 68 height 18
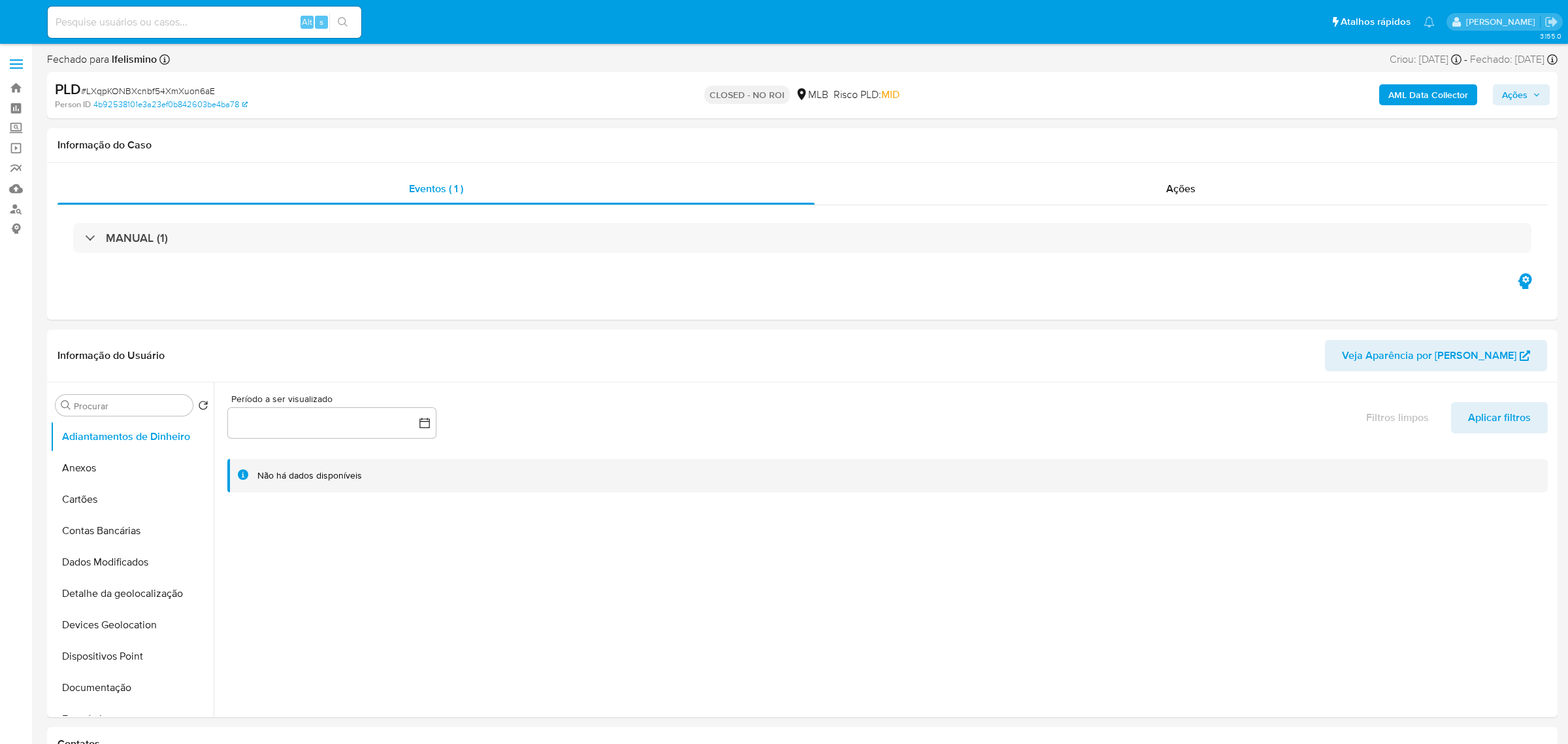
select select "10"
click at [134, 470] on button "Anexos" at bounding box center [126, 467] width 153 height 31
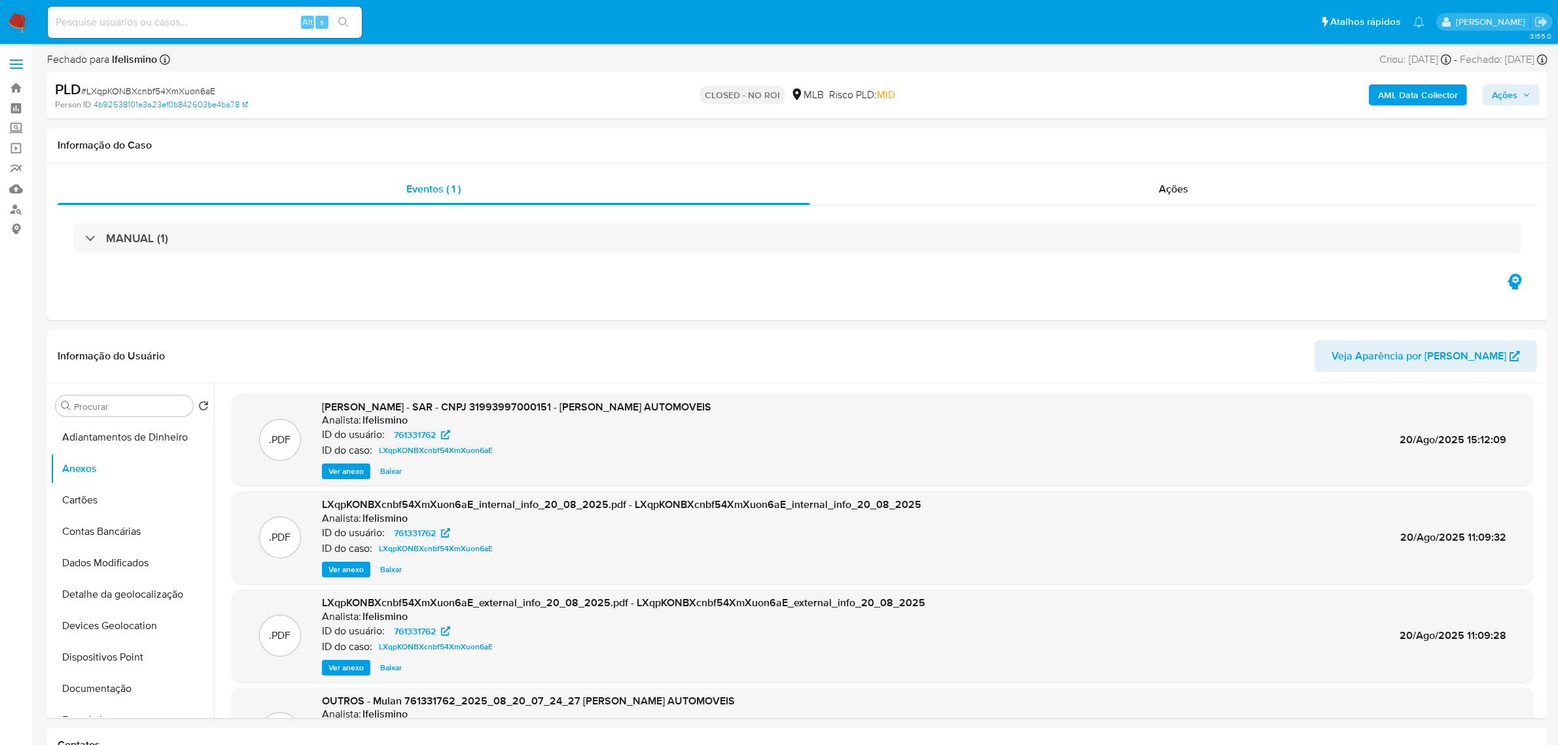
click at [180, 24] on input at bounding box center [205, 22] width 314 height 17
paste input "txXeQhBV9JwTf5u7b43Jmf3j"
type input "txXeQhBV9JwTf5u7b43Jmf3j"
click at [347, 25] on icon "search-icon" at bounding box center [343, 22] width 10 height 10
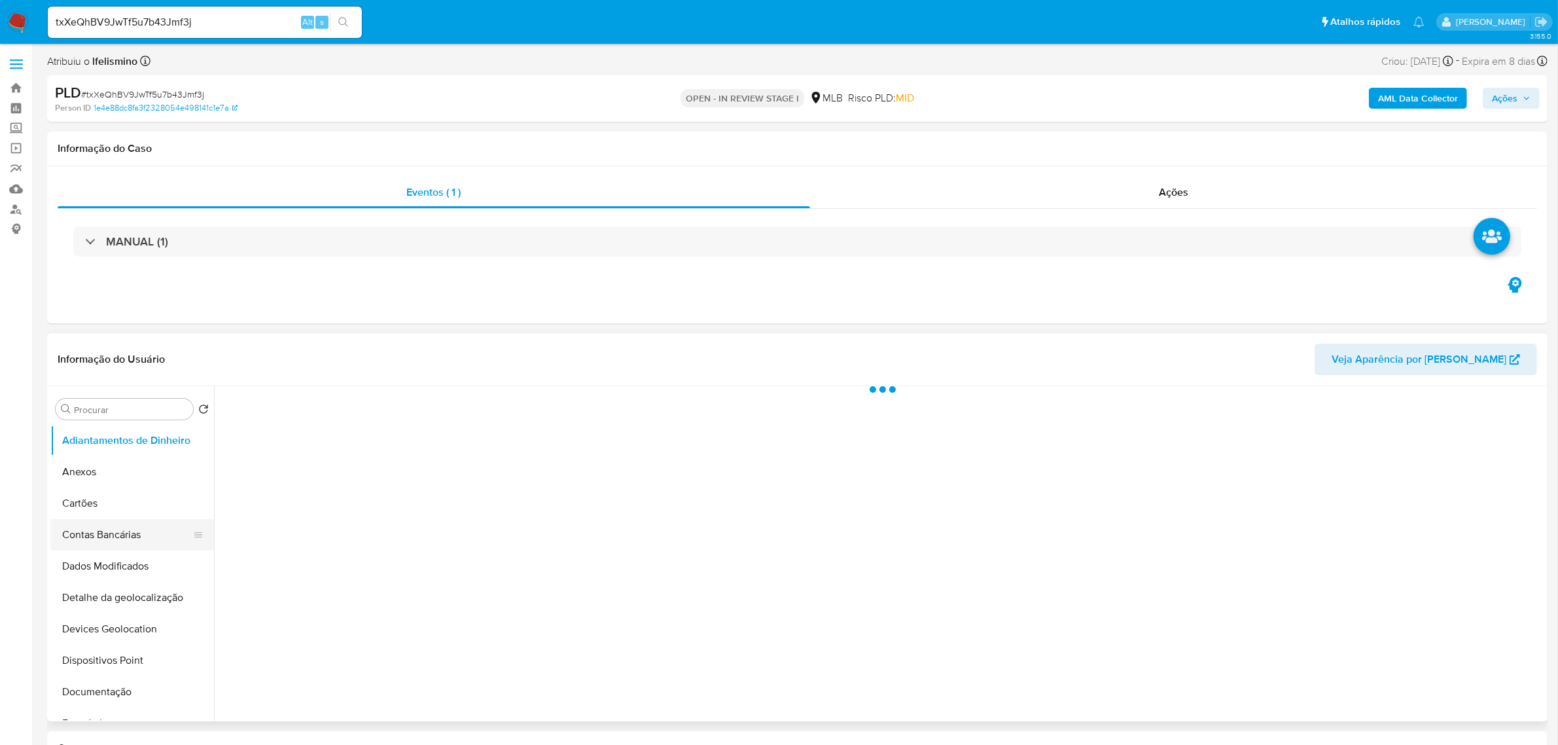
click at [102, 529] on button "Contas Bancárias" at bounding box center [126, 534] width 153 height 31
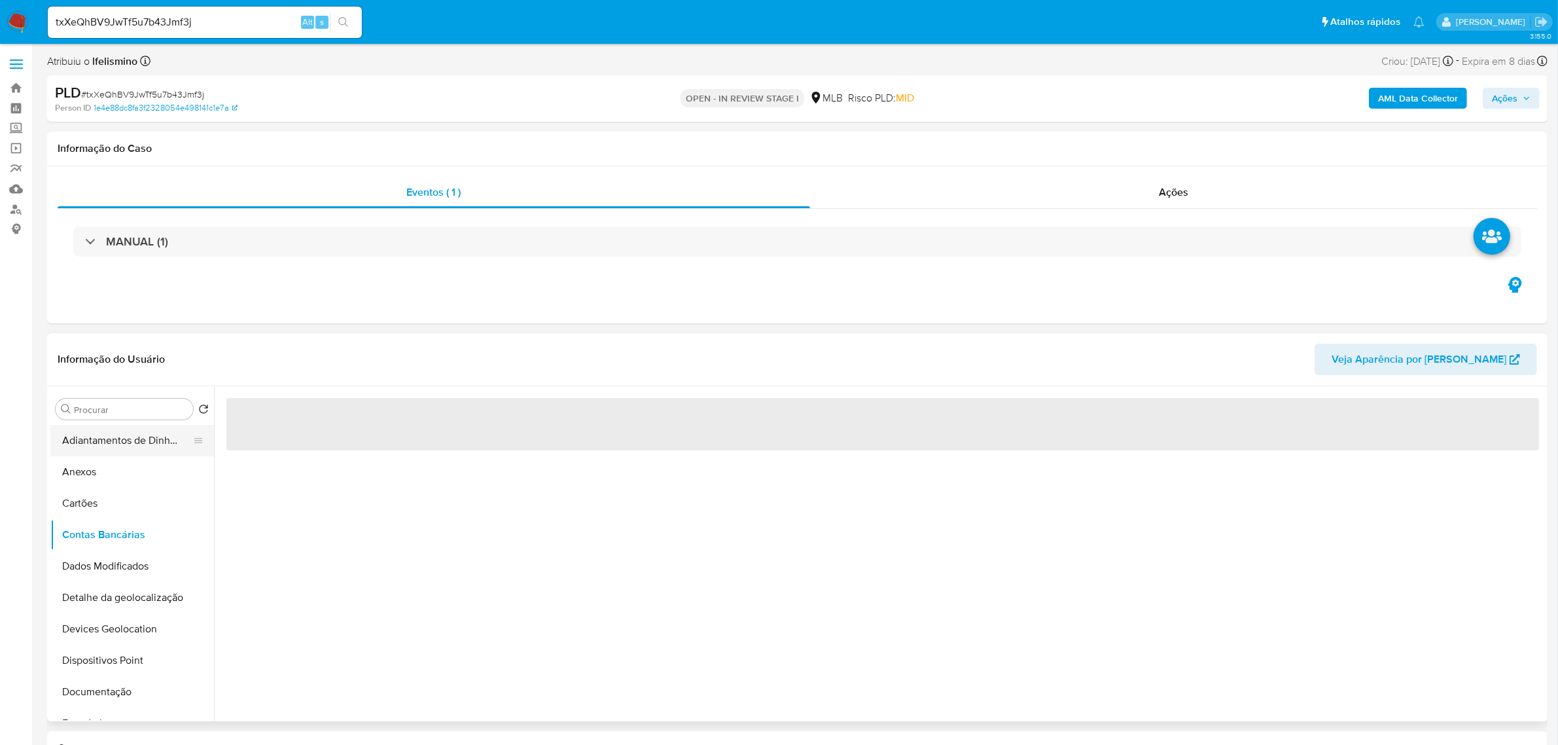
click at [115, 452] on button "Adiantamentos de Dinheiro" at bounding box center [126, 440] width 153 height 31
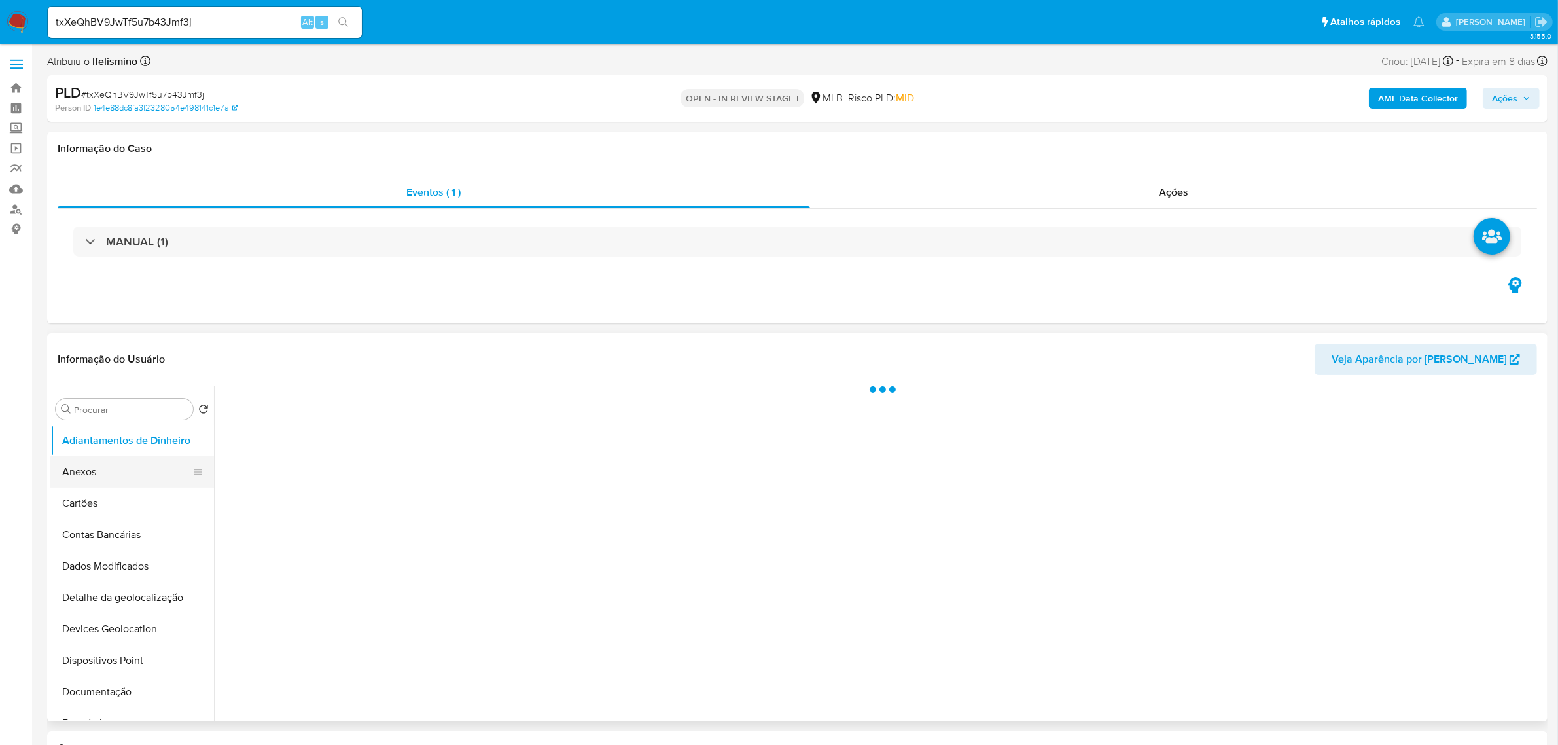
click at [113, 466] on button "Anexos" at bounding box center [126, 471] width 153 height 31
select select "10"
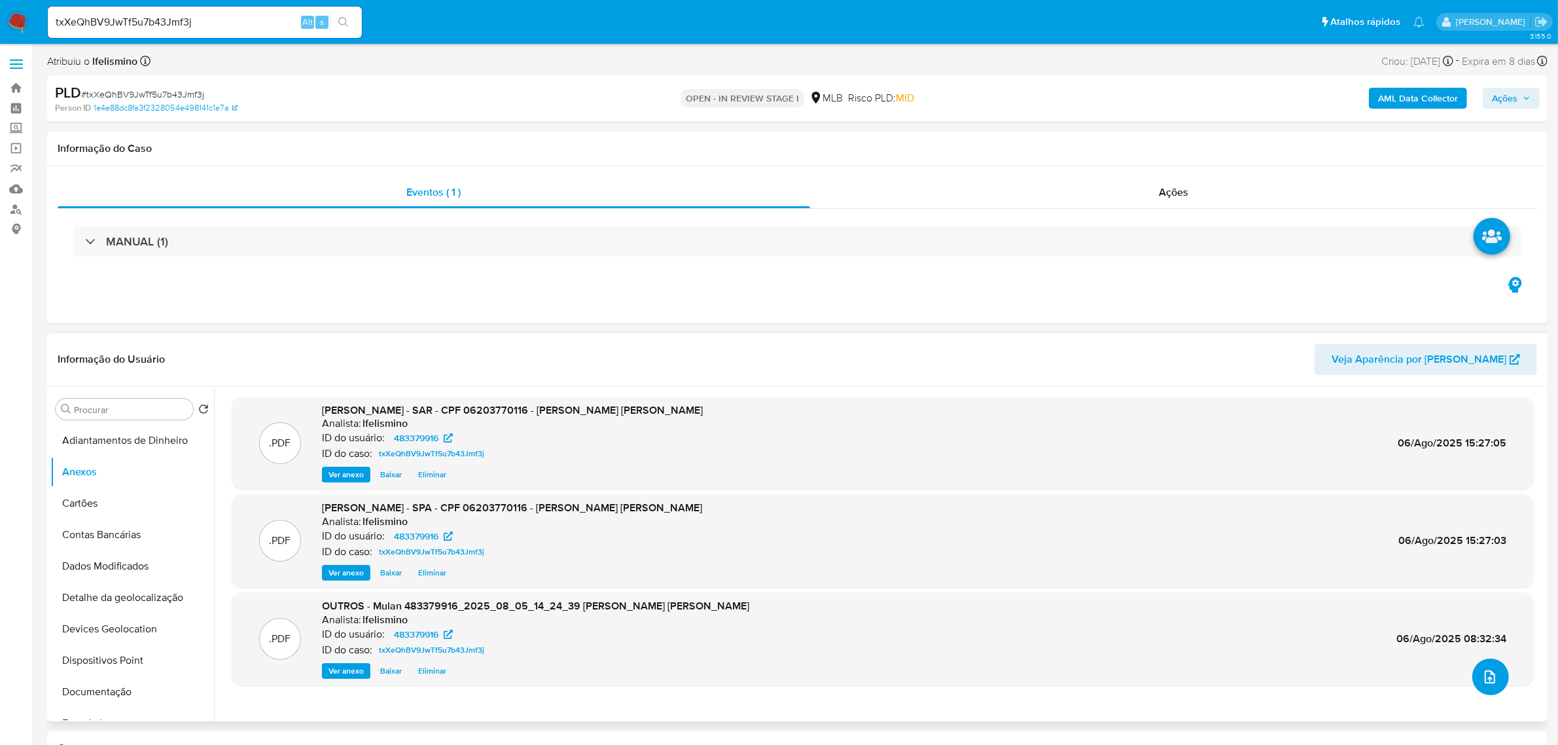
click at [1495, 684] on button "upload-file" at bounding box center [1490, 676] width 37 height 37
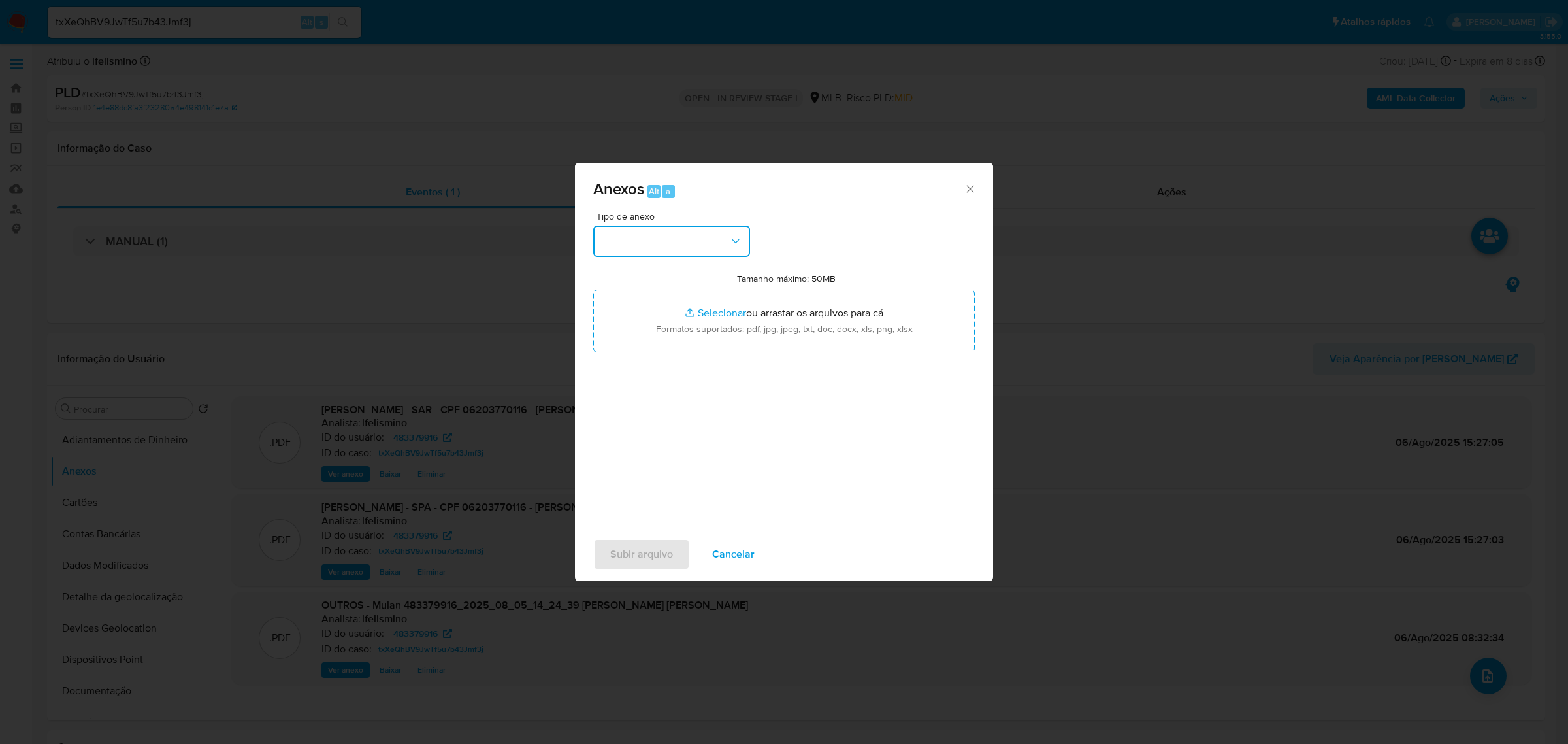
click at [634, 241] on button "button" at bounding box center [671, 241] width 157 height 31
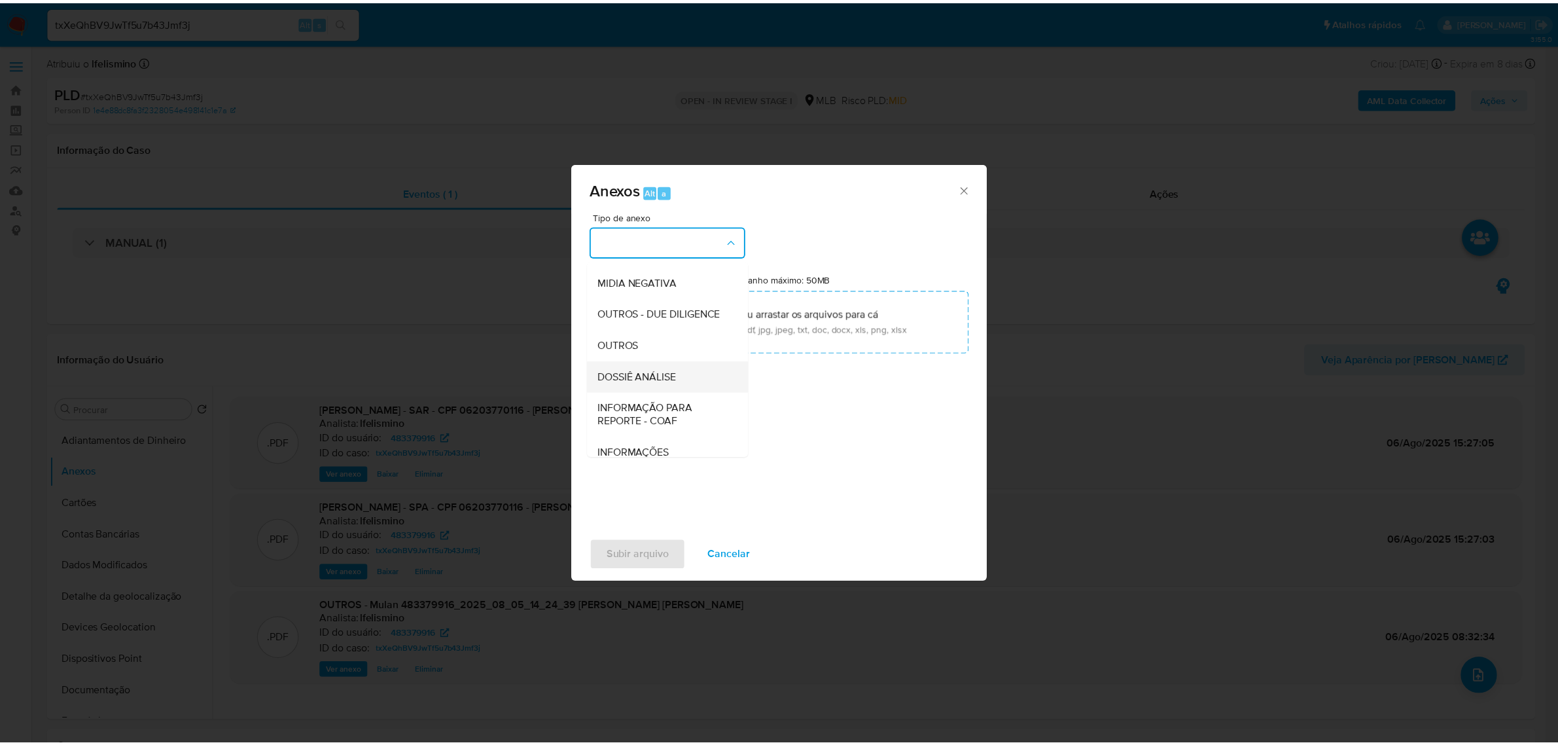
scroll to position [201, 0]
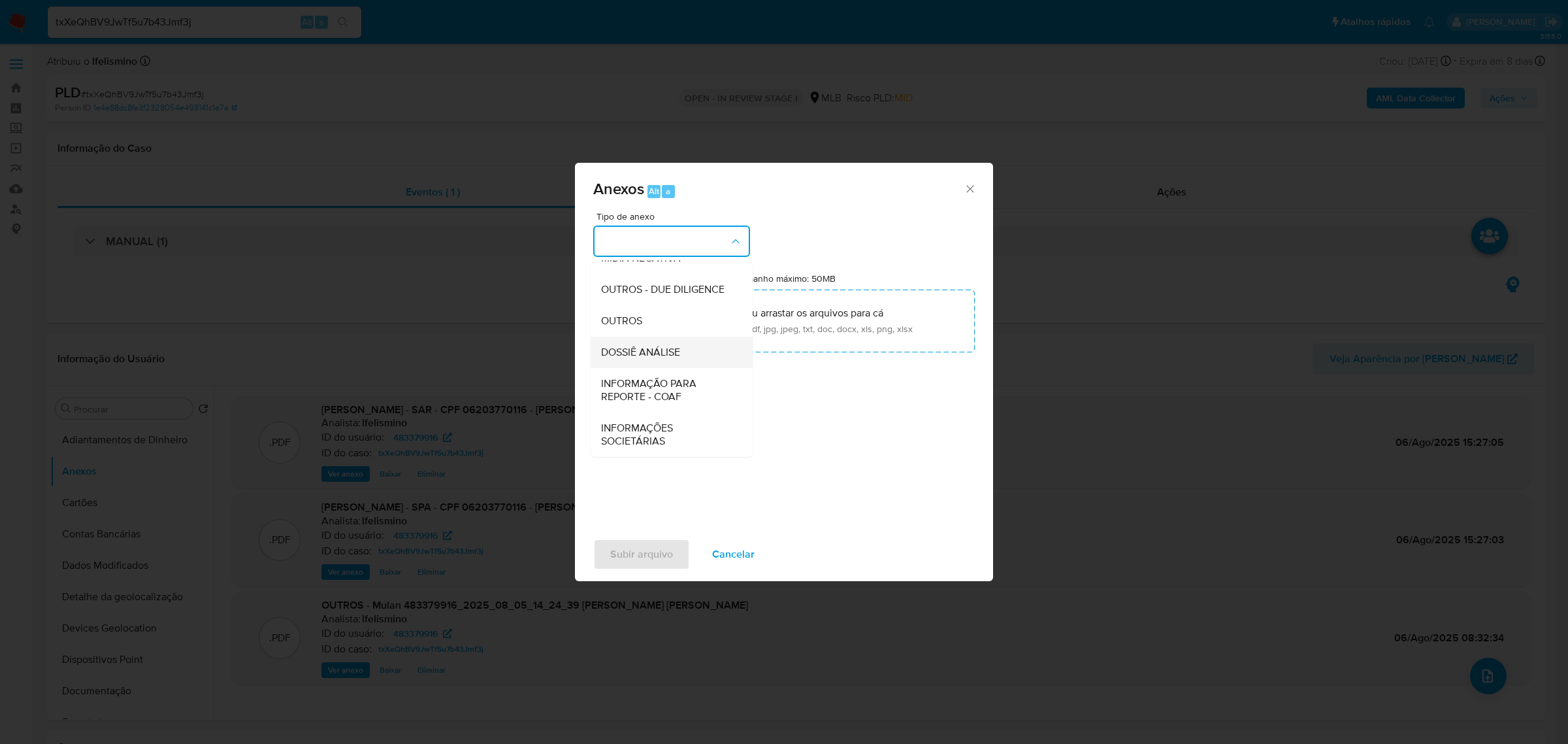
click at [670, 347] on span "DOSSIÊ ANÁLISE" at bounding box center [640, 351] width 79 height 13
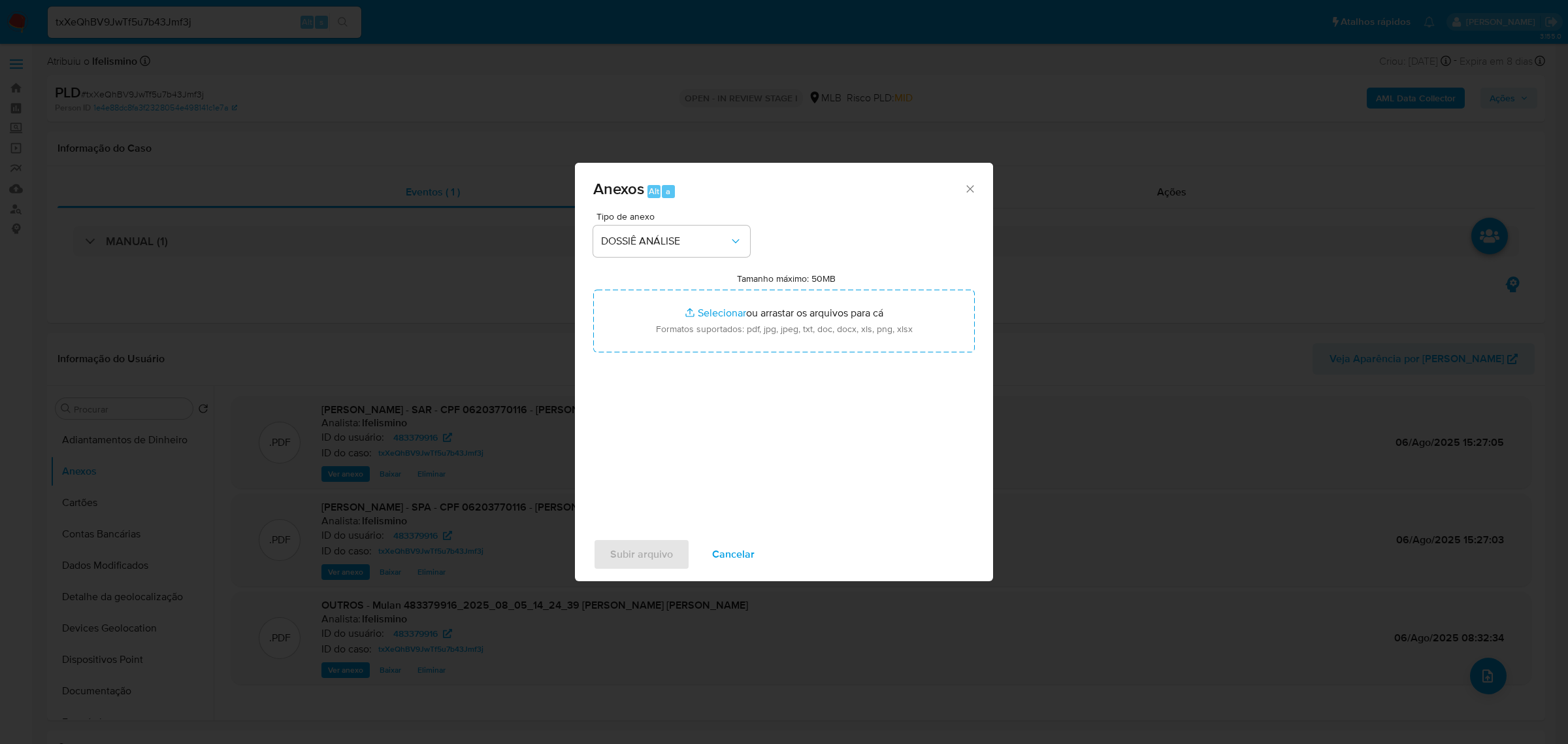
click at [734, 562] on span "Cancelar" at bounding box center [733, 553] width 43 height 29
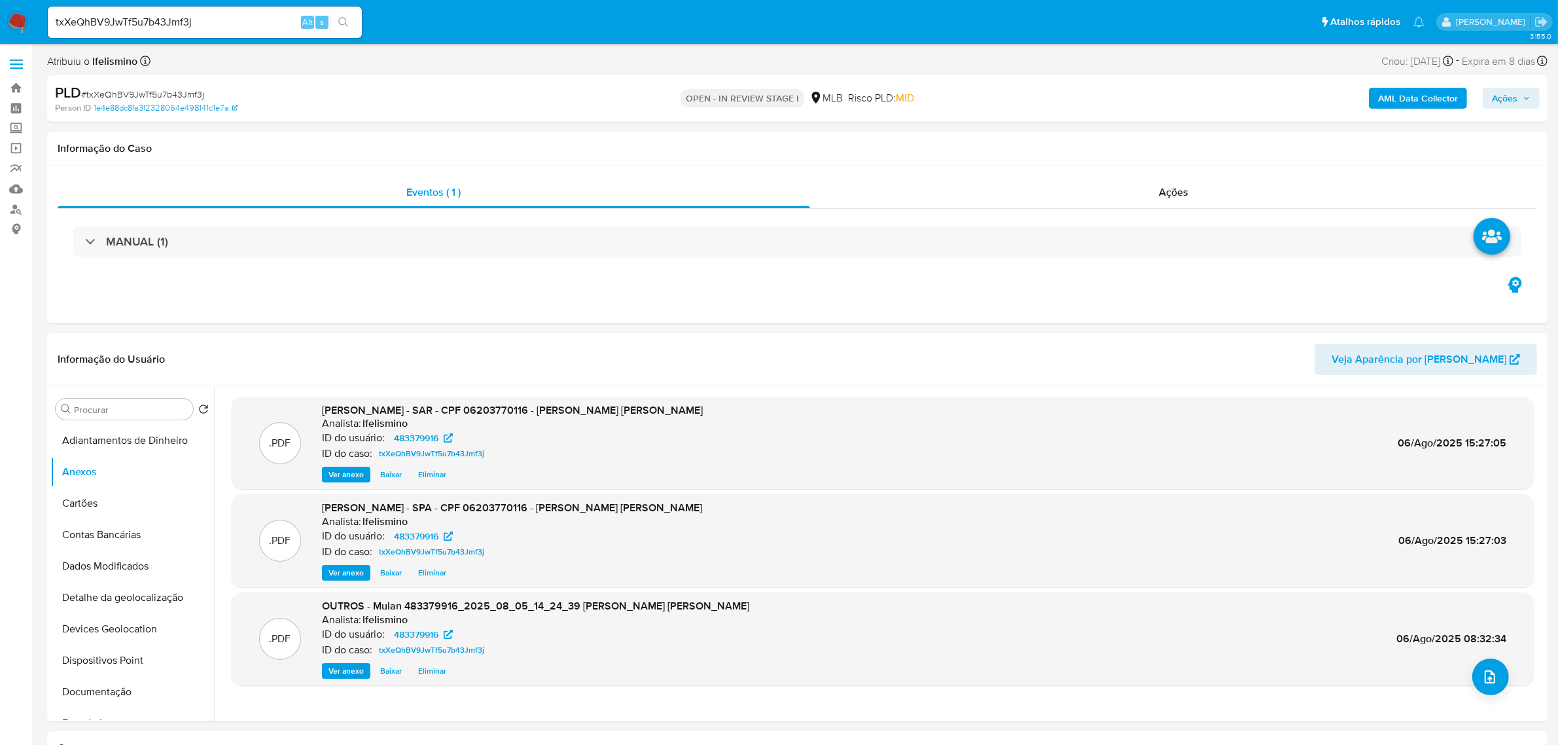
click at [1510, 98] on span "Ações" at bounding box center [1505, 98] width 26 height 21
drag, startPoint x: 1163, startPoint y: 148, endPoint x: 1152, endPoint y: 162, distance: 17.8
click at [1163, 149] on div "Resolução do caso Alt r" at bounding box center [1147, 140] width 120 height 34
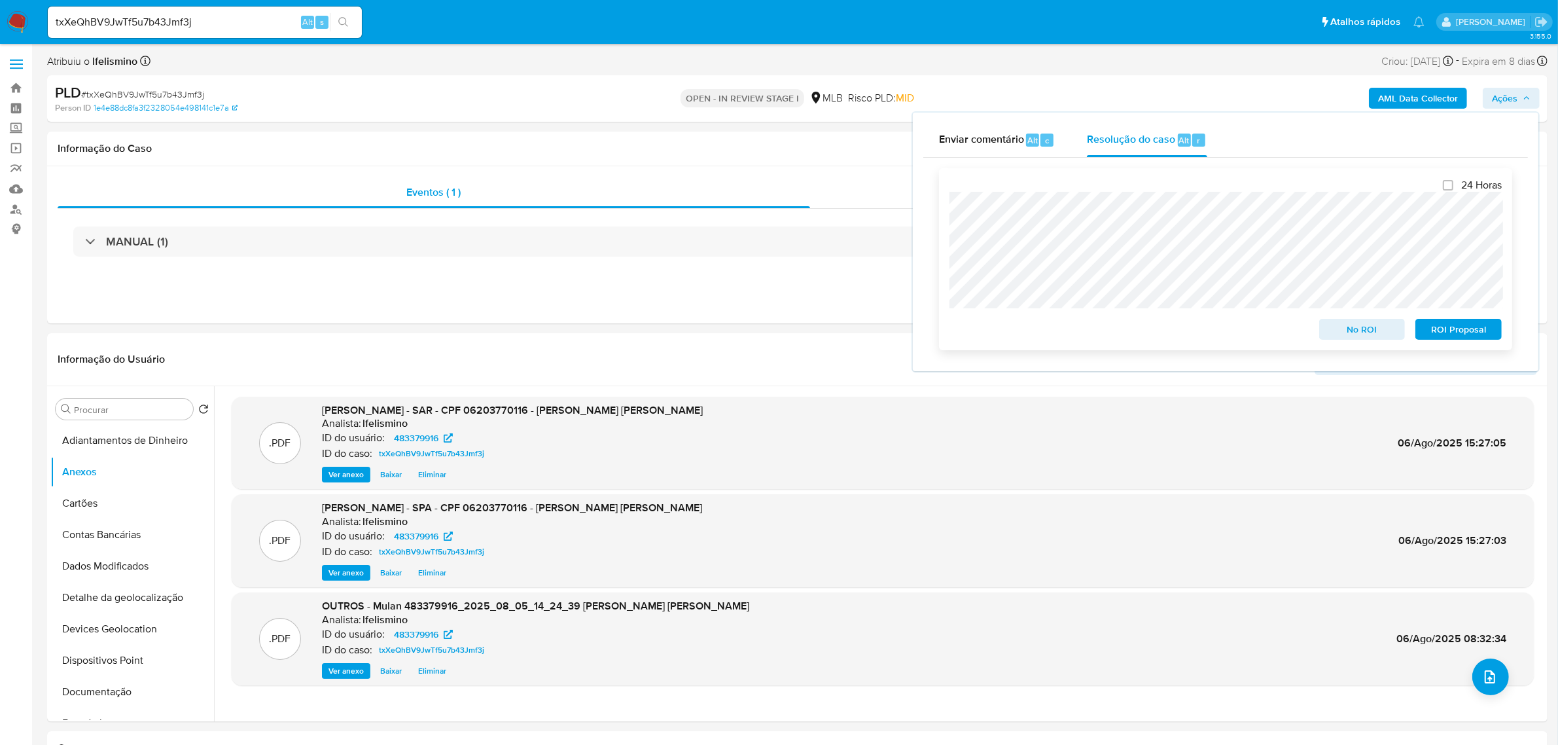
click at [1463, 337] on span "ROI Proposal" at bounding box center [1459, 329] width 68 height 18
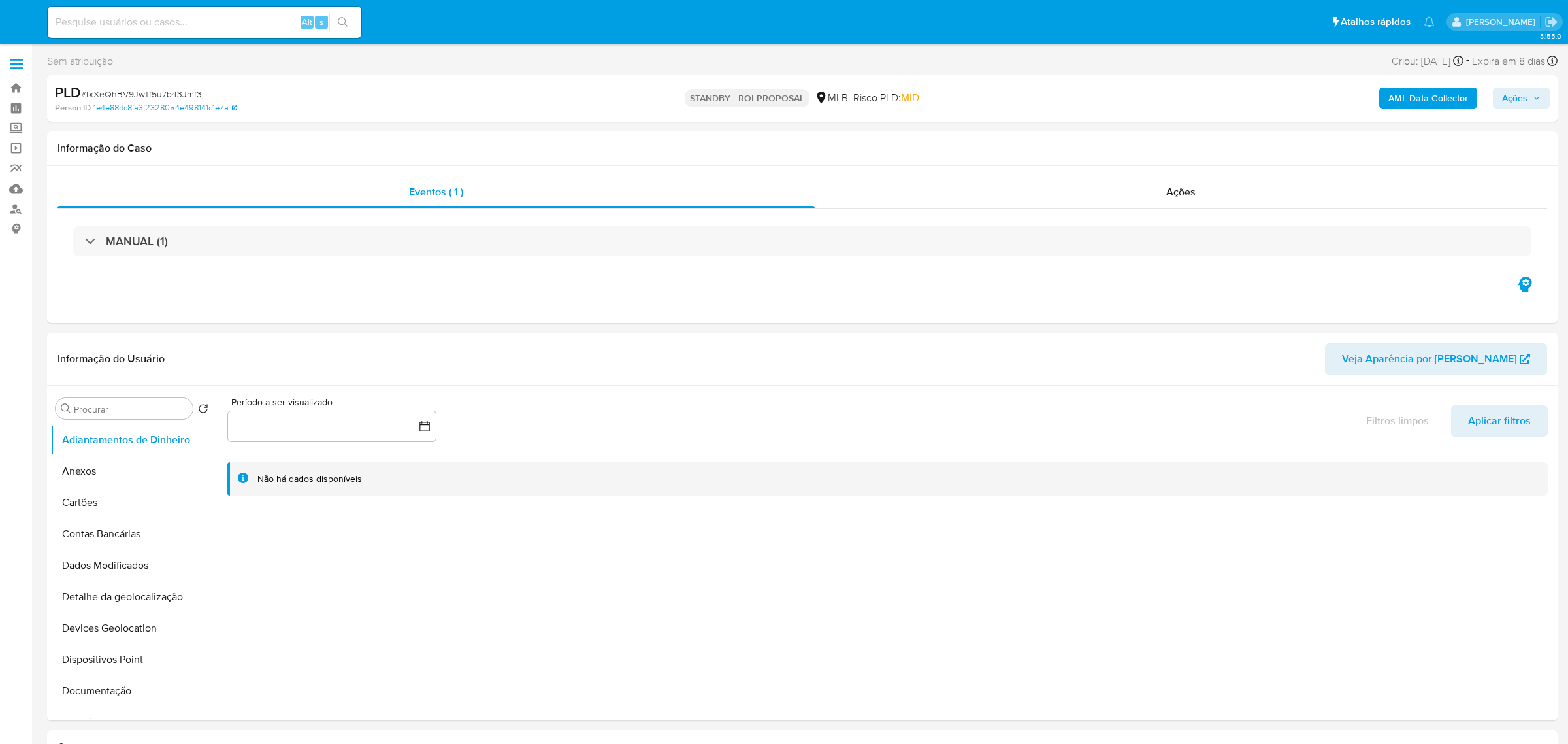
select select "10"
click at [208, 14] on input at bounding box center [205, 22] width 314 height 17
paste input "fPW9gvJ9eIKSnsR29UD76935"
type input "fPW9gvJ9eIKSnsR29UD76935"
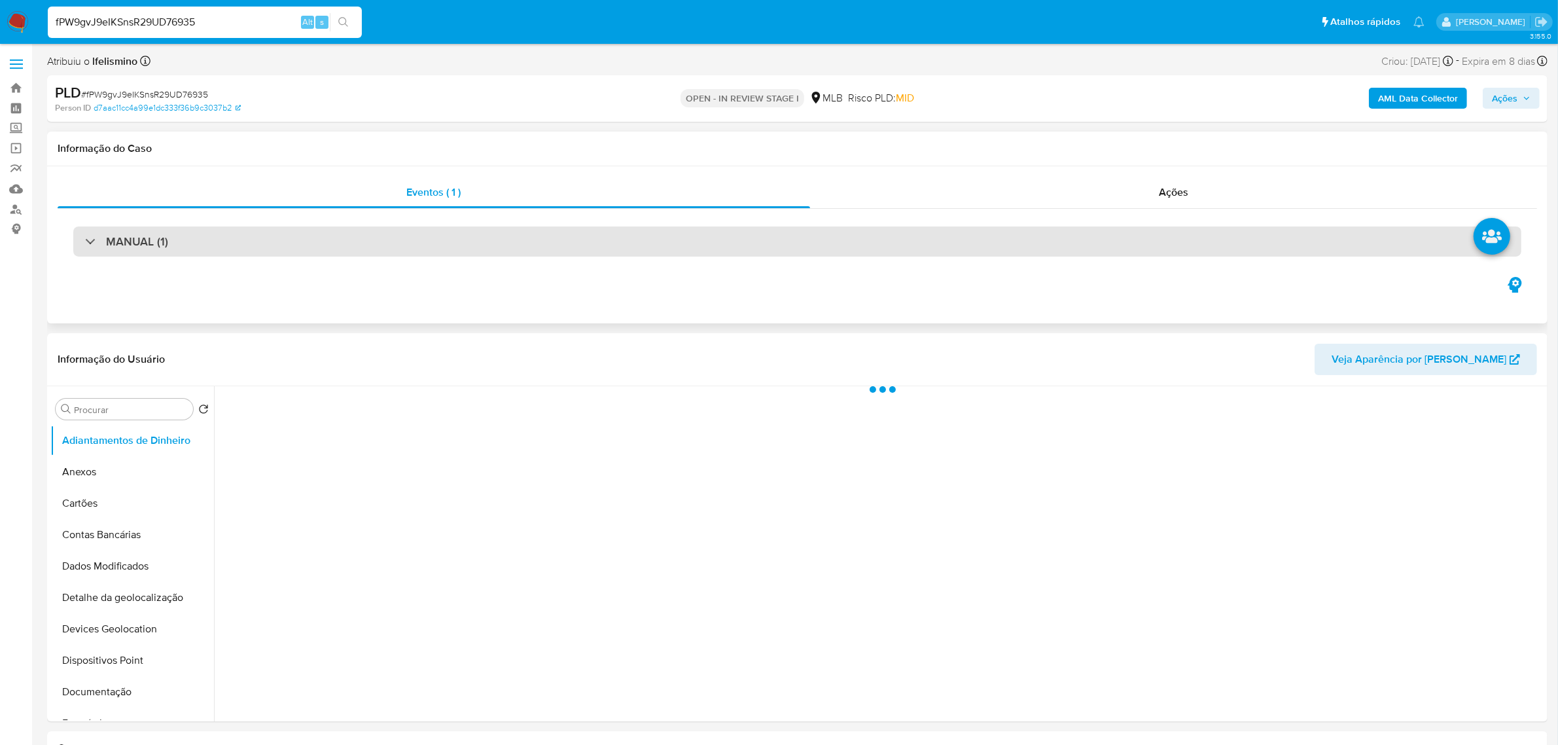
click at [723, 232] on div "MANUAL (1)" at bounding box center [797, 241] width 1448 height 30
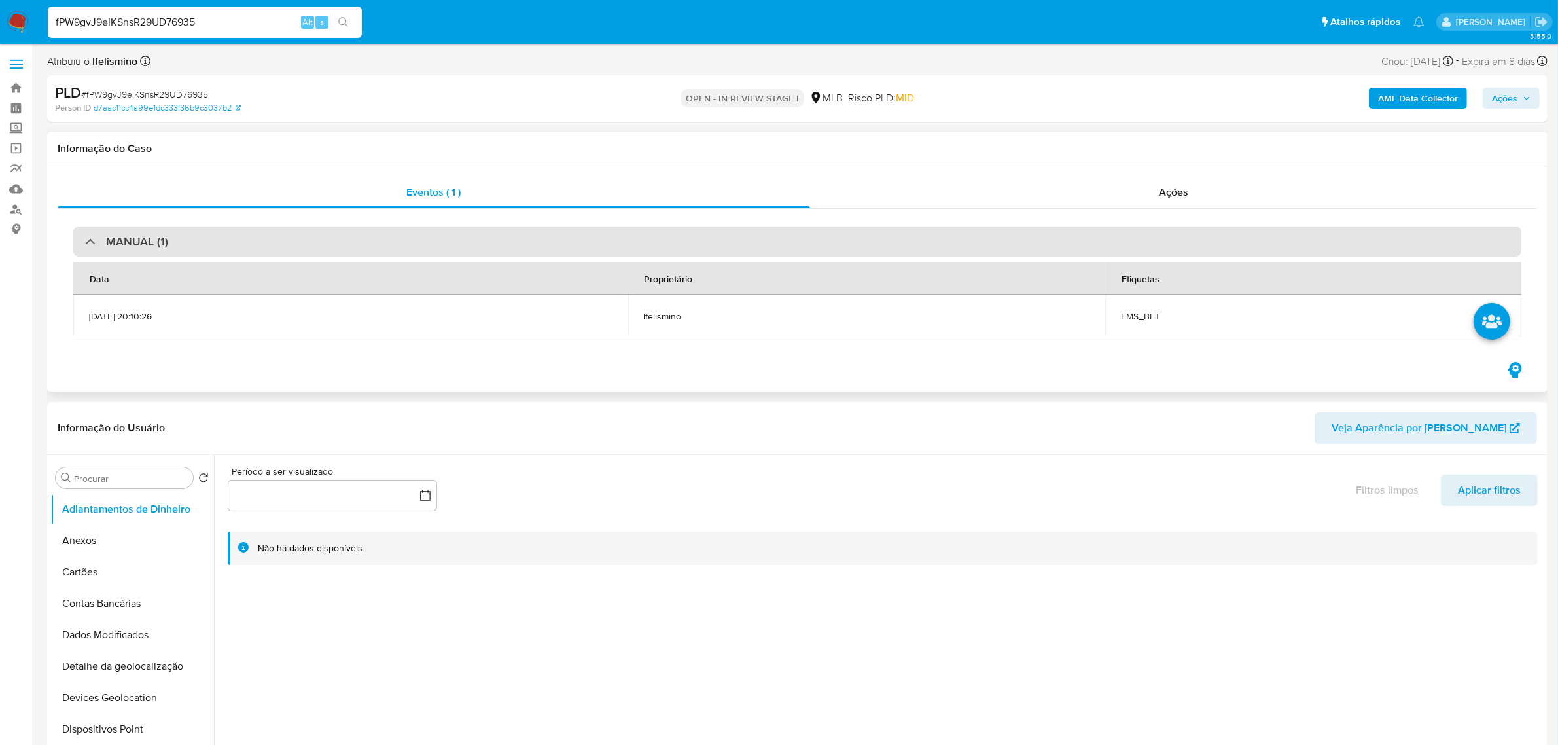
select select "10"
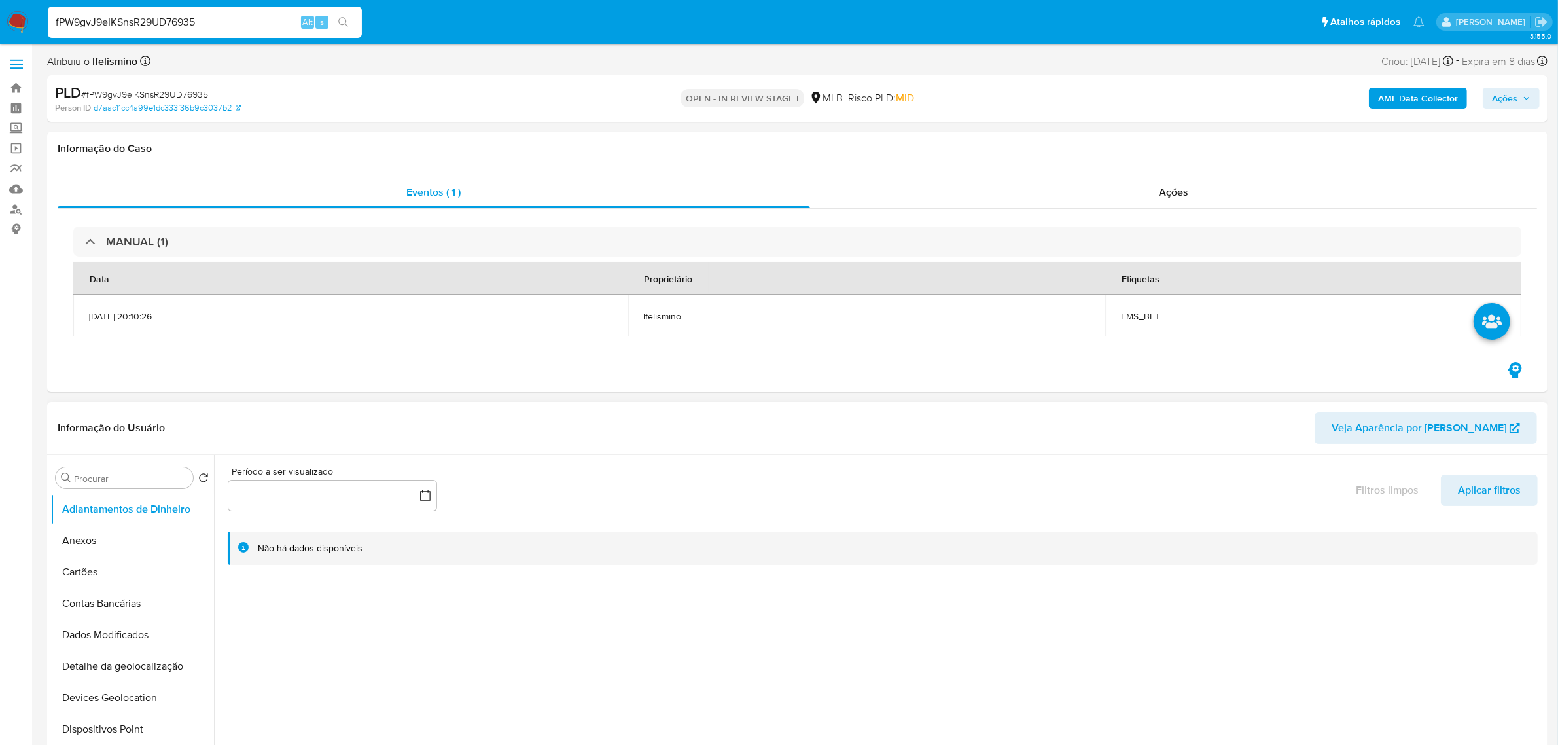
click at [116, 550] on button "Anexos" at bounding box center [132, 540] width 164 height 31
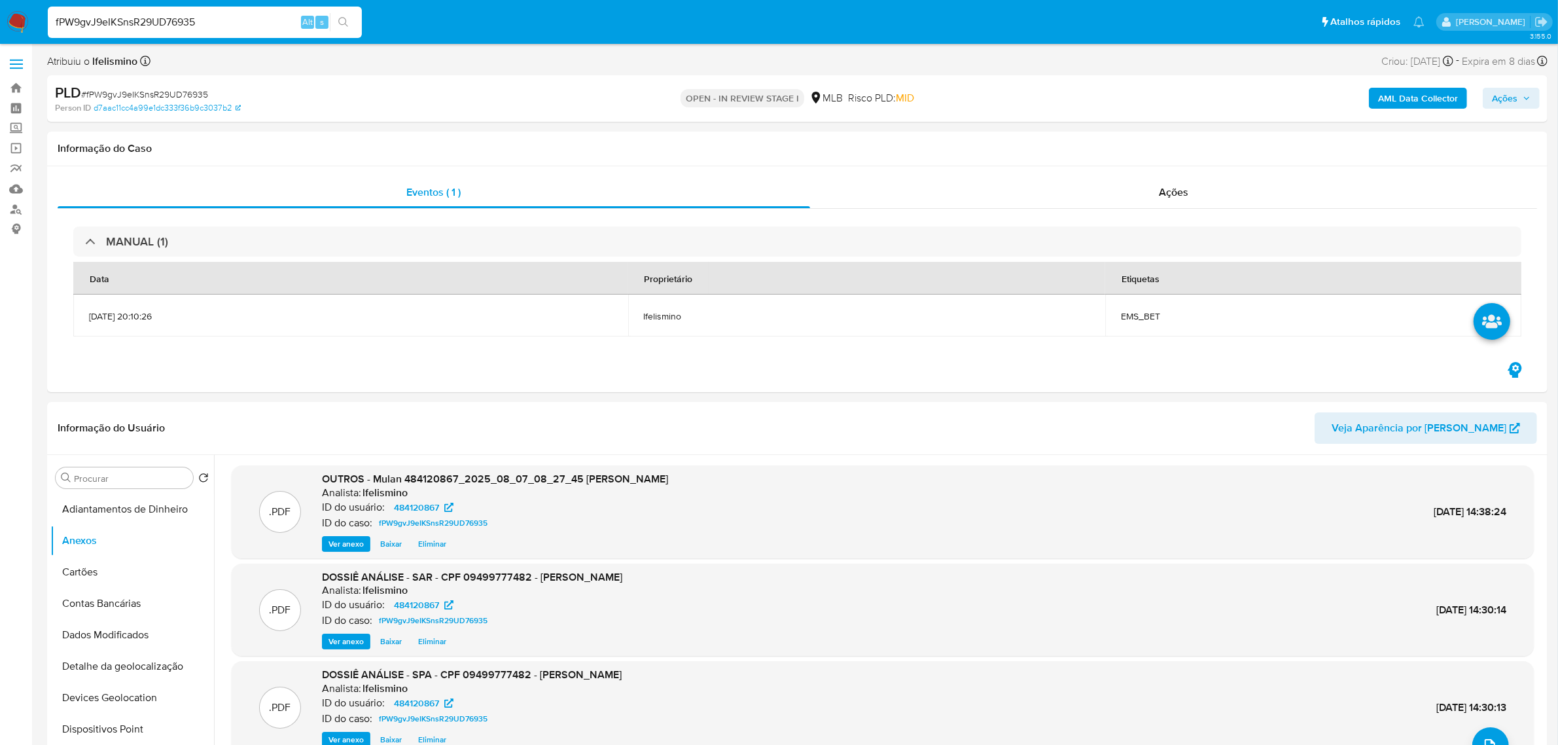
click at [1509, 97] on span "Ações" at bounding box center [1505, 98] width 26 height 21
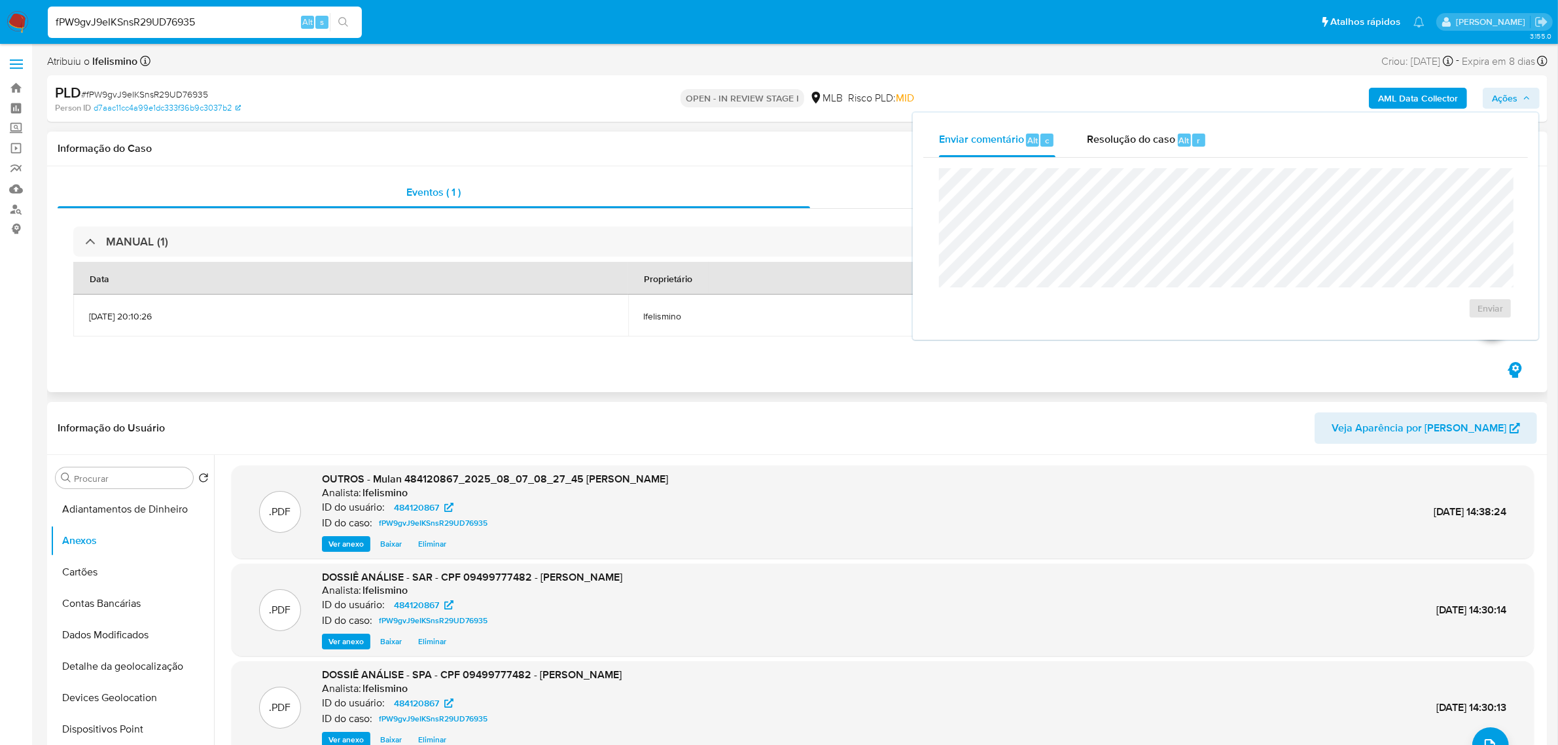
click at [548, 377] on div "Eventos ( 1 ) Ações MANUAL (1) Data Proprietário Etiquetas [DATE] 20:10:26 lfel…" at bounding box center [797, 279] width 1500 height 226
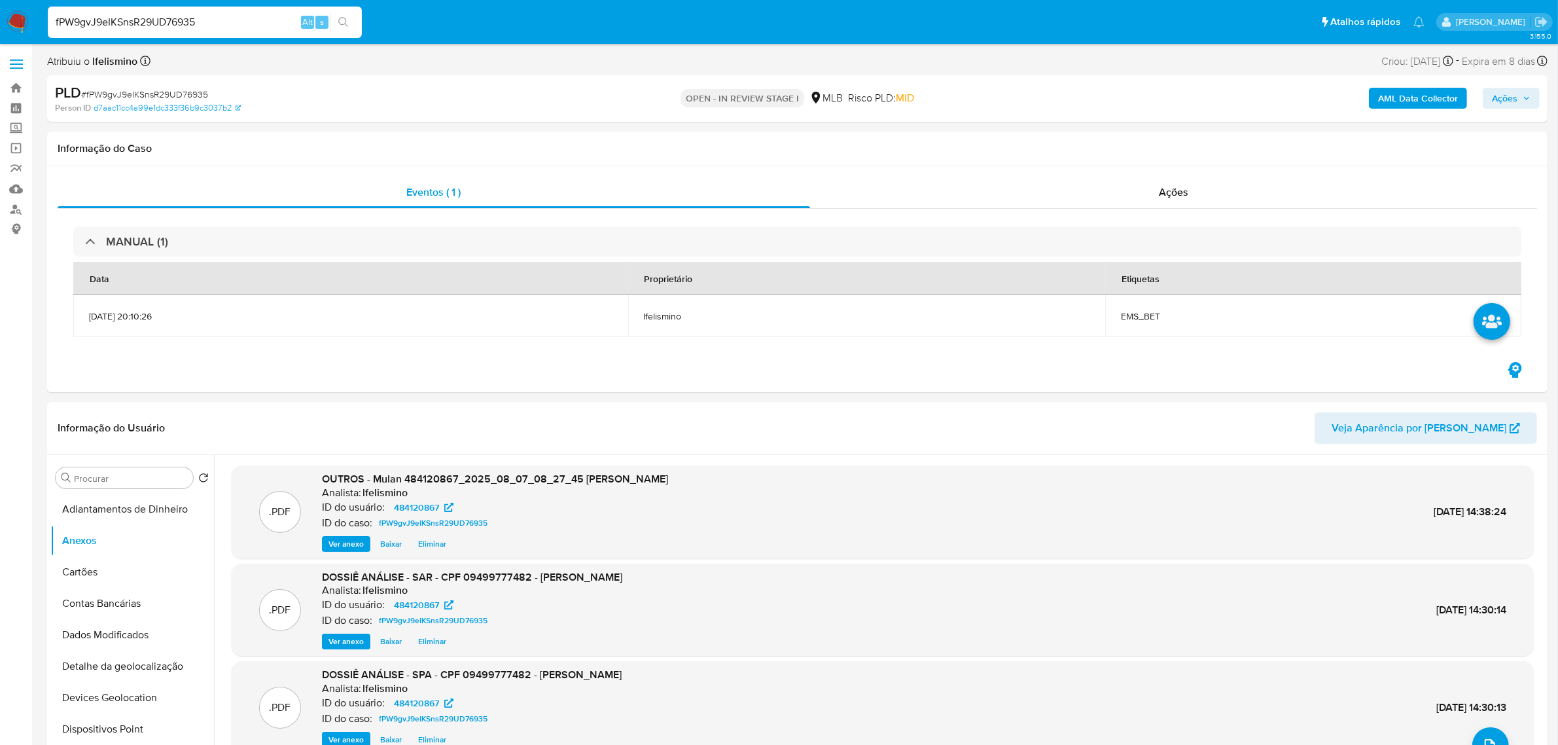
click at [1427, 96] on b "AML Data Collector" at bounding box center [1418, 98] width 80 height 21
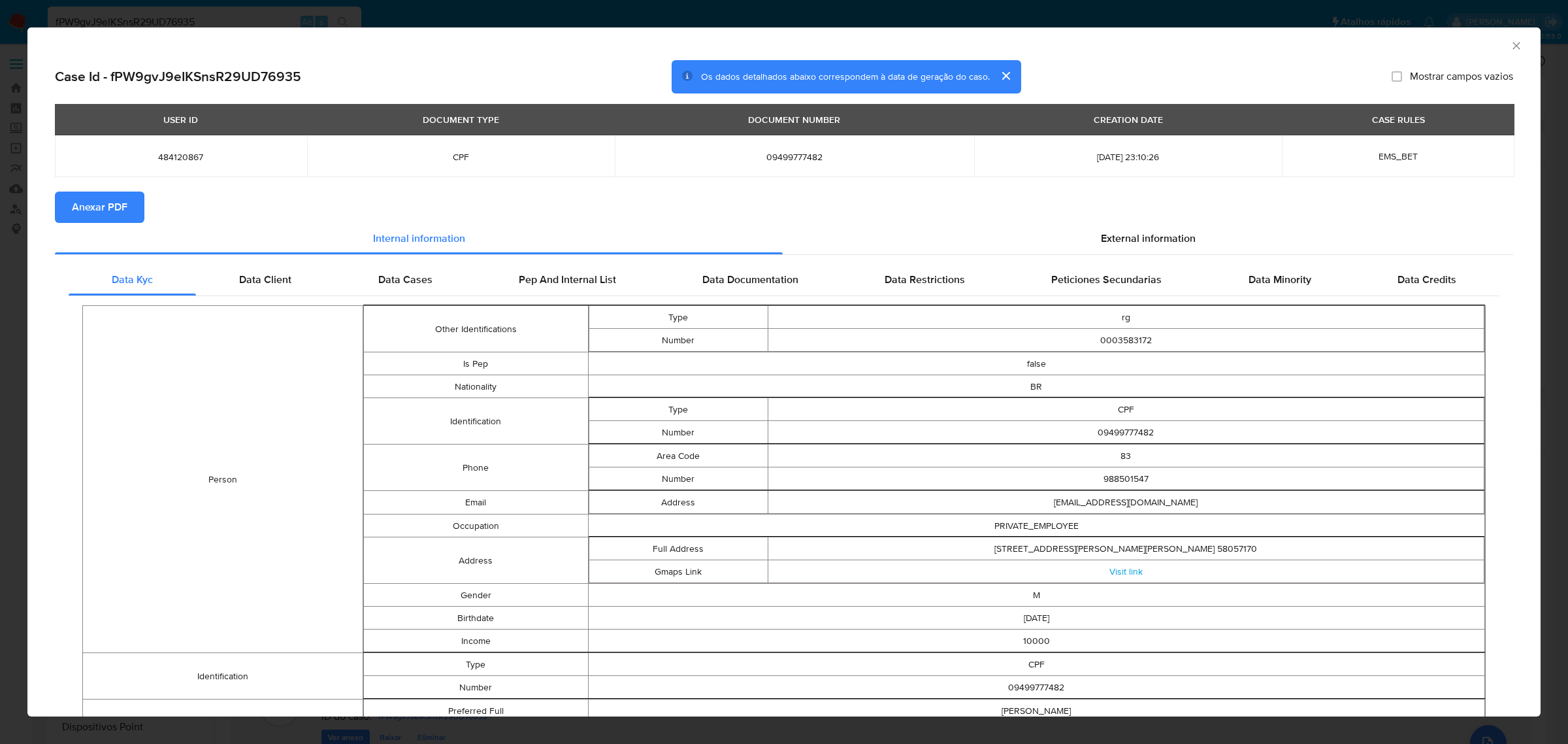
click at [115, 204] on span "Anexar PDF" at bounding box center [100, 207] width 56 height 29
click at [1510, 43] on icon "Fechar a janela" at bounding box center [1516, 45] width 13 height 13
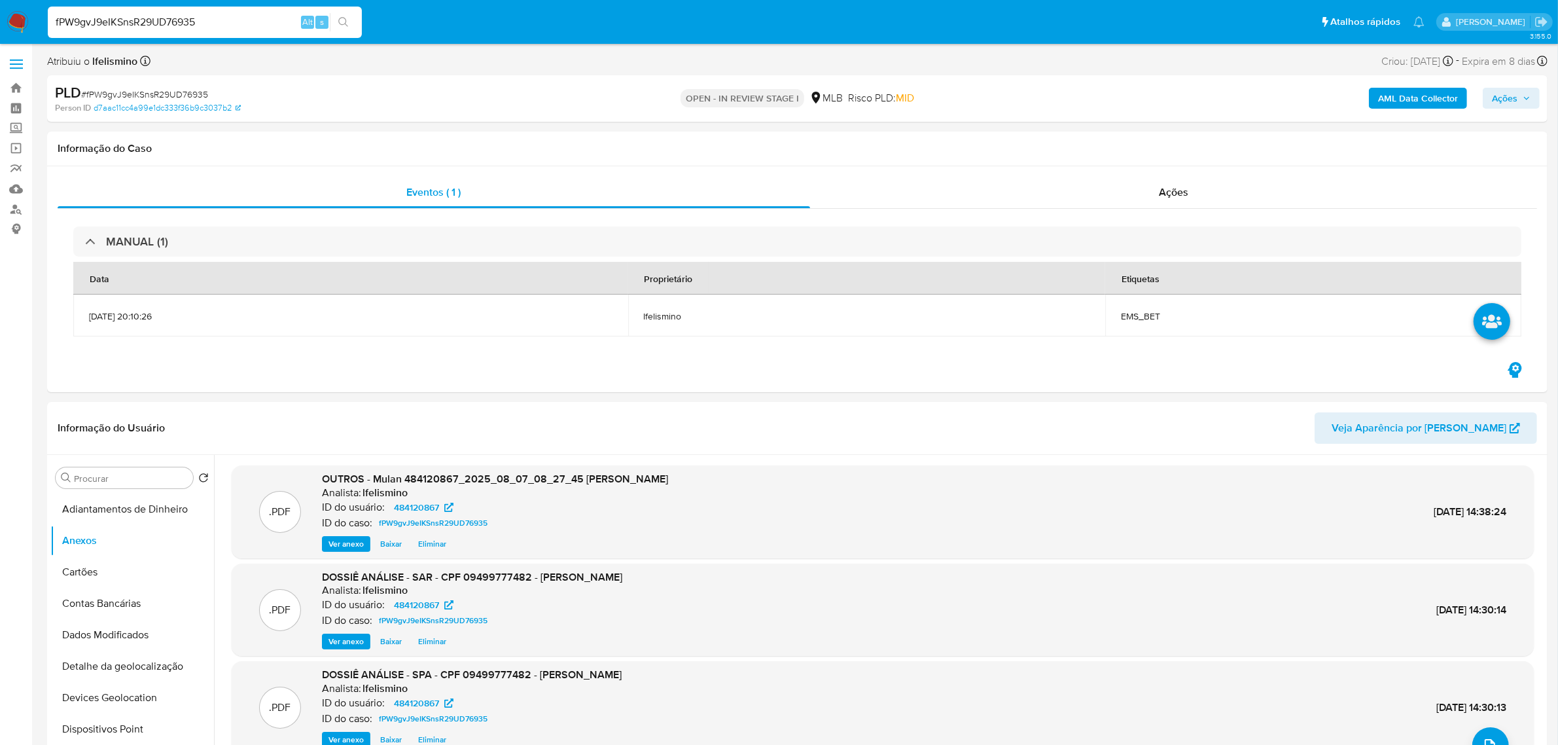
click at [1502, 99] on span "Ações" at bounding box center [1505, 98] width 26 height 21
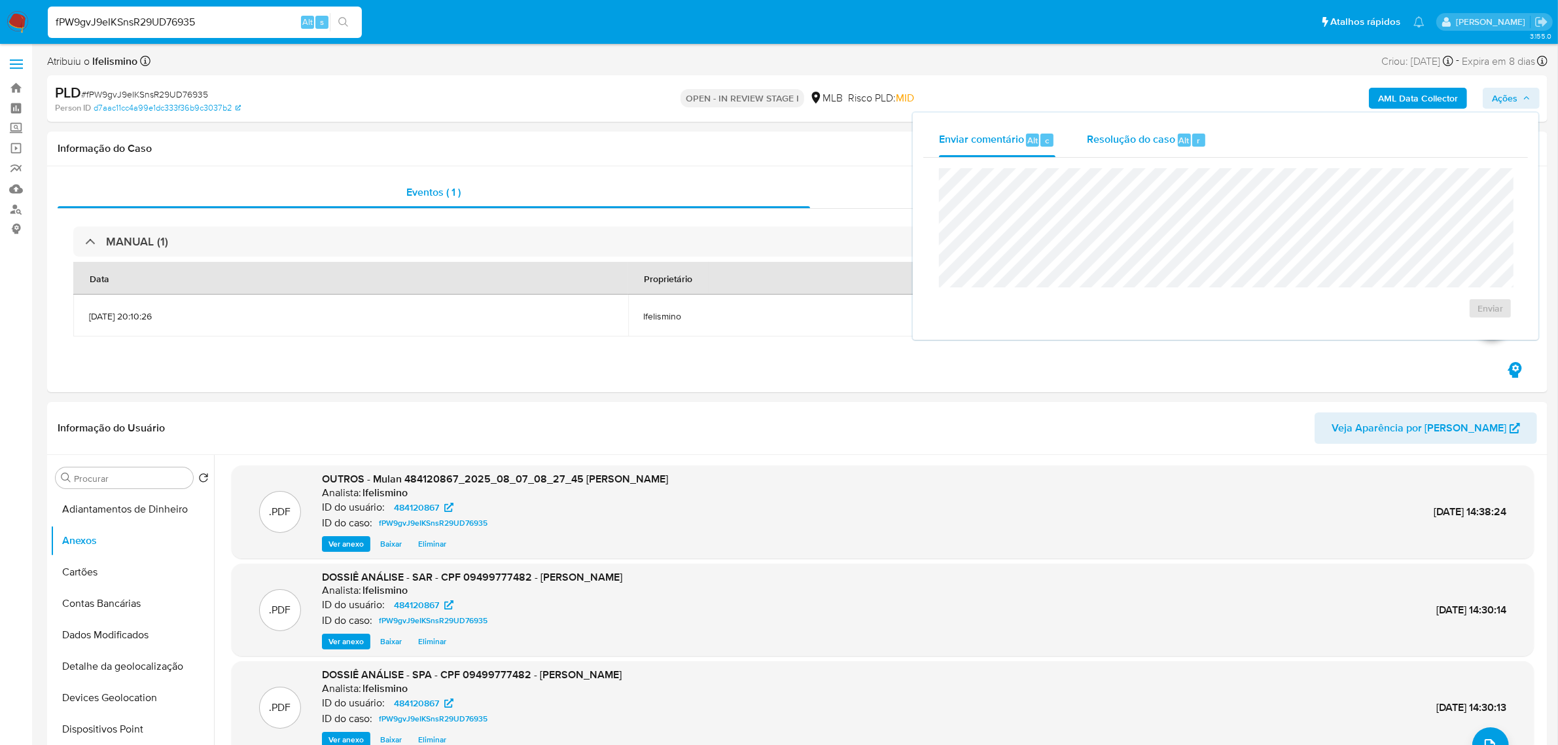
click at [1182, 142] on span "Alt" at bounding box center [1184, 140] width 10 height 12
click at [1479, 337] on span "ROI Proposal" at bounding box center [1459, 329] width 68 height 18
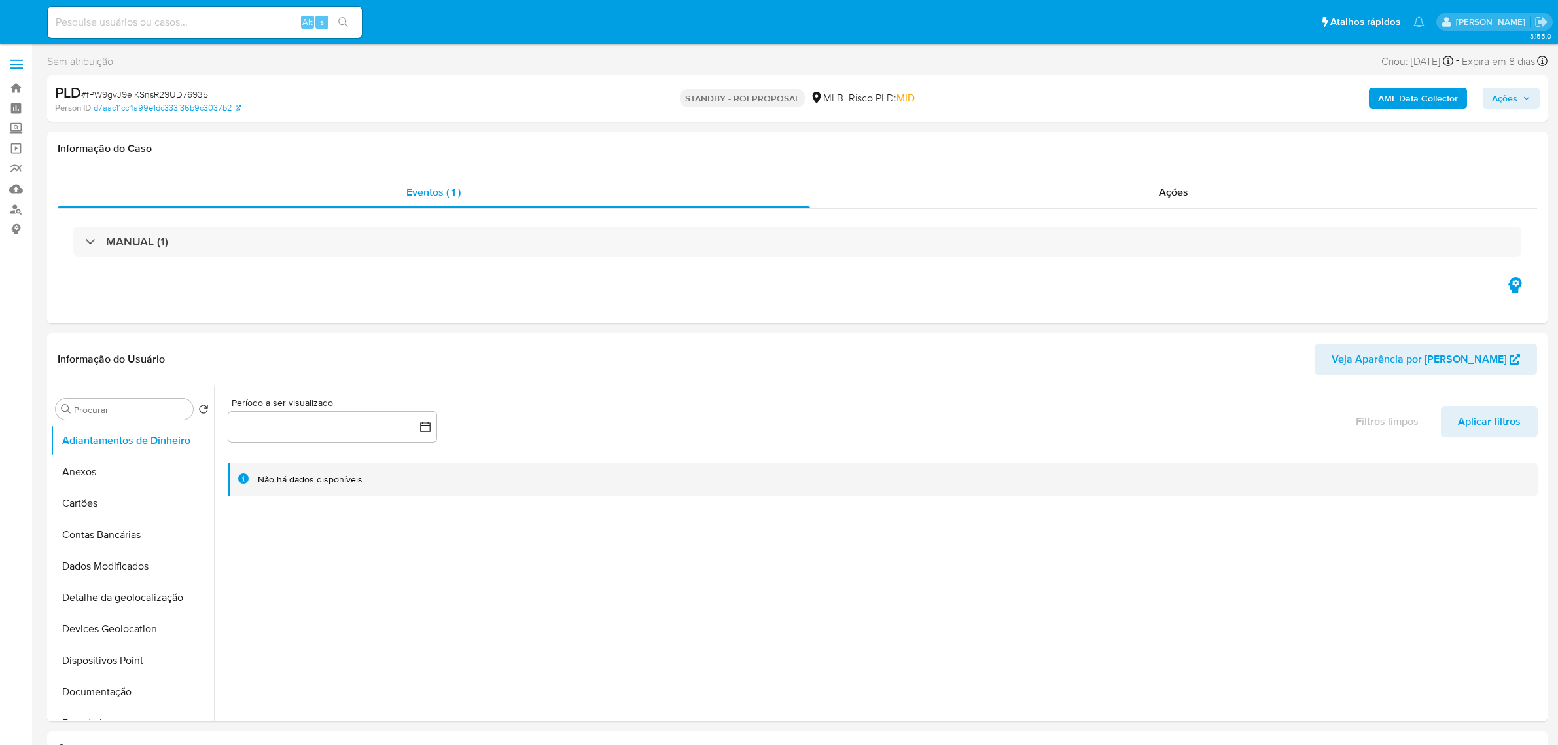
select select "10"
click at [139, 98] on span "# fPW9gvJ9eIKSnsR29UD76935" at bounding box center [144, 94] width 127 height 13
copy span "fPW9gvJ9eIKSnsR29UD76935"
click at [234, 15] on input at bounding box center [205, 22] width 314 height 17
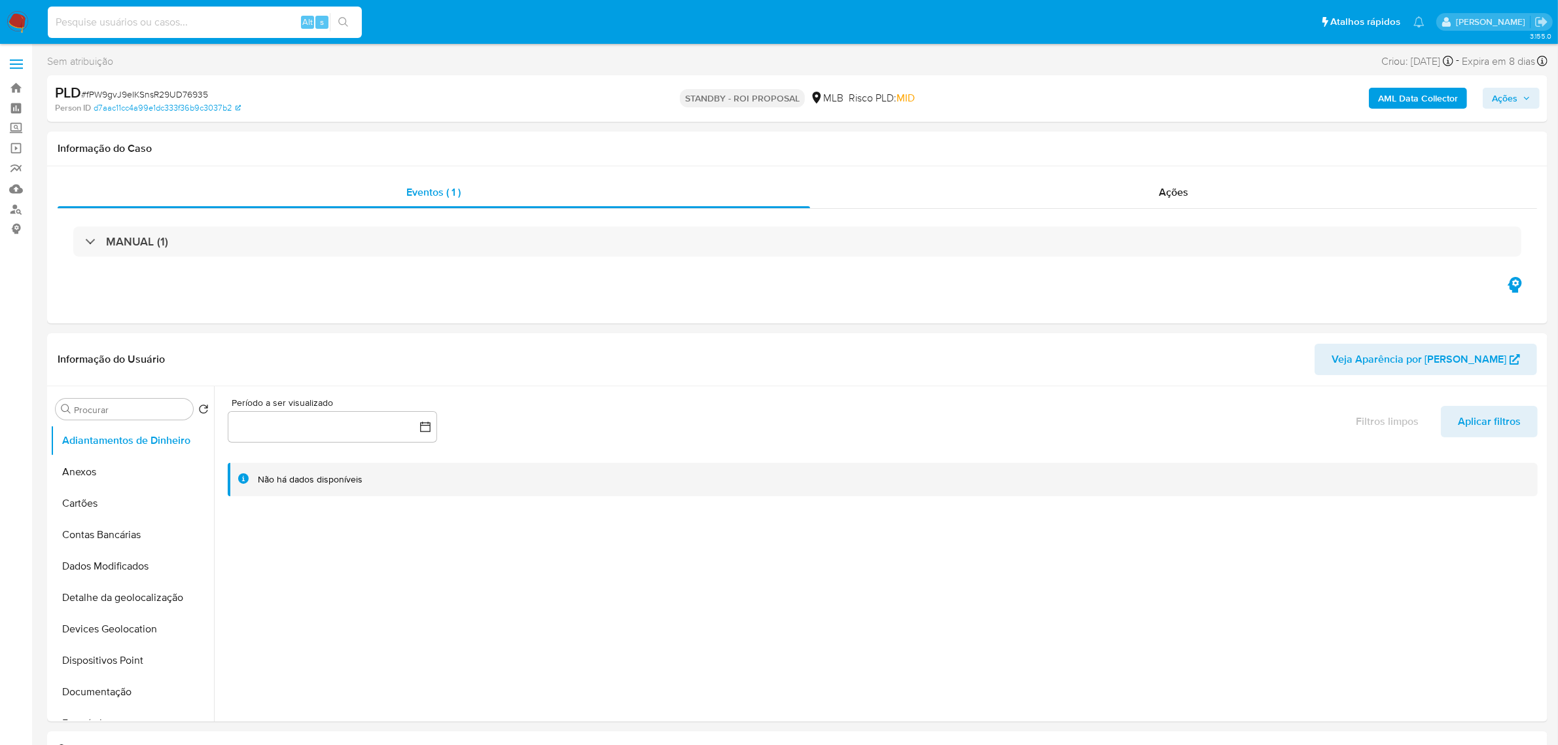
paste input "hrqOo379dYGrtuMhhrjUmfaL"
type input "hrqOo379dYGrtuMhhrjUmfaL"
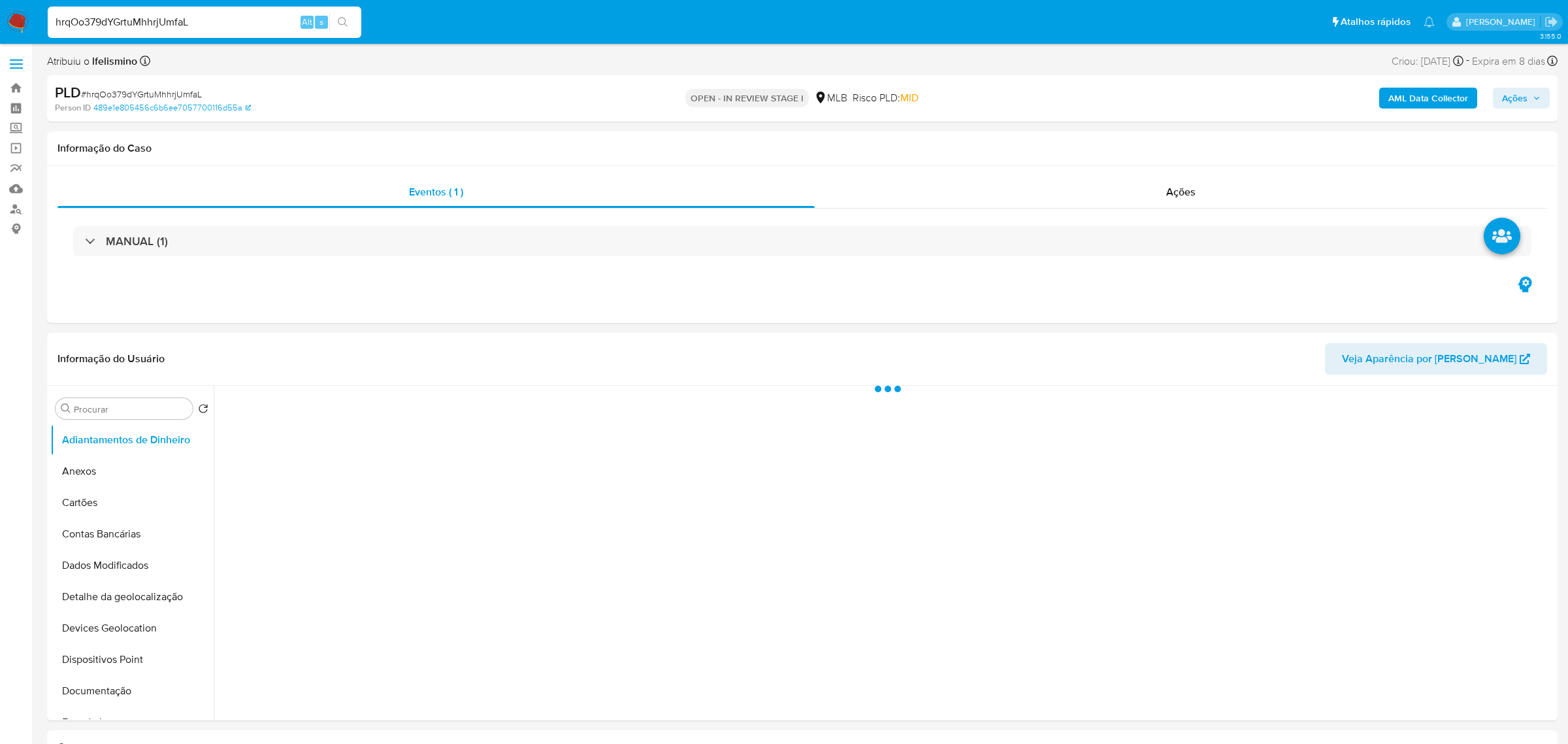
select select "10"
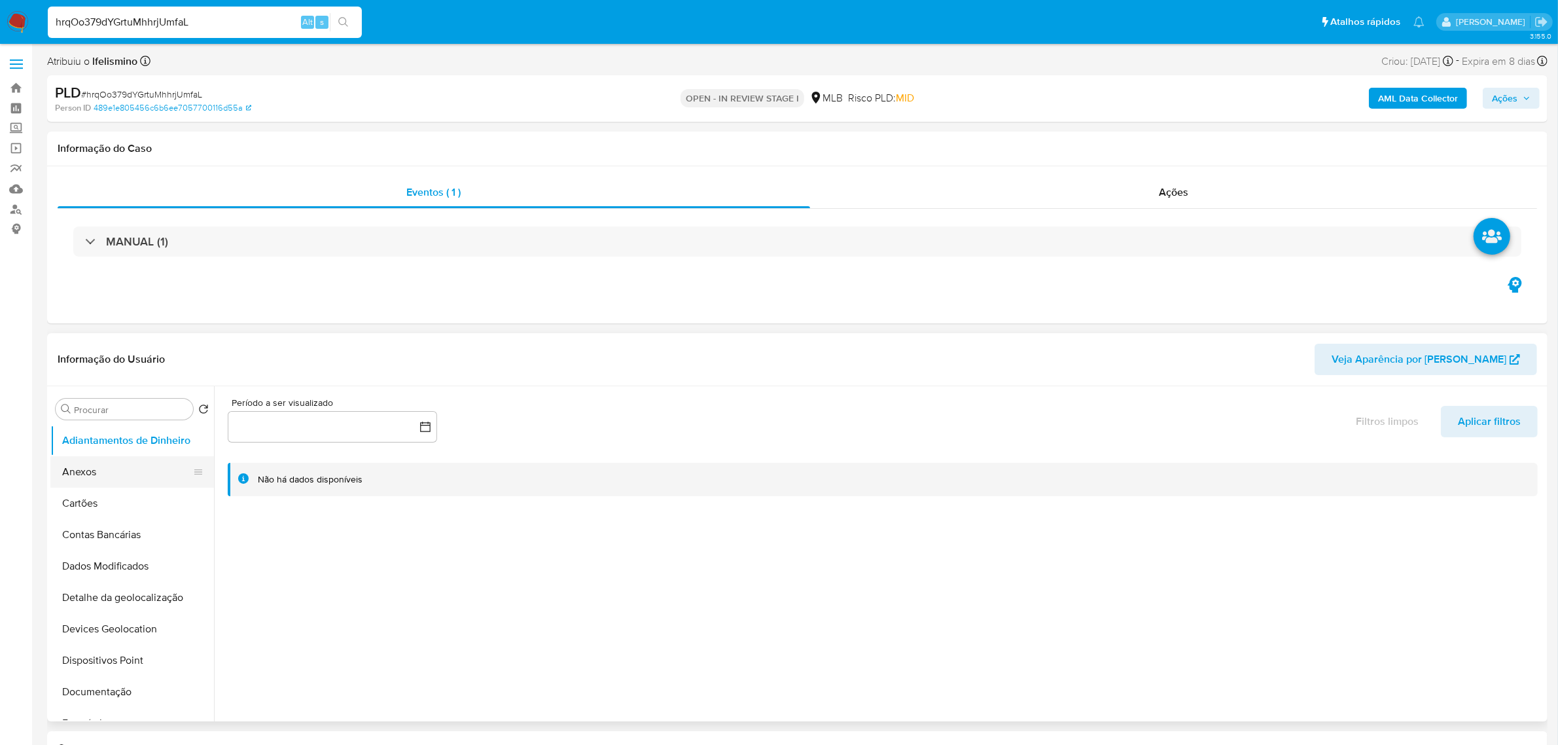
click at [103, 473] on button "Anexos" at bounding box center [126, 471] width 153 height 31
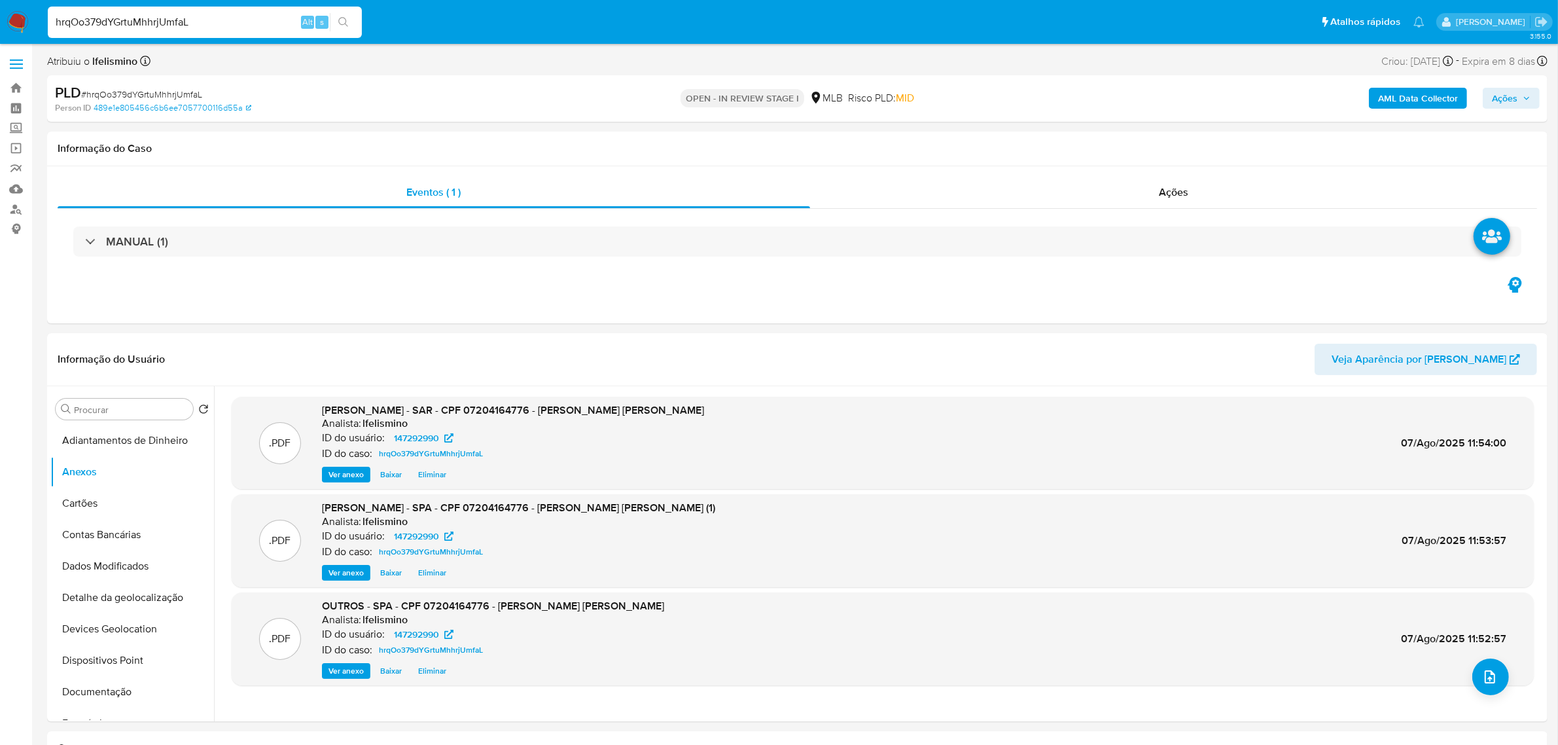
click at [1397, 113] on div "AML Data Collector Ações" at bounding box center [1293, 98] width 491 height 31
click at [1402, 102] on b "AML Data Collector" at bounding box center [1418, 98] width 80 height 21
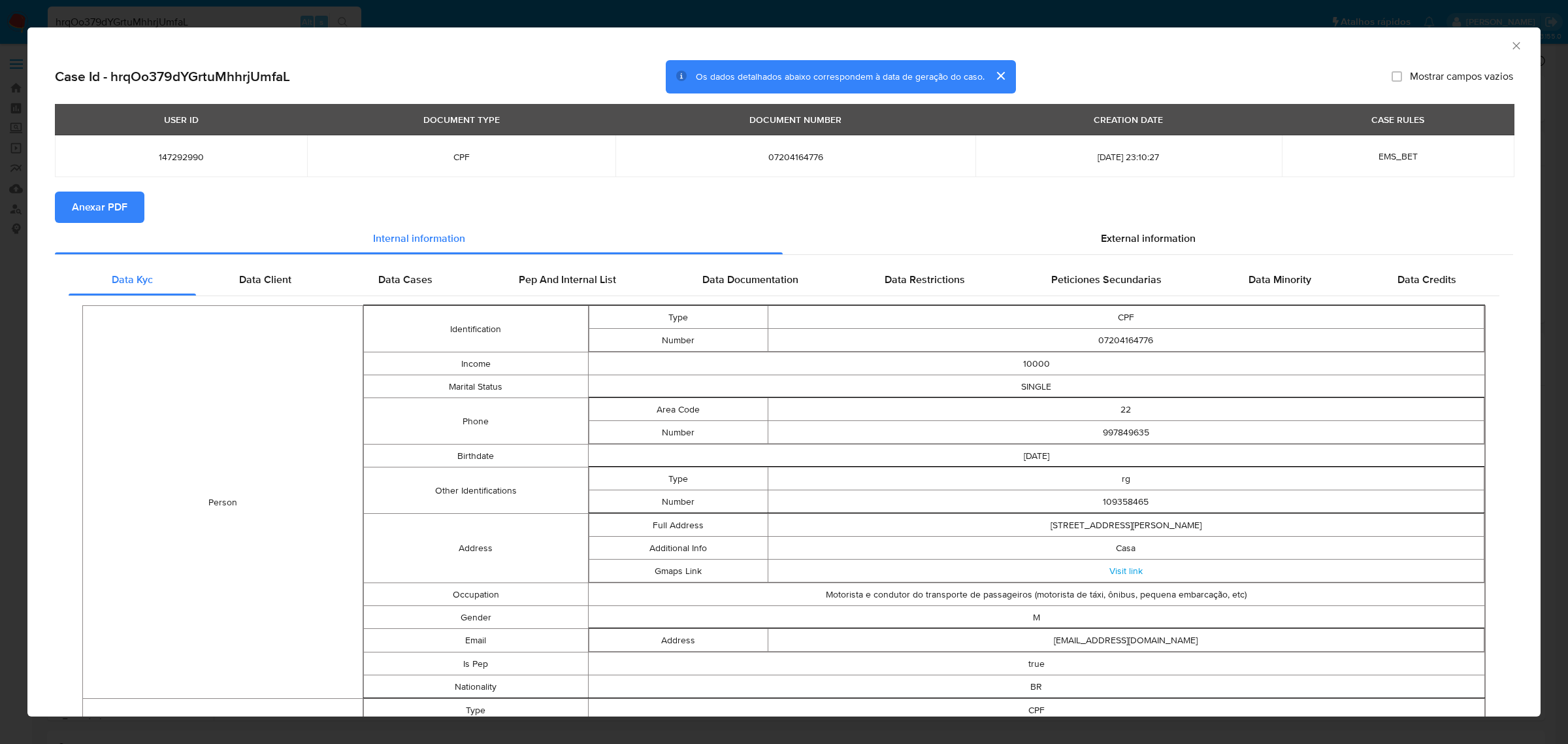
click at [125, 217] on span "Anexar PDF" at bounding box center [100, 207] width 56 height 29
click at [1510, 43] on icon "Fechar a janela" at bounding box center [1516, 45] width 13 height 13
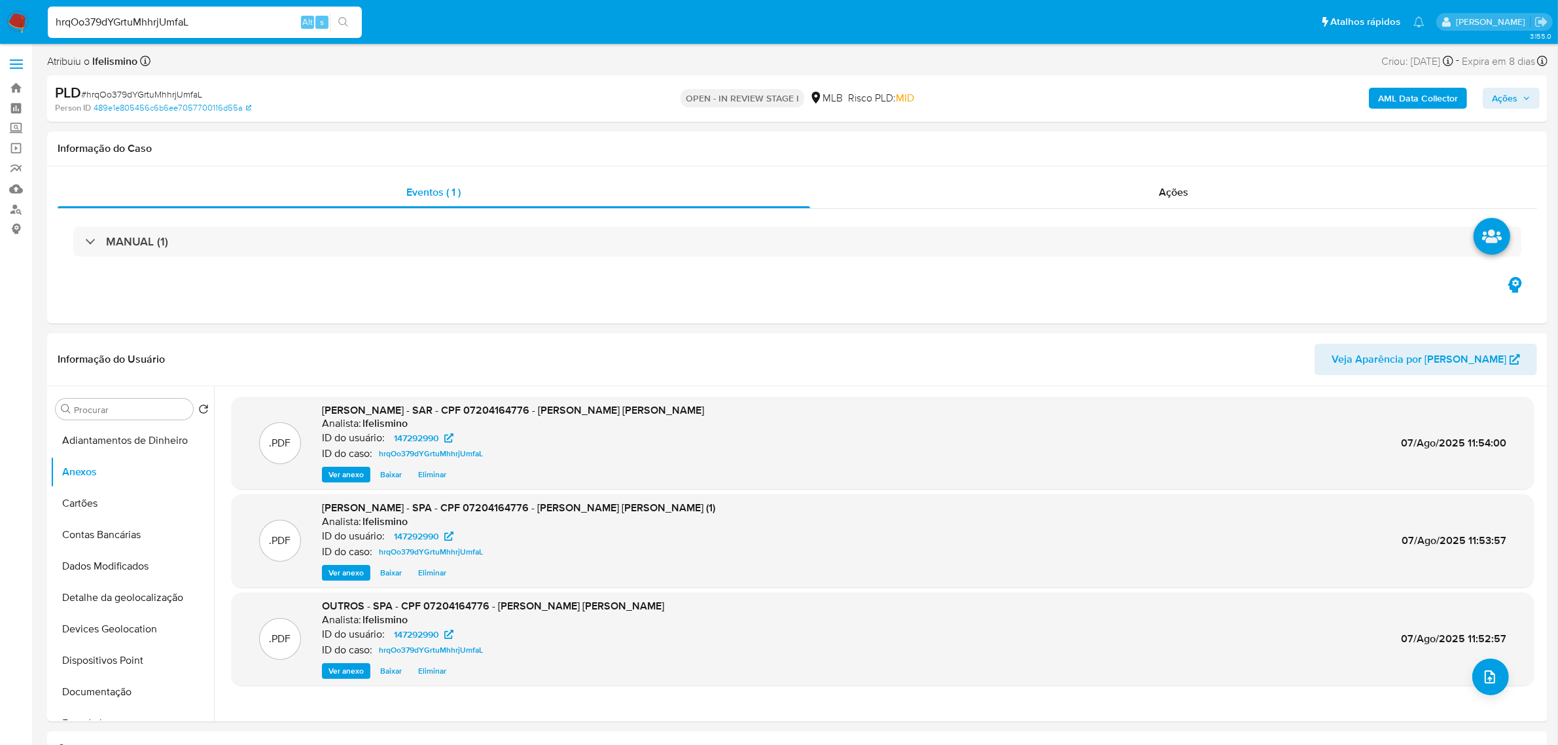
click at [1510, 98] on span "Ações" at bounding box center [1505, 98] width 26 height 21
click at [1140, 138] on span "Resolução do caso" at bounding box center [1131, 139] width 88 height 15
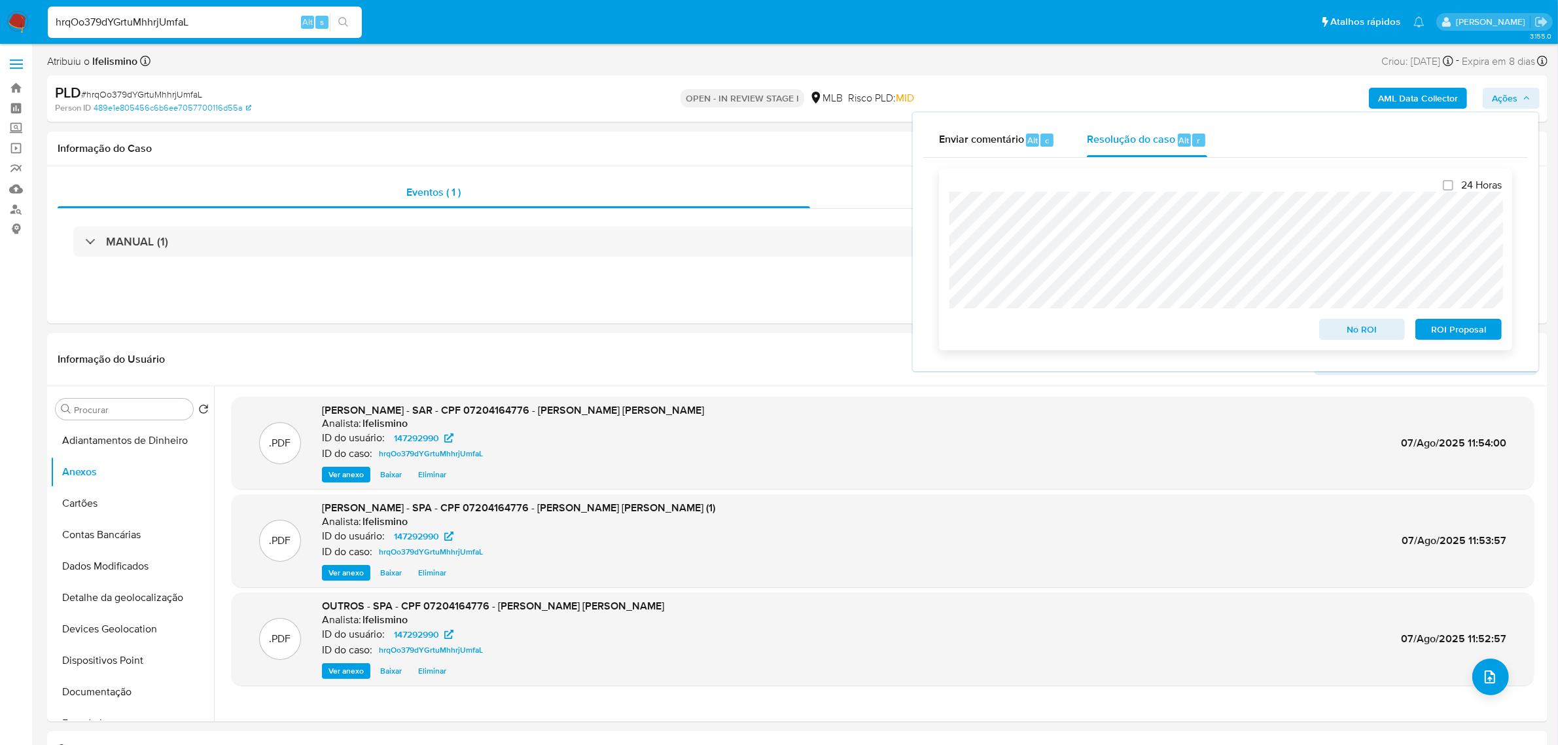
click at [1436, 325] on span "ROI Proposal" at bounding box center [1459, 329] width 68 height 18
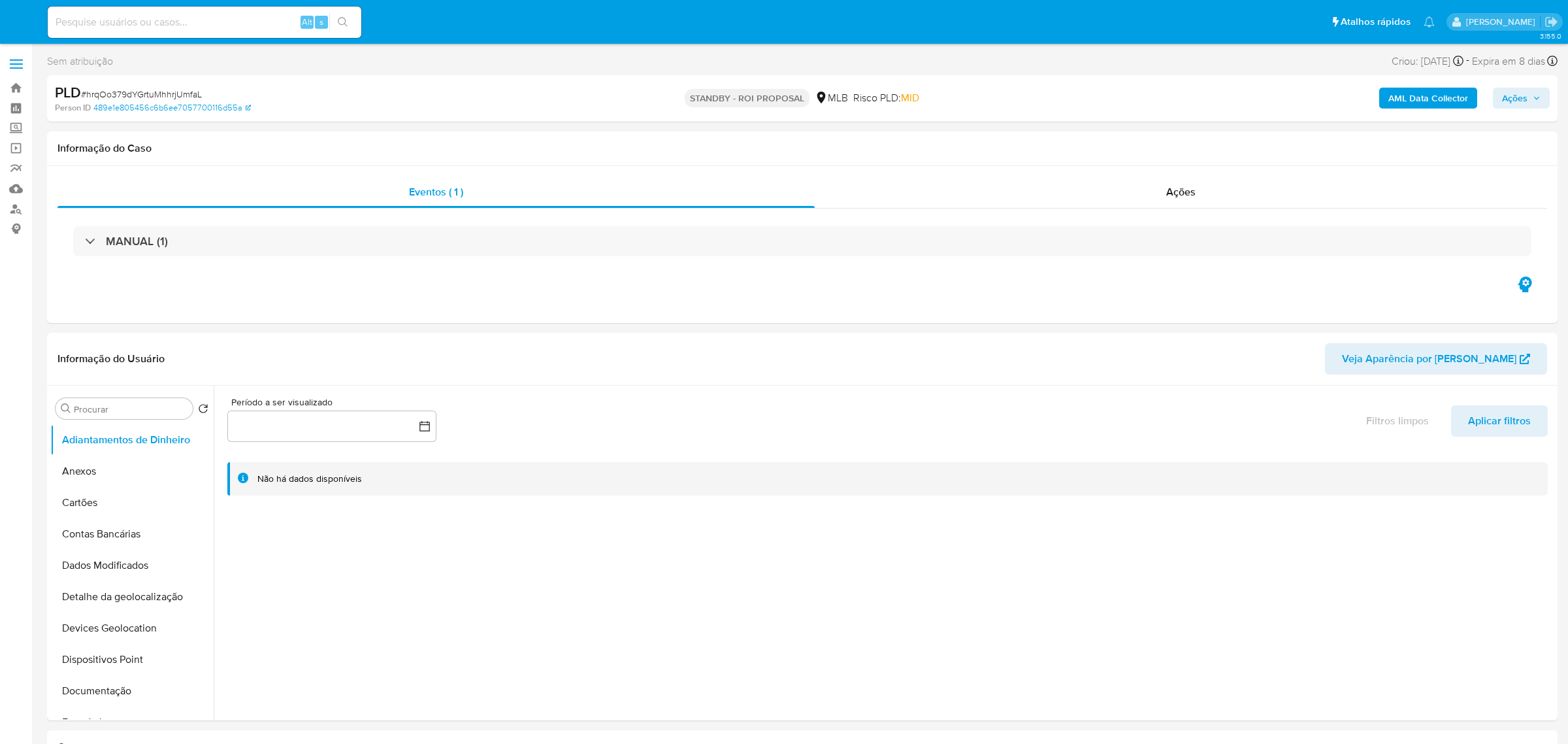
select select "10"
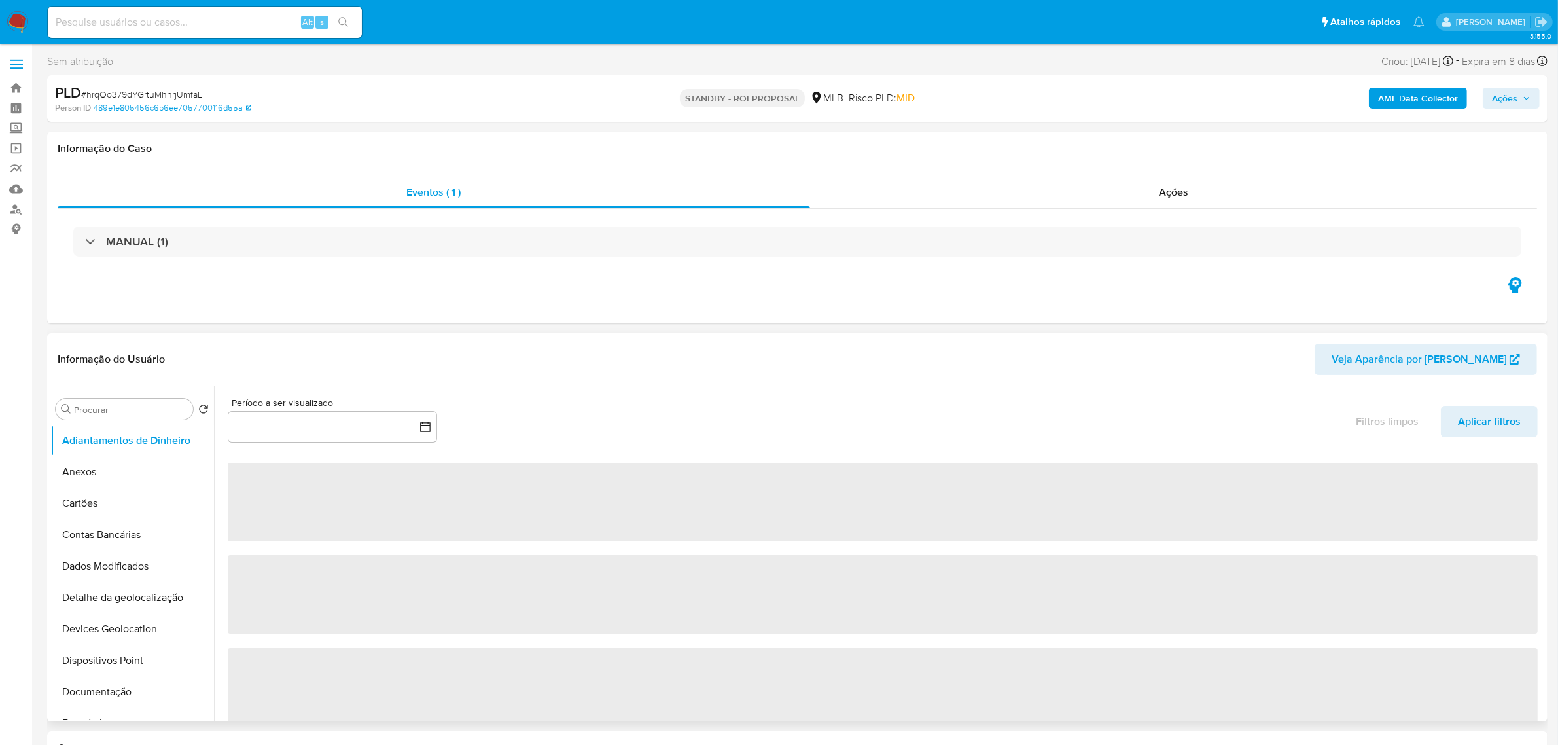
select select "10"
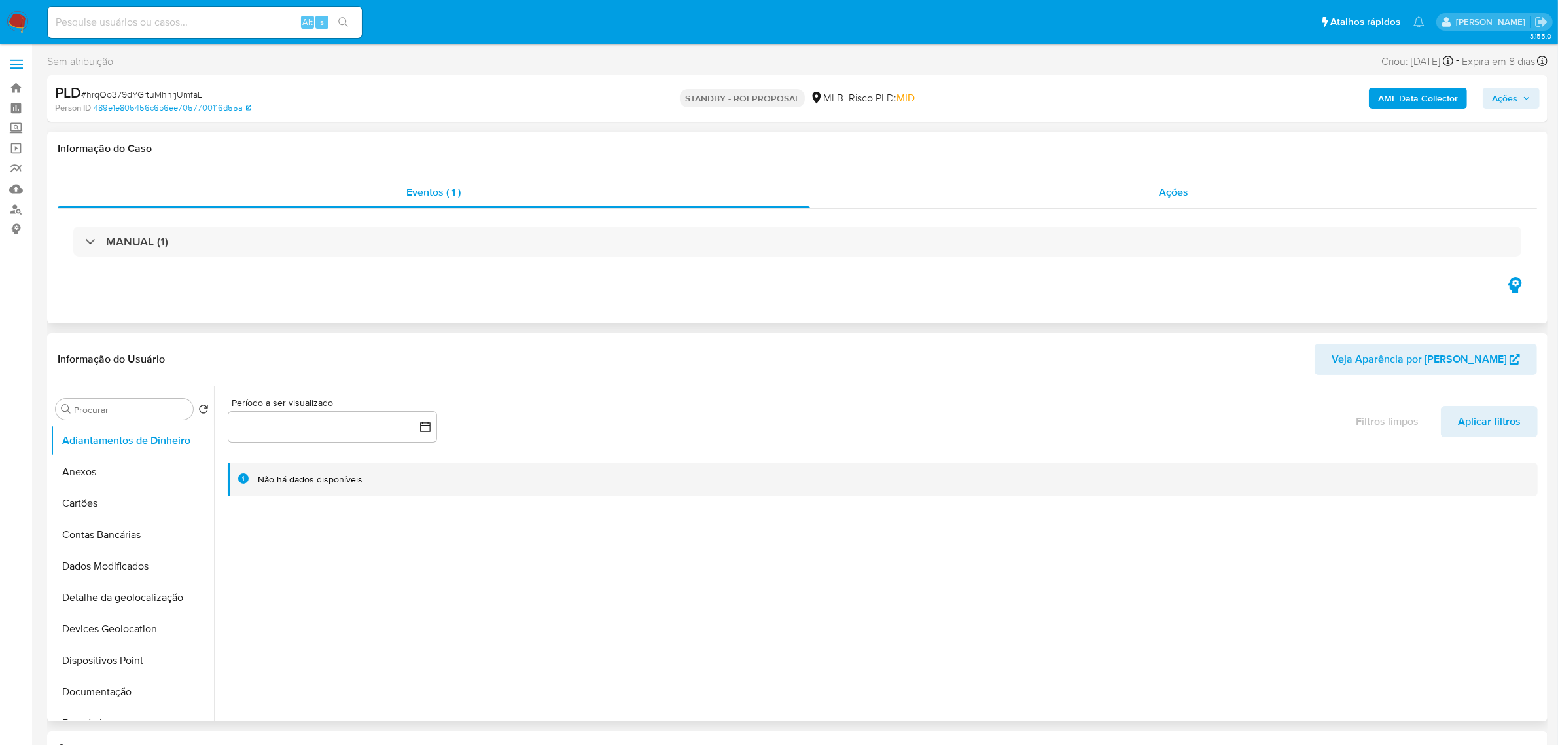
click at [1264, 194] on div "Ações" at bounding box center [1174, 192] width 728 height 31
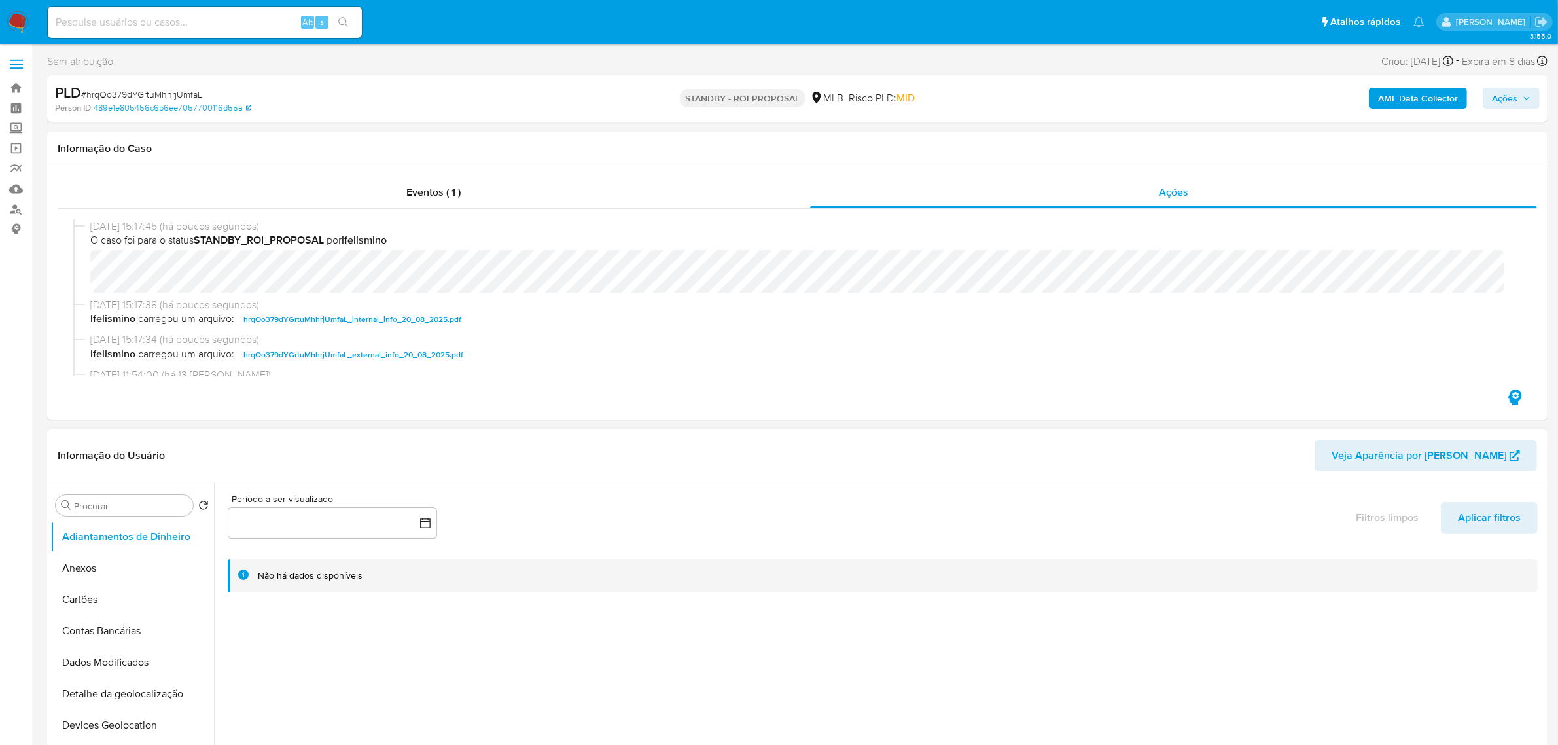
click at [158, 94] on span "# hrqOo379dYGrtuMhhrjUmfaL" at bounding box center [141, 94] width 121 height 13
click at [157, 95] on span "# hrqOo379dYGrtuMhhrjUmfaL" at bounding box center [141, 94] width 121 height 13
copy span "hrqOo379dYGrtuMhhrjUmfaL"
click at [182, 15] on input at bounding box center [205, 22] width 314 height 17
paste input "8KCSK8oetP5vYVBb4zS8jjWq"
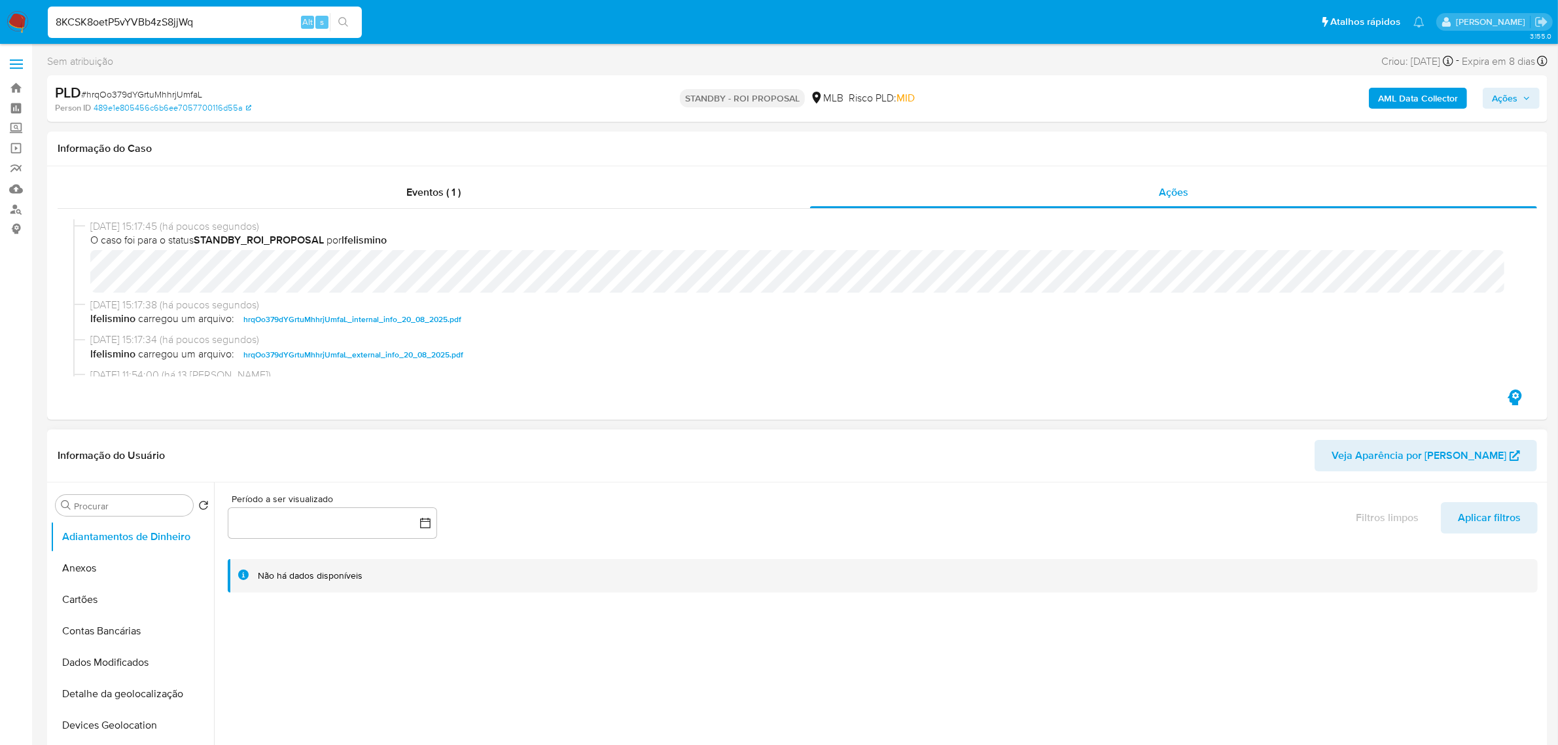
type input "8KCSK8oetP5vYVBb4zS8jjWq"
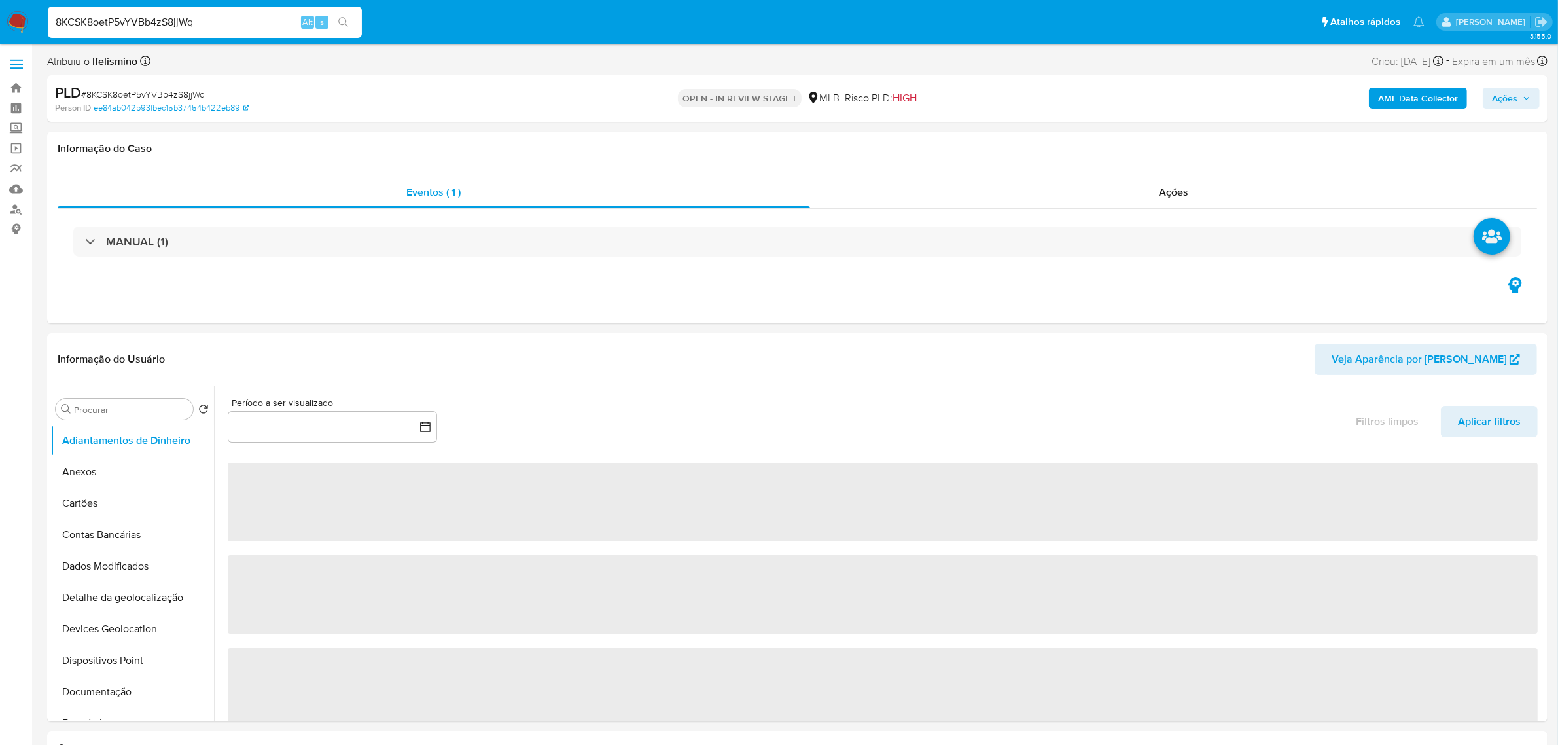
select select "10"
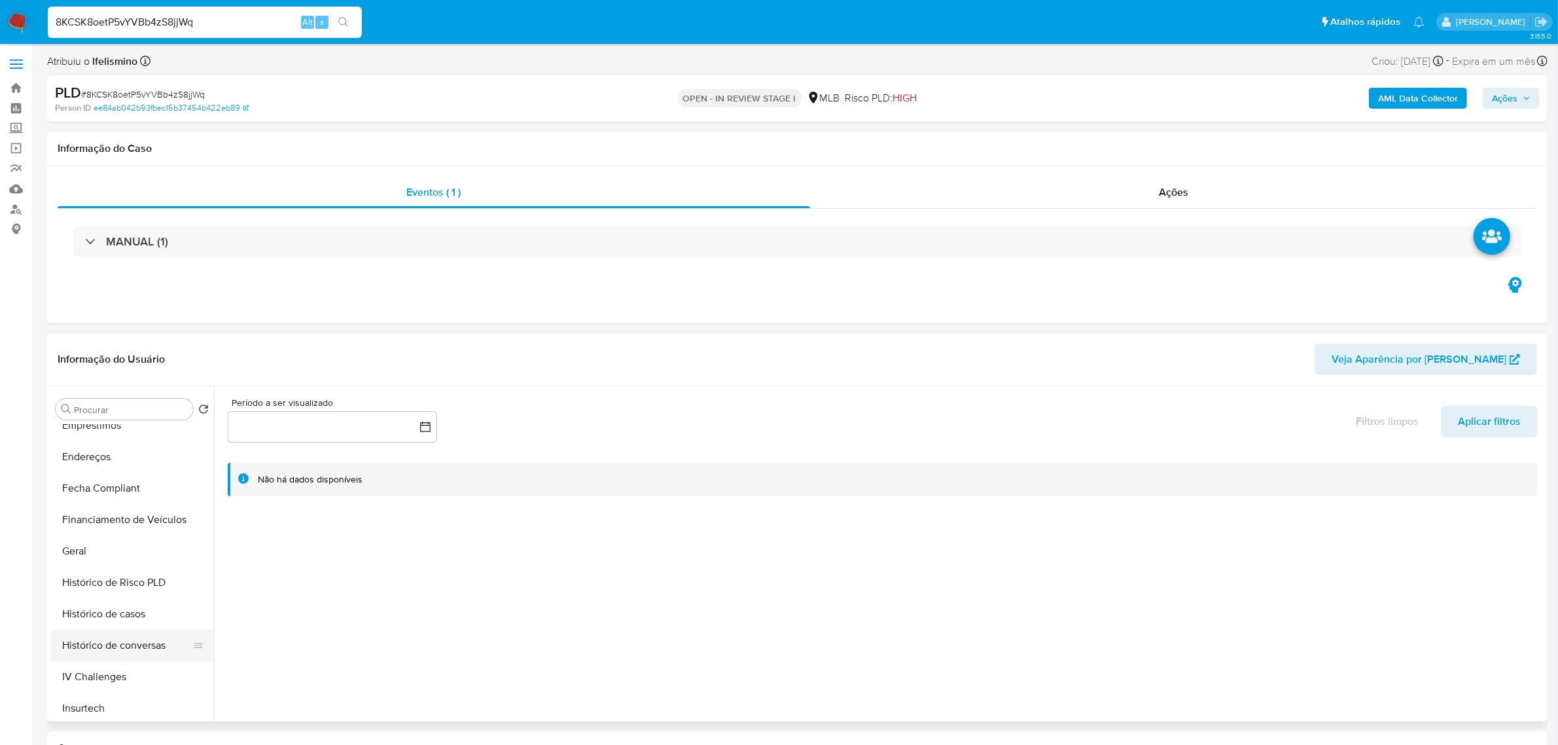
scroll to position [327, 0]
click at [101, 517] on button "Geral" at bounding box center [126, 521] width 153 height 31
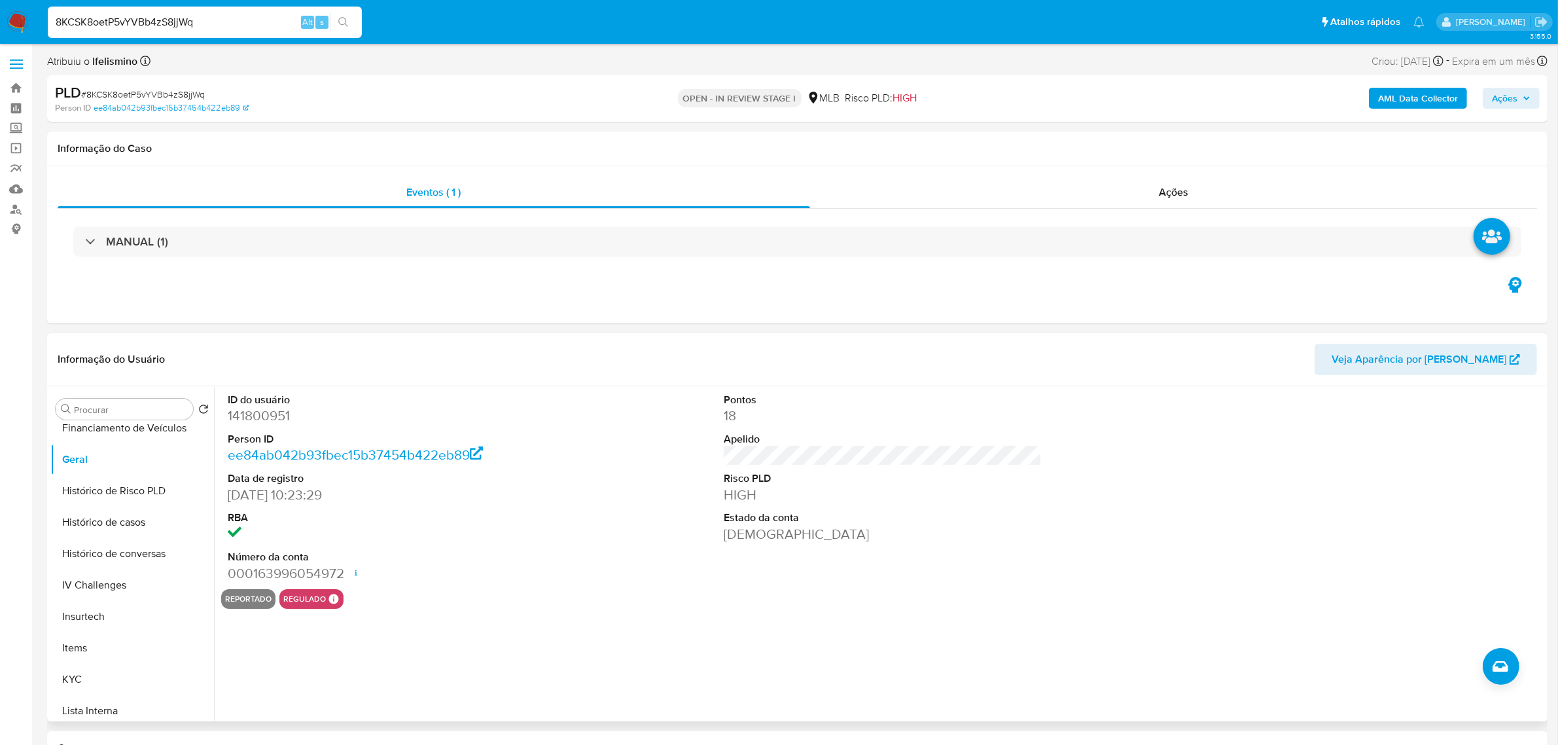
scroll to position [491, 0]
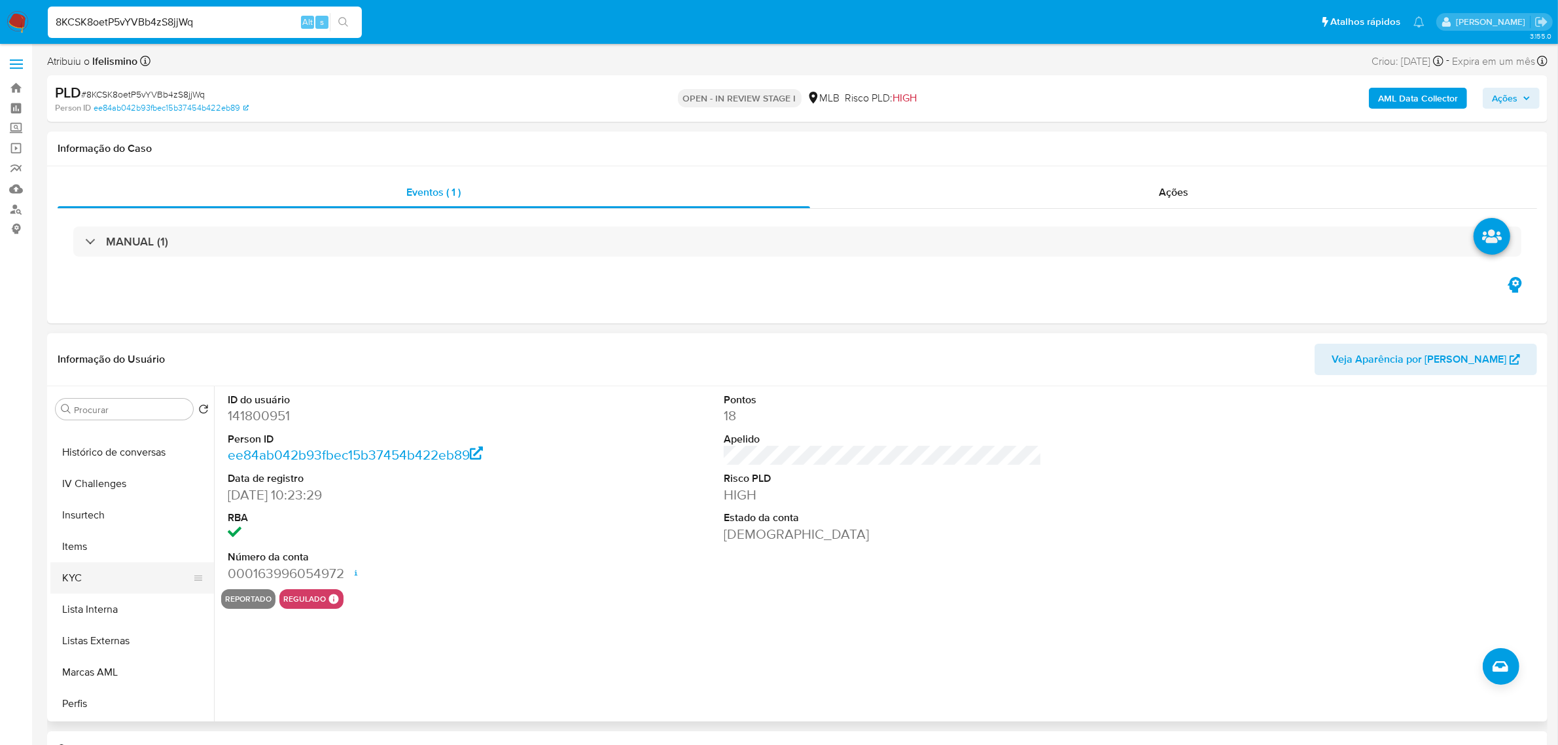
click at [109, 580] on button "KYC" at bounding box center [126, 577] width 153 height 31
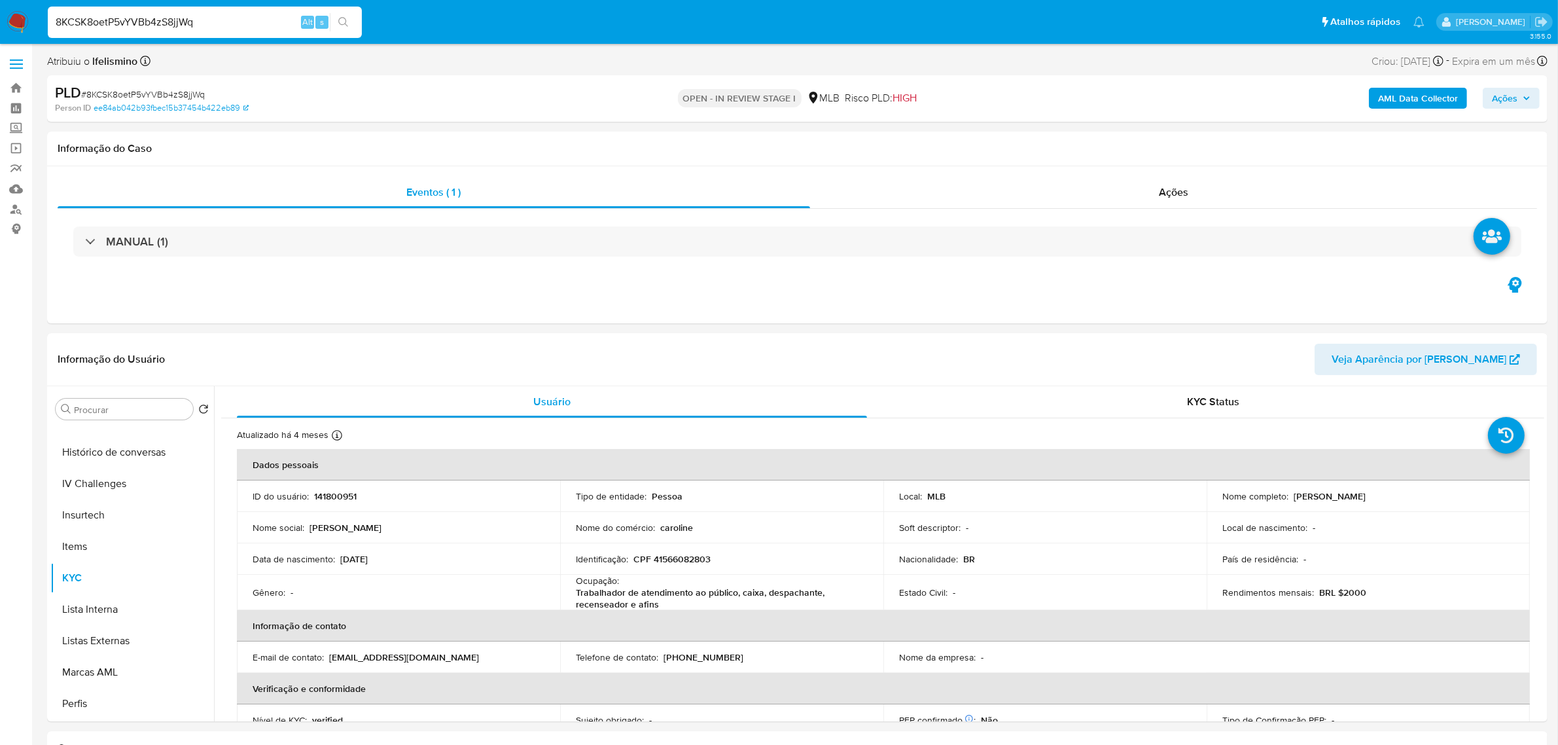
click at [179, 93] on span "# 8KCSK8oetP5vYVBb4zS8jjWq" at bounding box center [143, 94] width 124 height 13
copy span "8KCSK8oetP5vYVBb4zS8jjWq"
click at [143, 22] on input "8KCSK8oetP5vYVBb4zS8jjWq" at bounding box center [205, 22] width 314 height 17
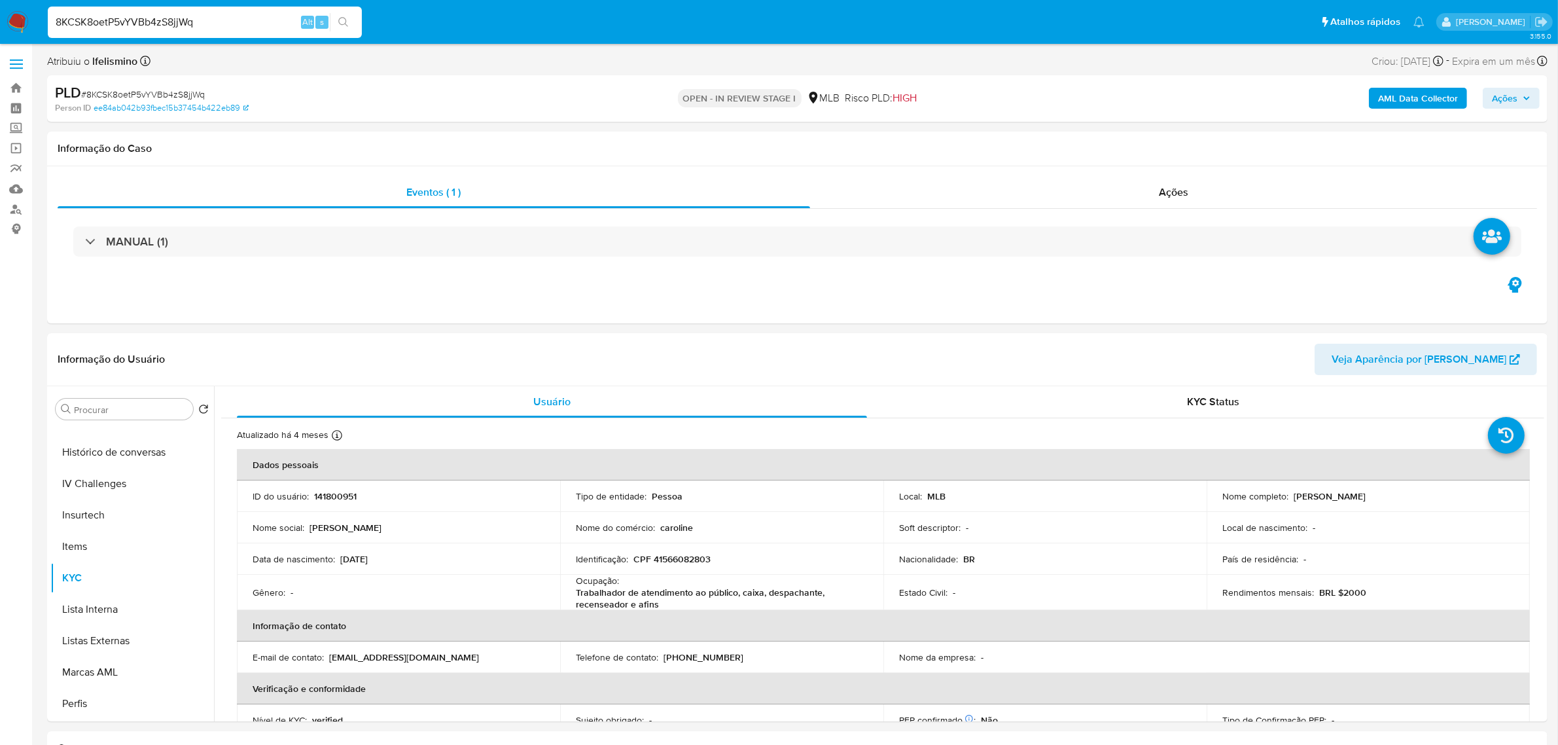
paste input "2037228031"
type input "2037228031"
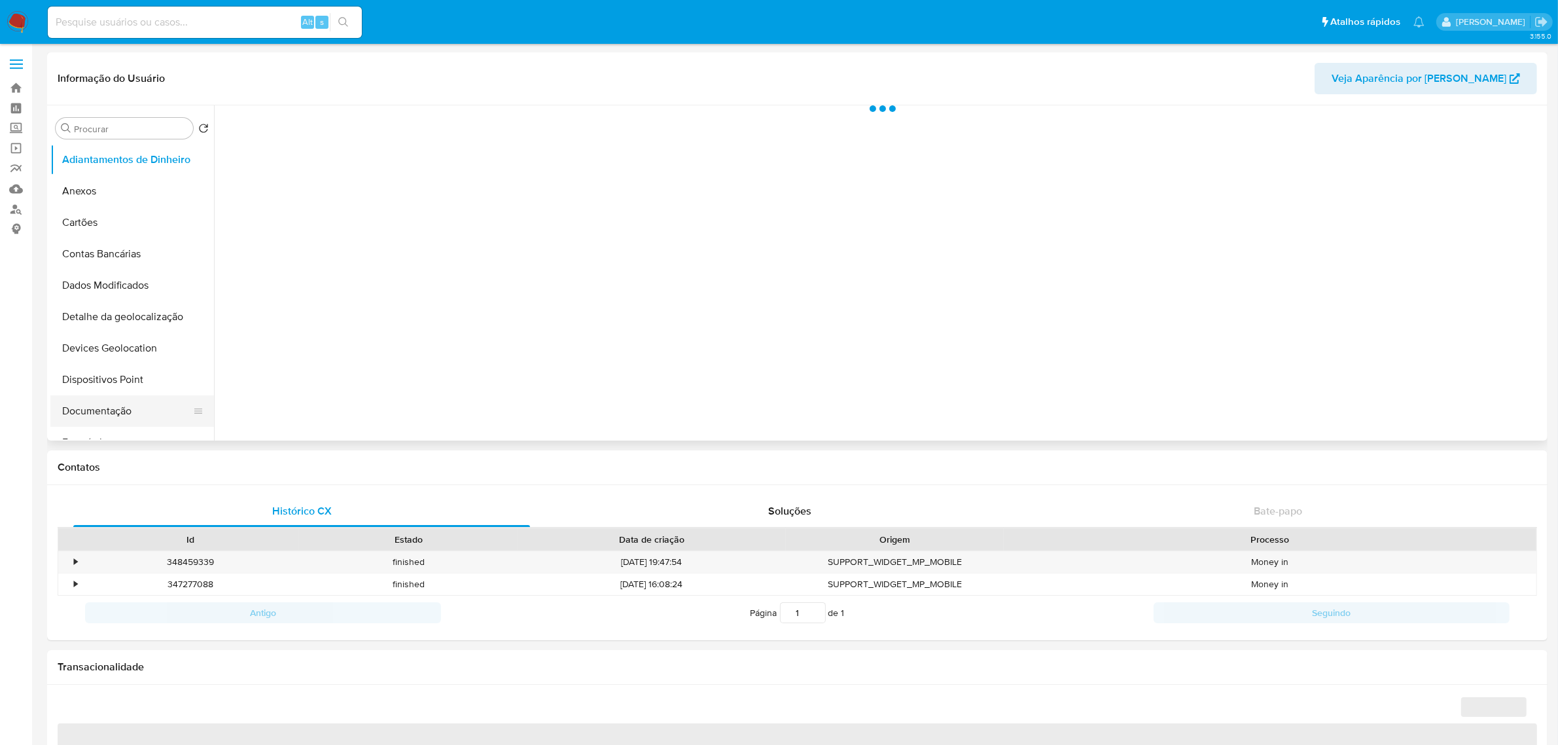
click at [131, 397] on button "Documentação" at bounding box center [126, 410] width 153 height 31
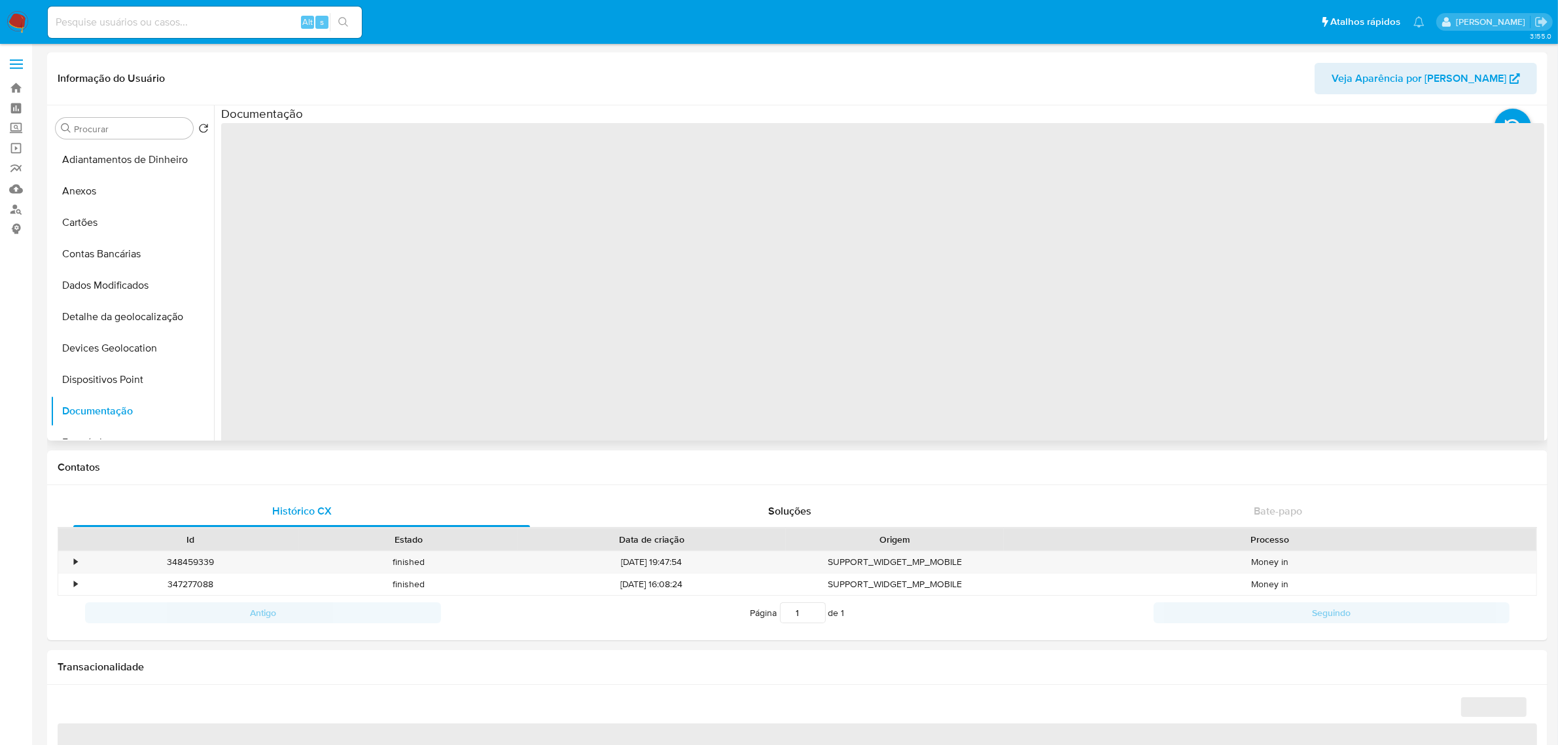
click at [353, 177] on span "‌" at bounding box center [882, 332] width 1323 height 419
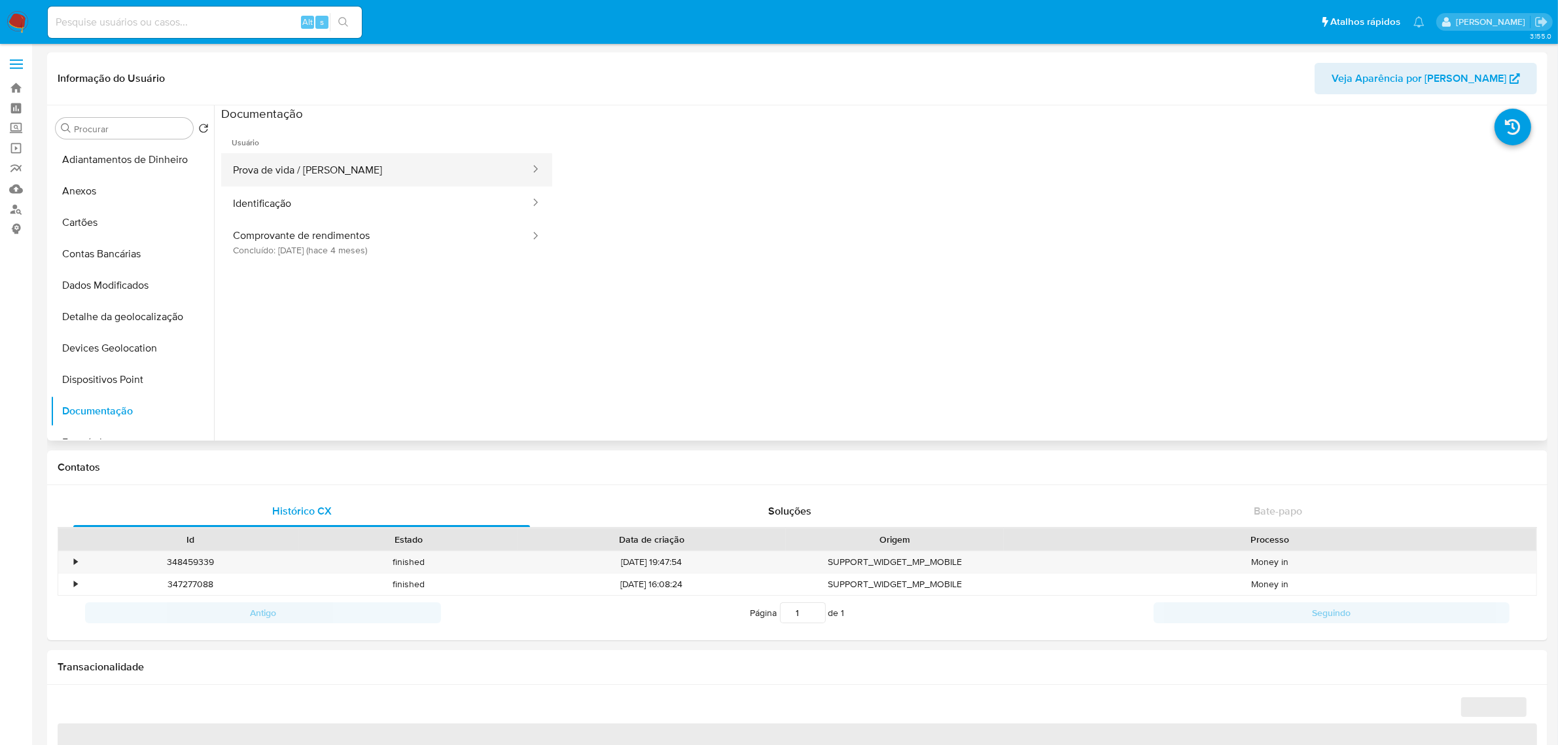
click at [354, 177] on button "Prova de vida / [PERSON_NAME]" at bounding box center [376, 169] width 310 height 33
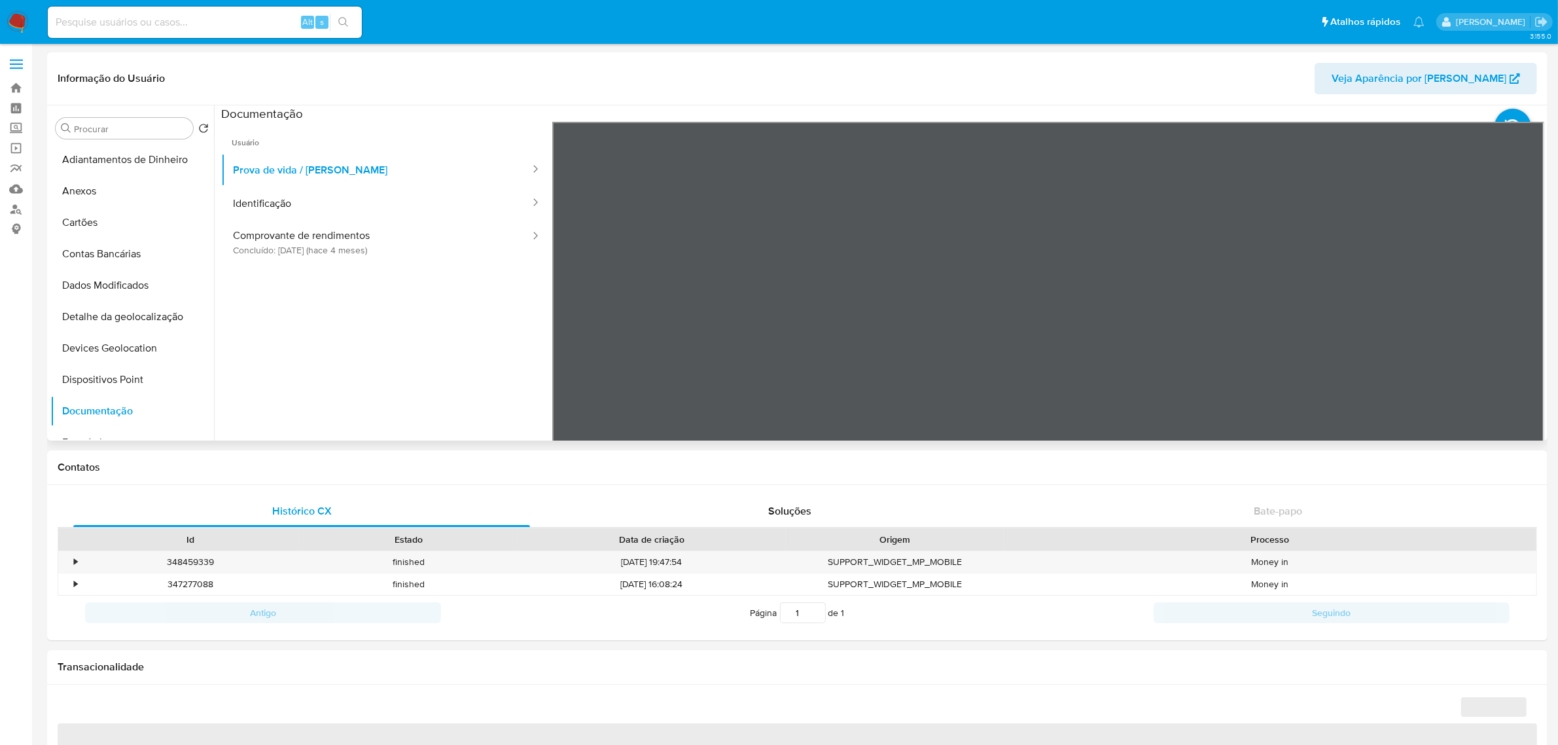
select select "10"
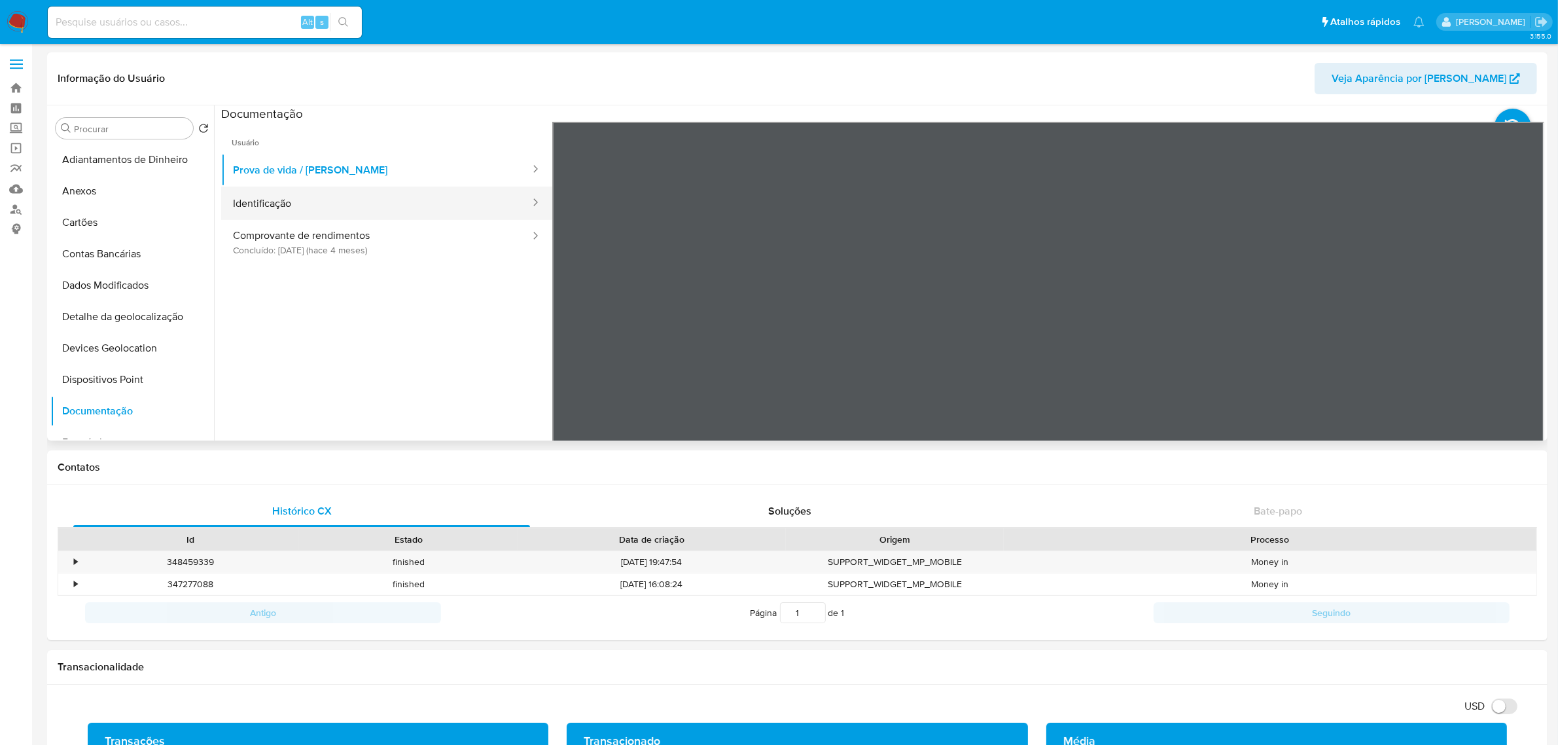
click at [293, 207] on button "Identificação" at bounding box center [376, 202] width 310 height 33
